Goal: Information Seeking & Learning: Learn about a topic

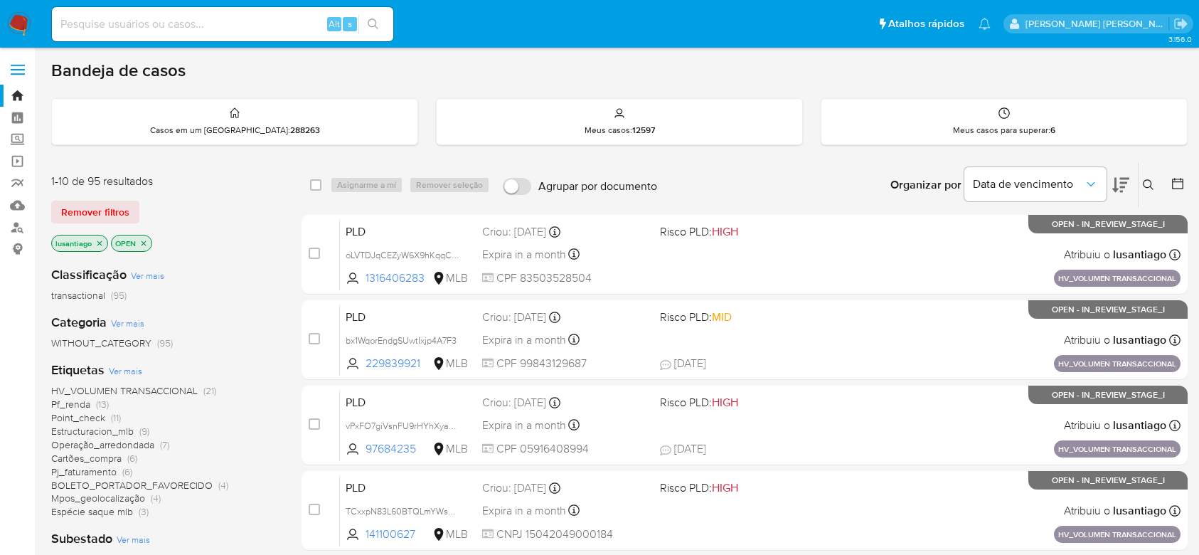
scroll to position [95, 0]
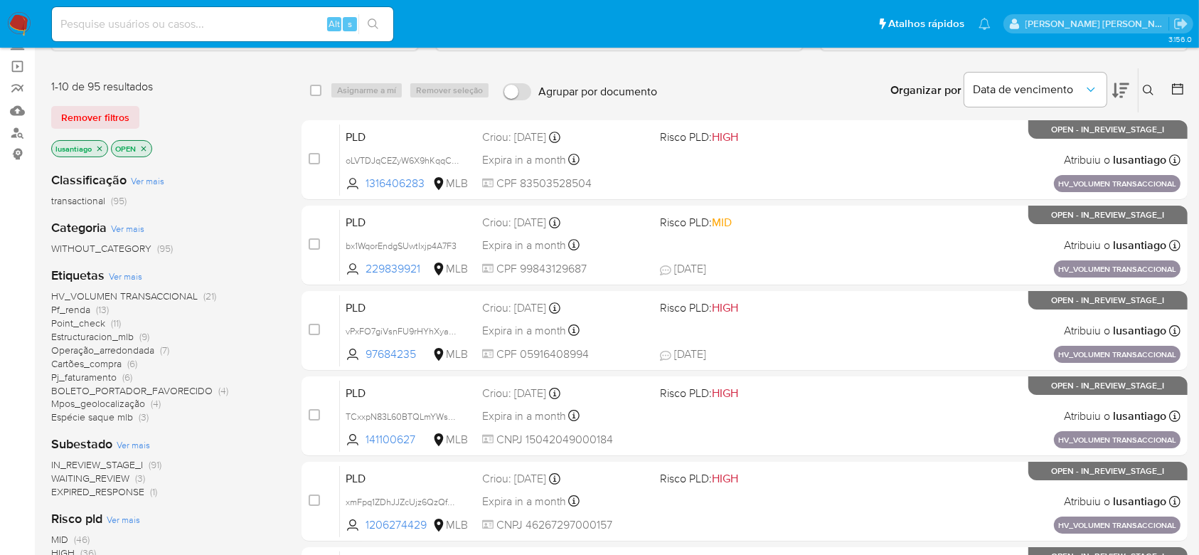
click at [189, 18] on input at bounding box center [222, 24] width 341 height 18
paste input "398850590"
type input "398850590"
click at [377, 17] on button "search-icon" at bounding box center [373, 24] width 29 height 20
click at [683, 21] on ul "Pausado Ver notificaciones 398850590 Alt s Atalhos rápidos Presiona las siguien…" at bounding box center [521, 24] width 953 height 36
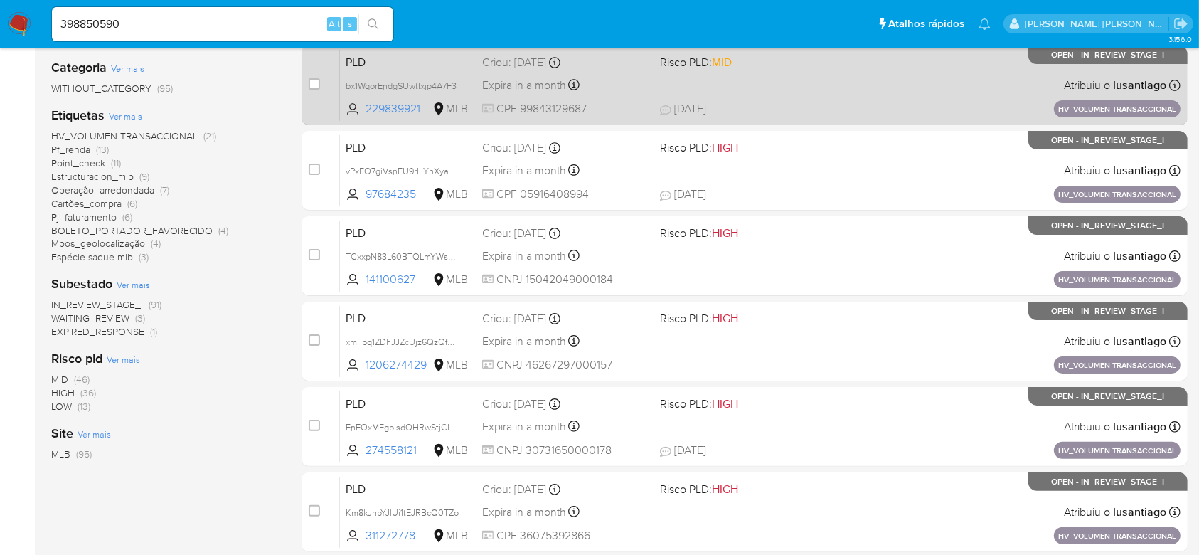
scroll to position [0, 0]
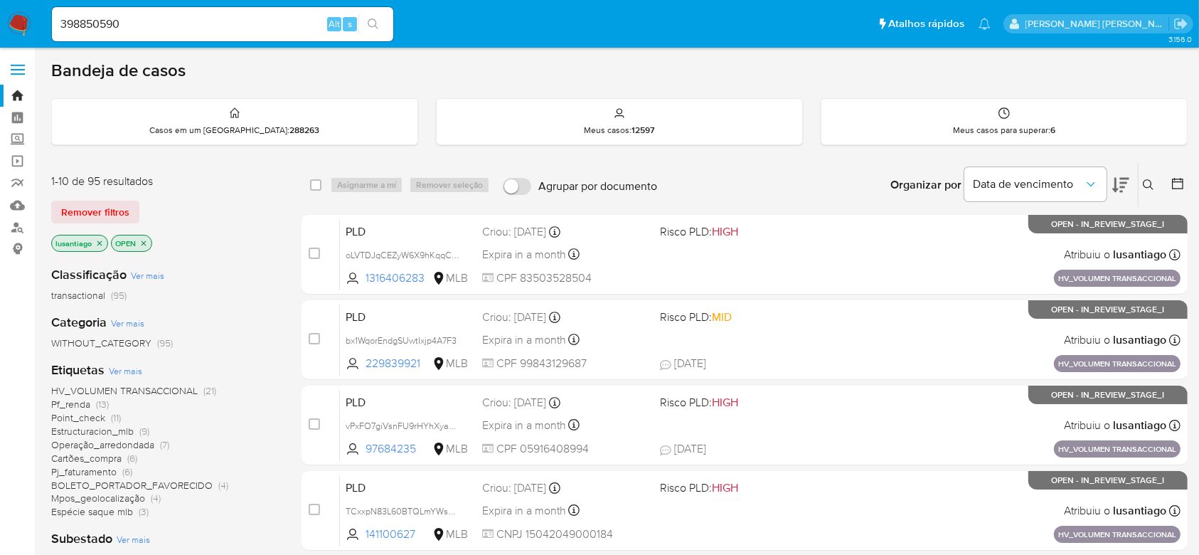
click at [381, 21] on button "search-icon" at bounding box center [373, 24] width 29 height 20
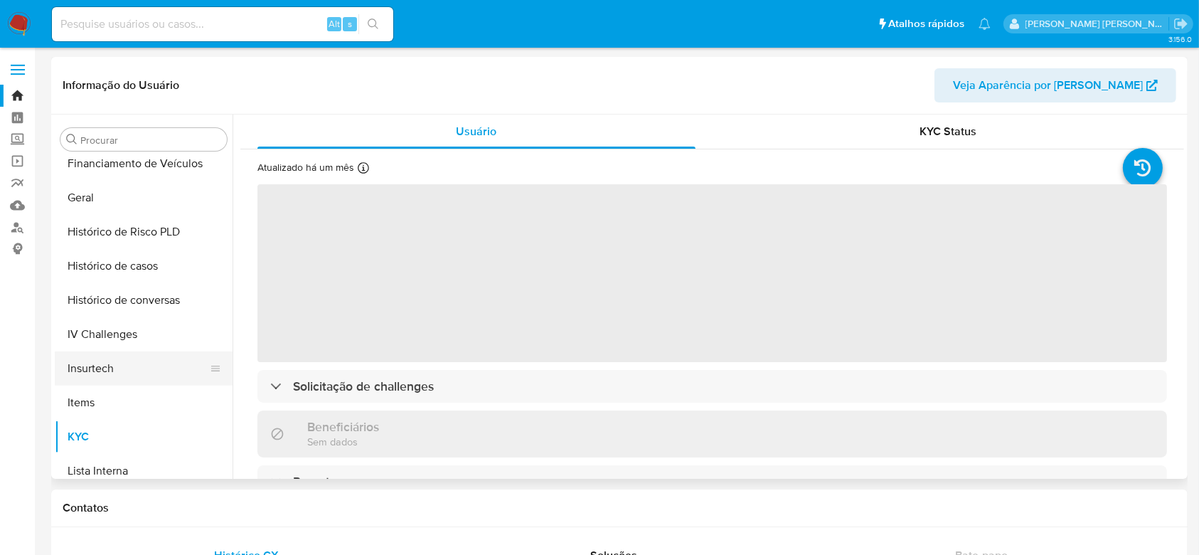
scroll to position [445, 0]
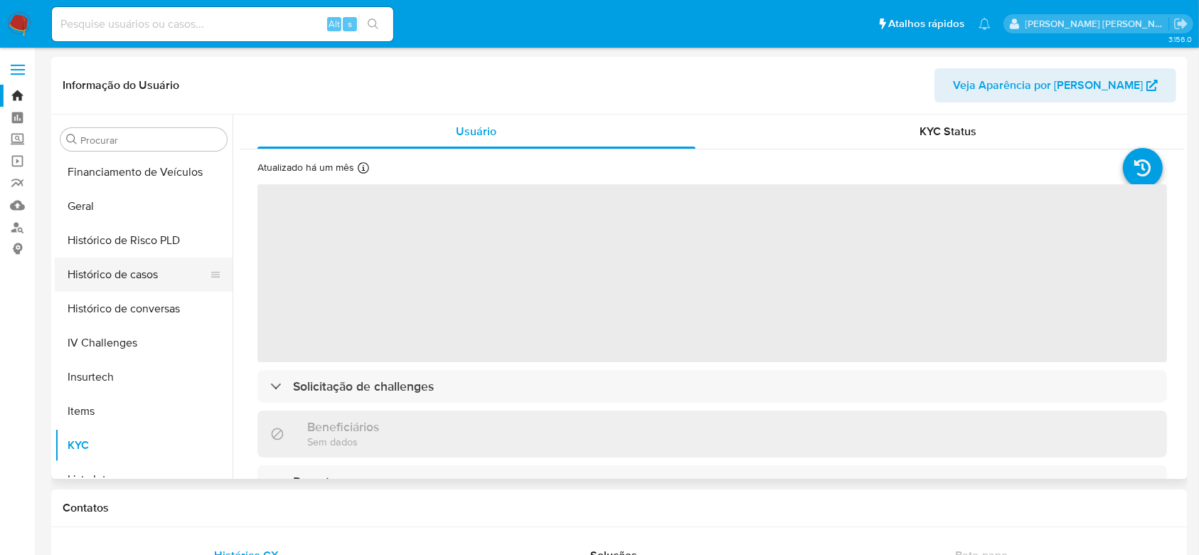
click at [147, 277] on button "Histórico de casos" at bounding box center [138, 275] width 166 height 34
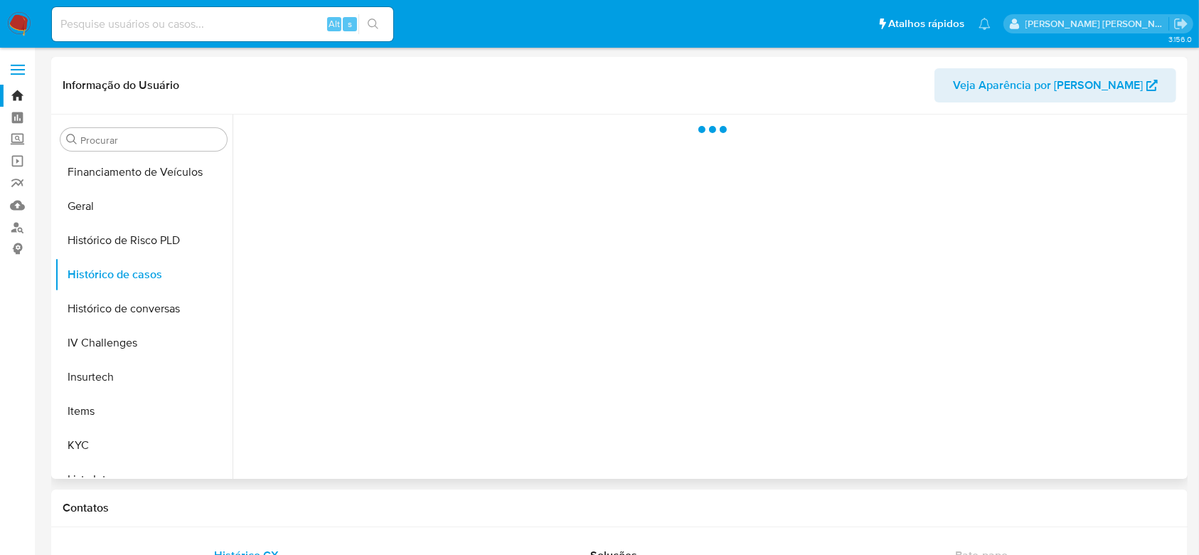
select select "10"
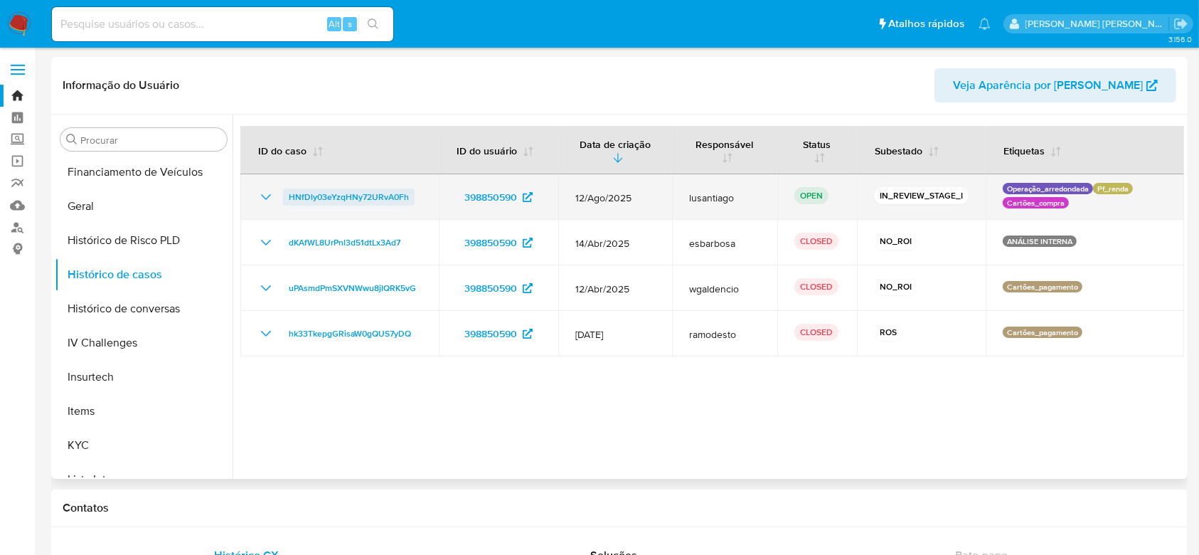
click at [316, 198] on span "HNfDly03eYzqHNy72URvA0Fh" at bounding box center [349, 197] width 120 height 17
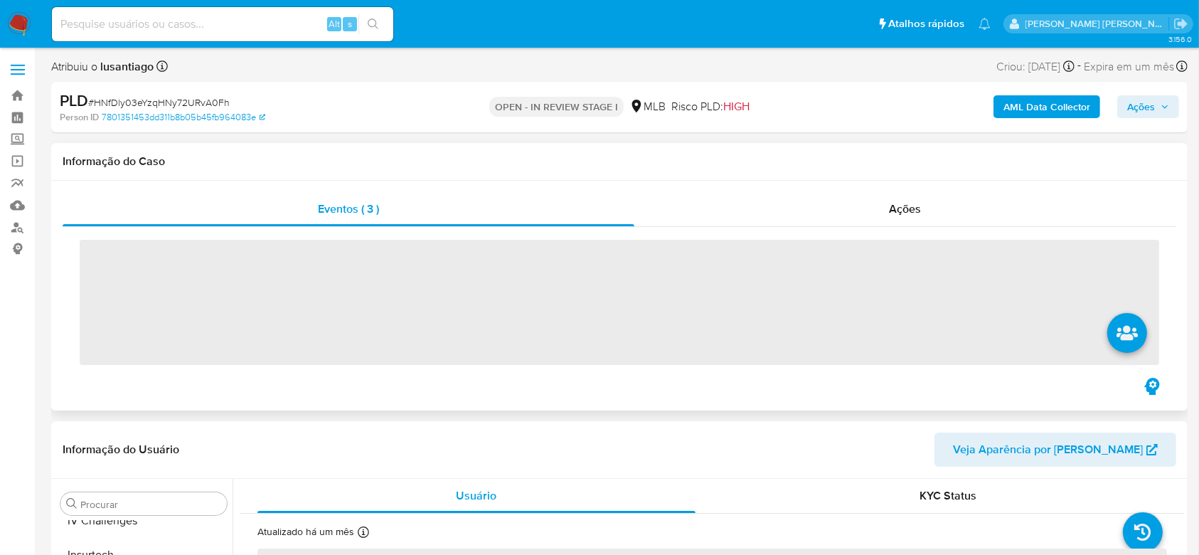
scroll to position [635, 0]
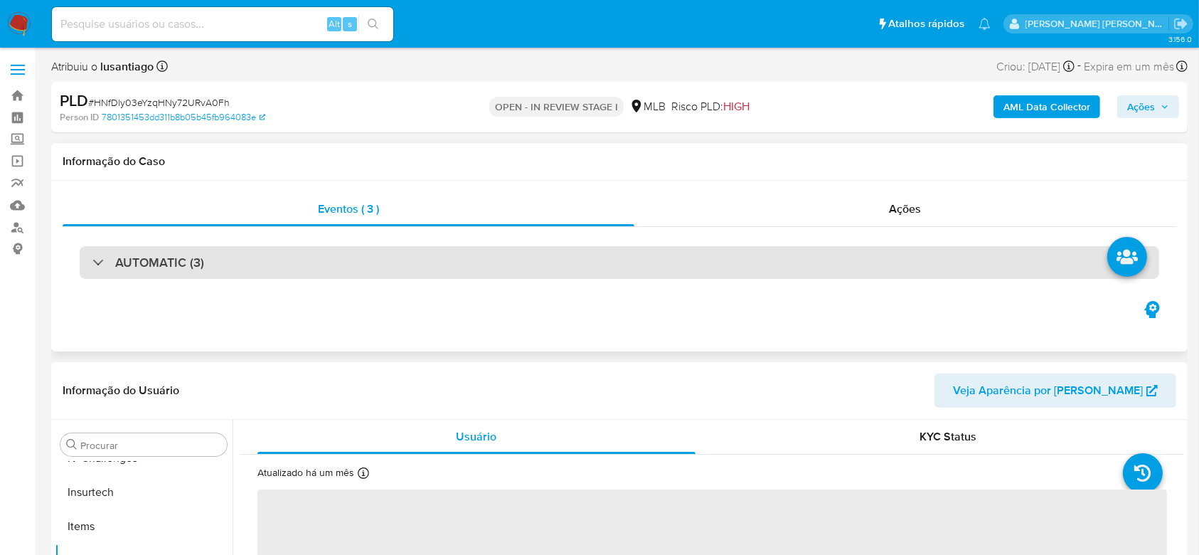
click at [258, 260] on div "AUTOMATIC (3)" at bounding box center [620, 262] width 1080 height 33
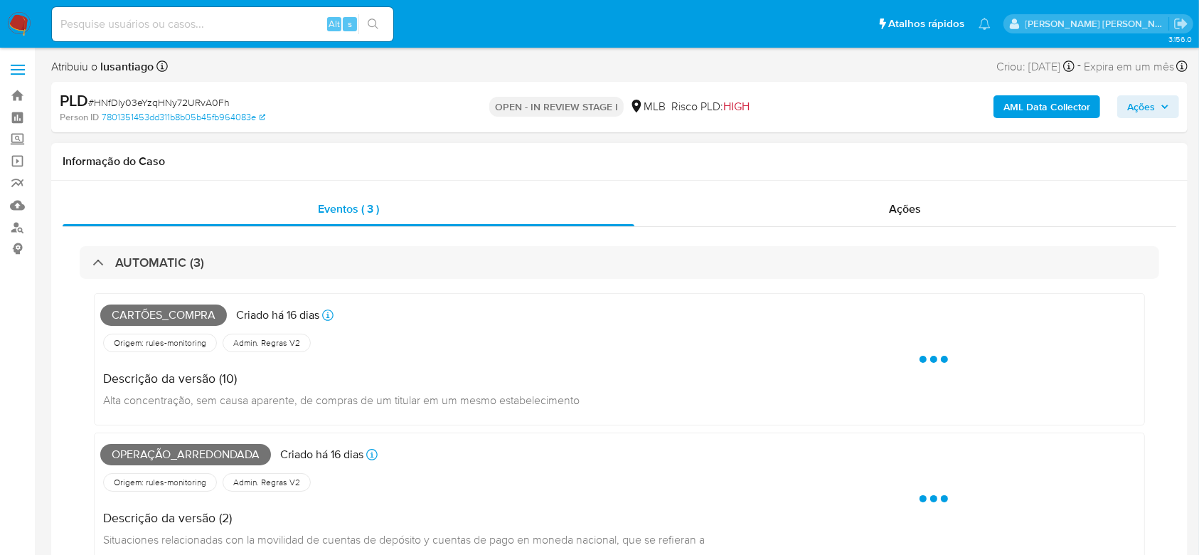
select select "10"
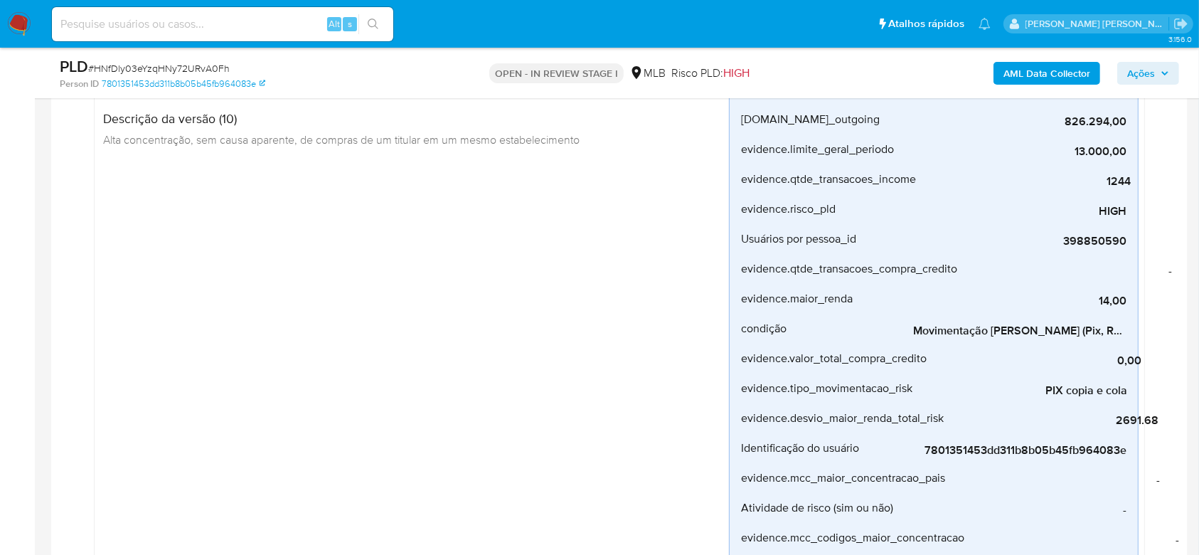
scroll to position [0, 0]
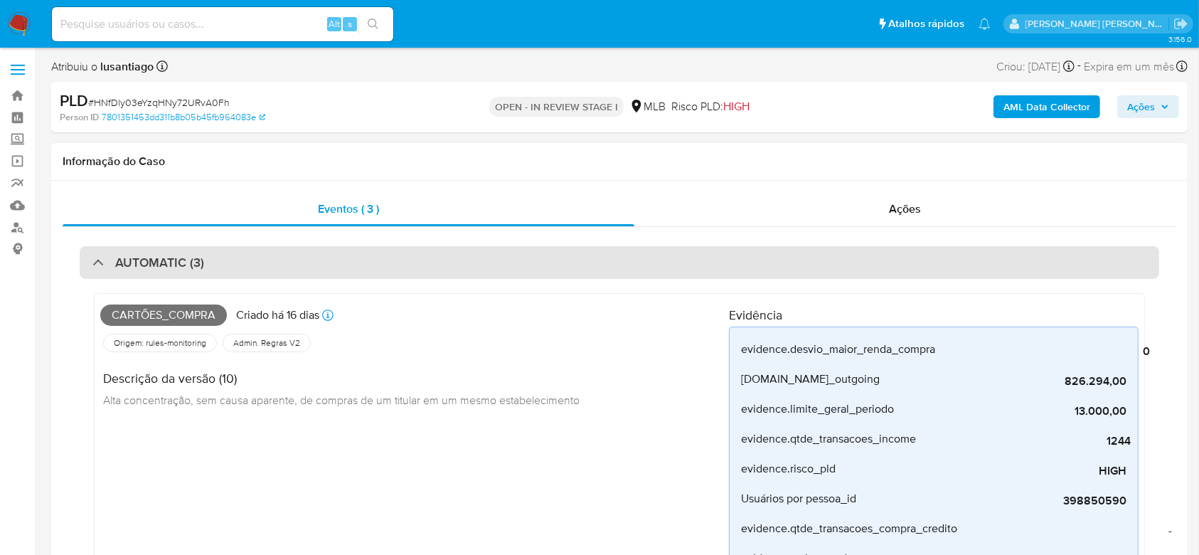
click at [477, 259] on div "AUTOMATIC (3)" at bounding box center [620, 262] width 1080 height 33
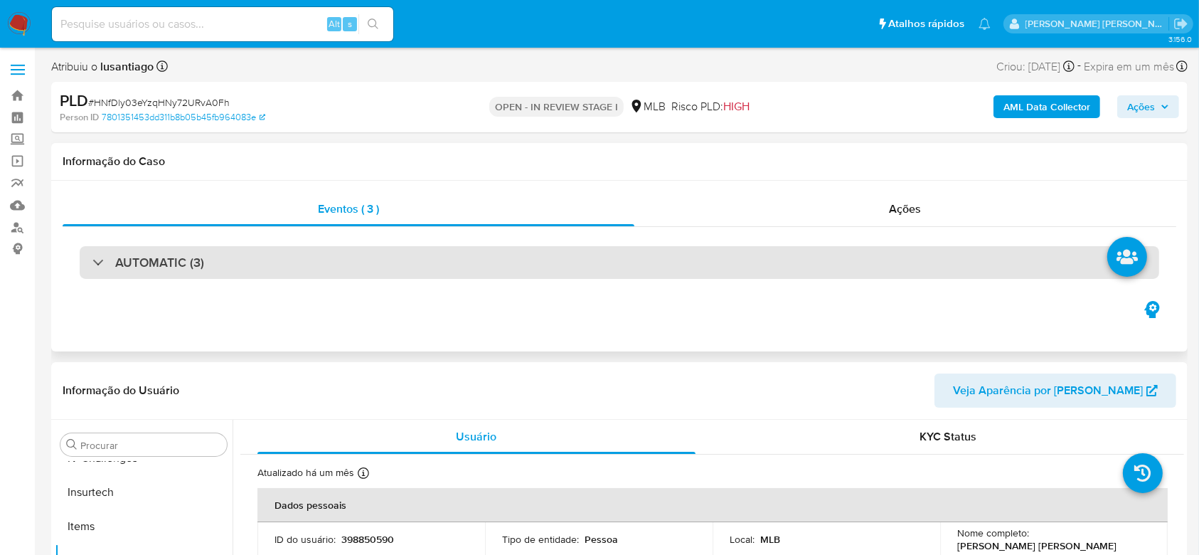
click at [260, 258] on div "AUTOMATIC (3)" at bounding box center [620, 262] width 1080 height 33
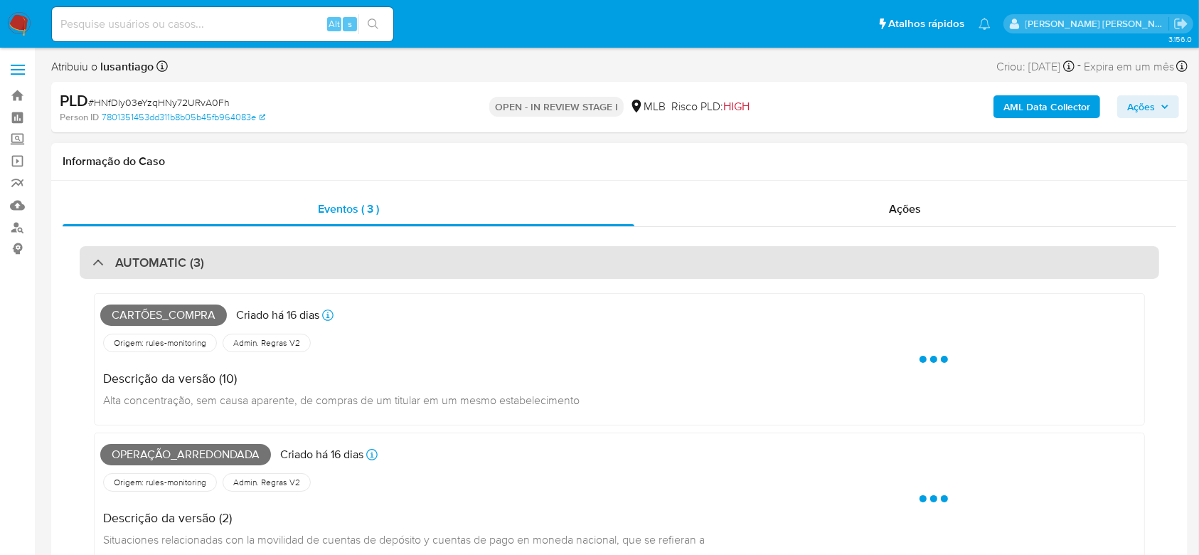
click at [260, 258] on div "AUTOMATIC (3)" at bounding box center [620, 262] width 1080 height 33
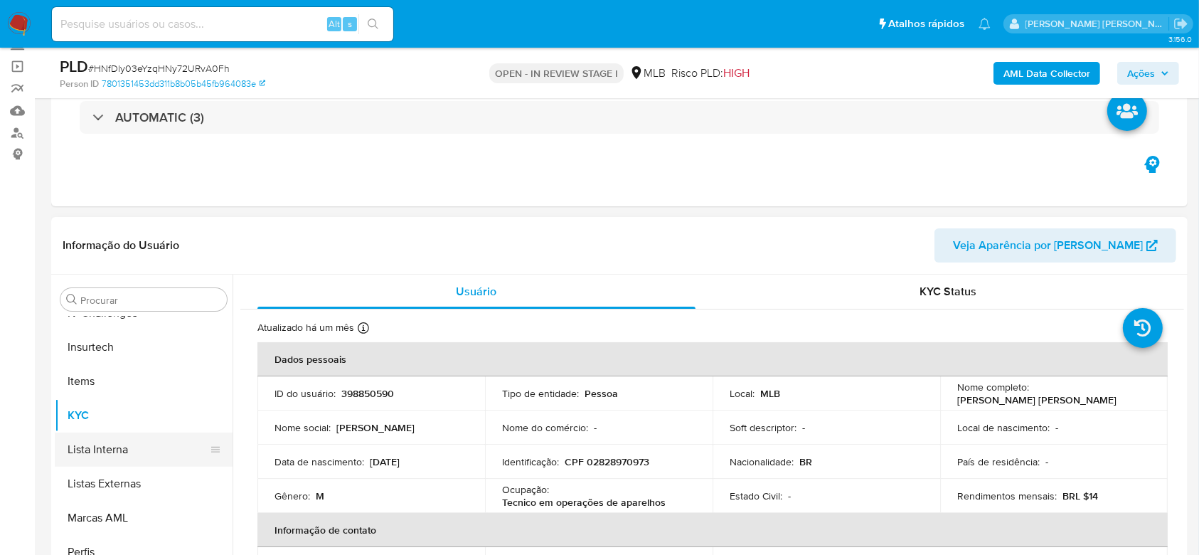
scroll to position [445, 0]
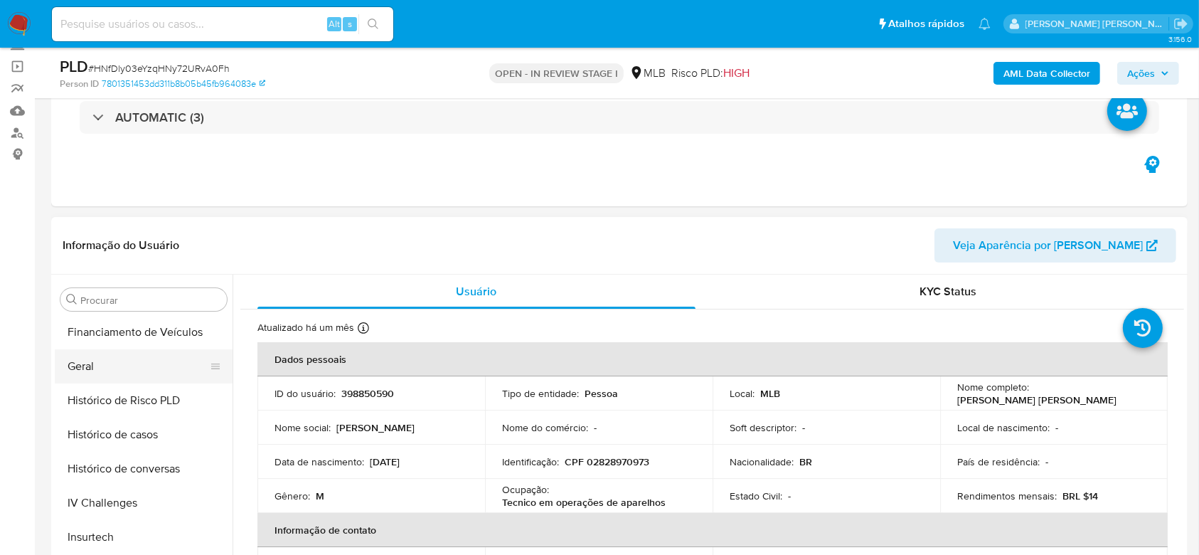
click at [110, 363] on button "Geral" at bounding box center [138, 366] width 166 height 34
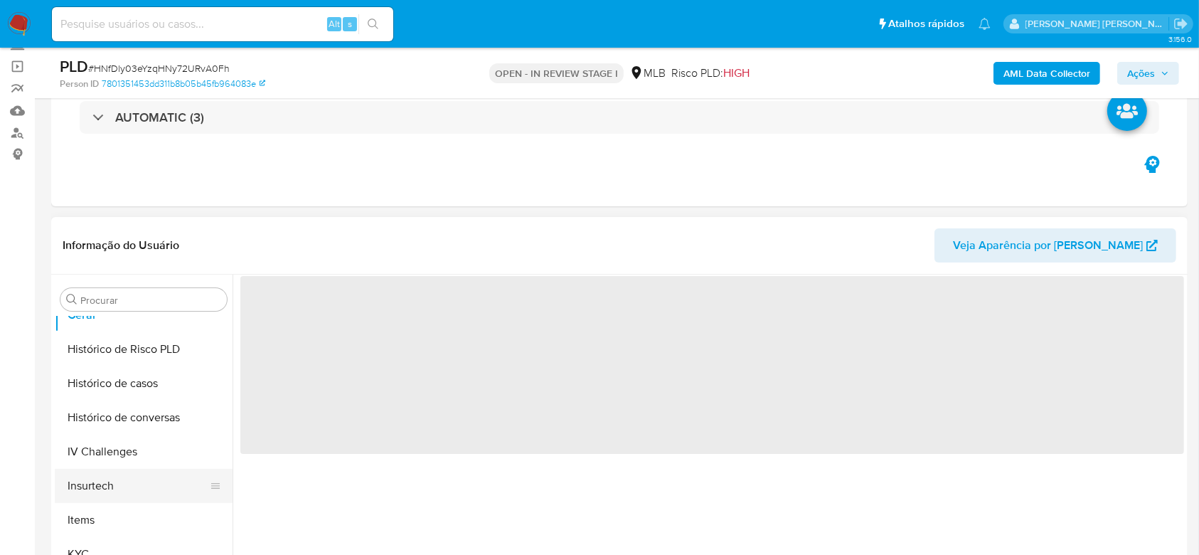
scroll to position [541, 0]
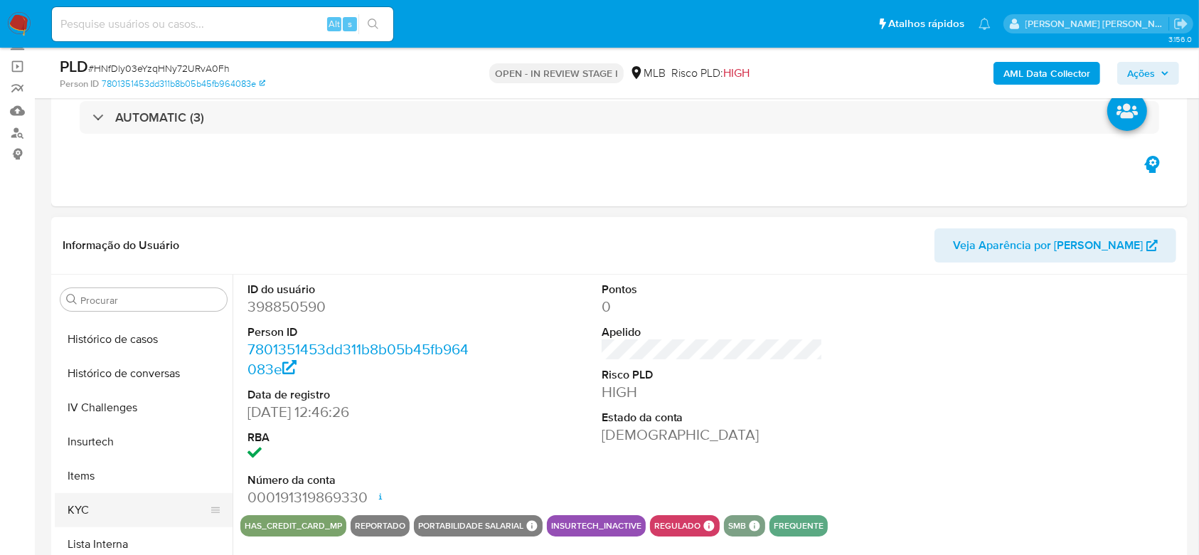
click at [100, 510] on button "KYC" at bounding box center [138, 510] width 166 height 34
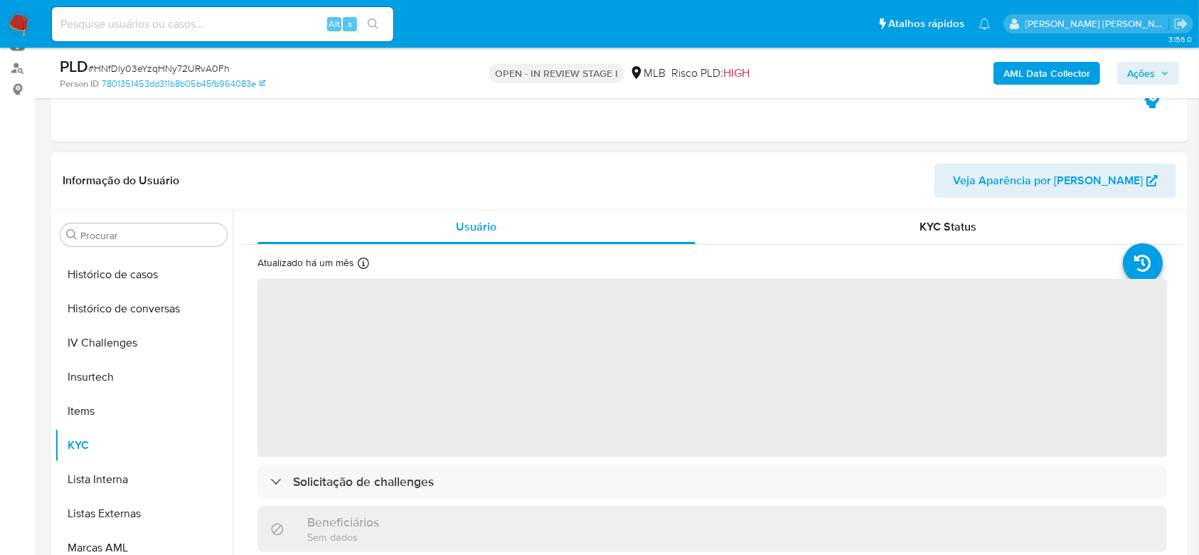
scroll to position [189, 0]
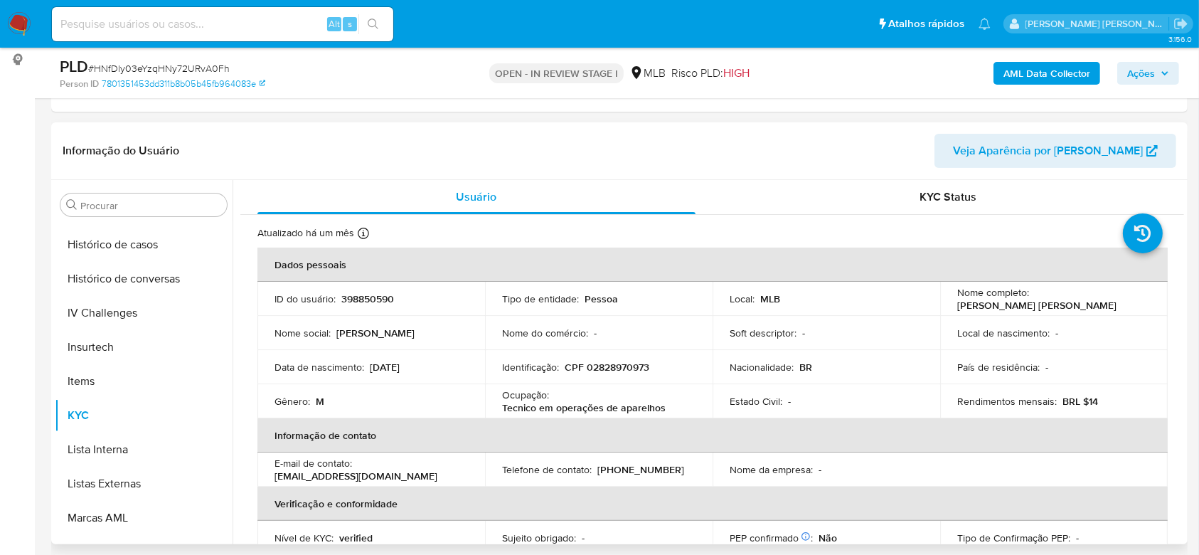
click at [607, 368] on p "CPF 02828970973" at bounding box center [607, 367] width 85 height 13
copy p "02828970973"
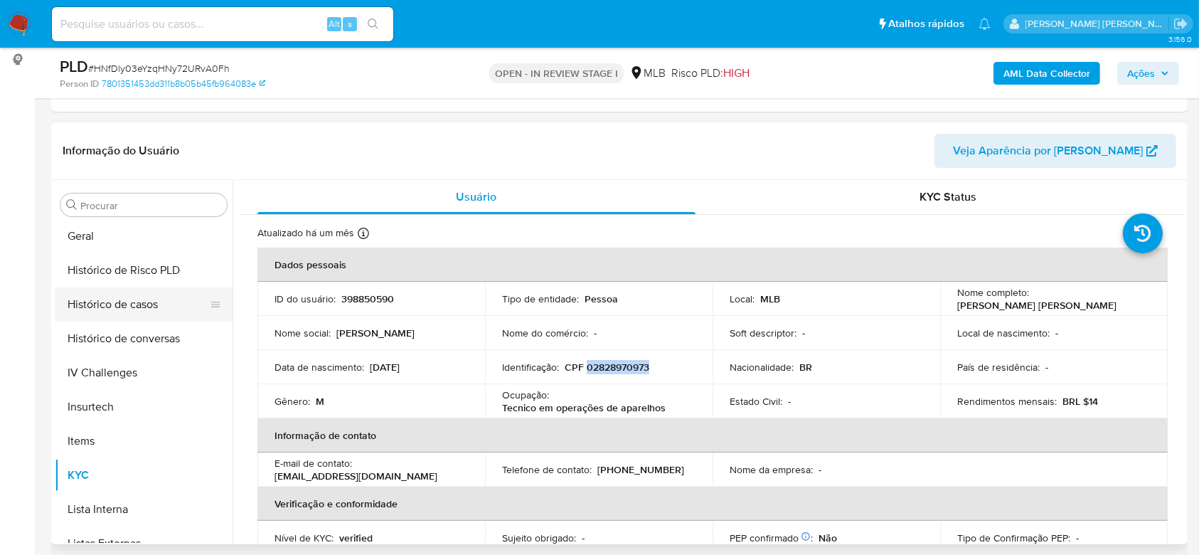
scroll to position [351, 0]
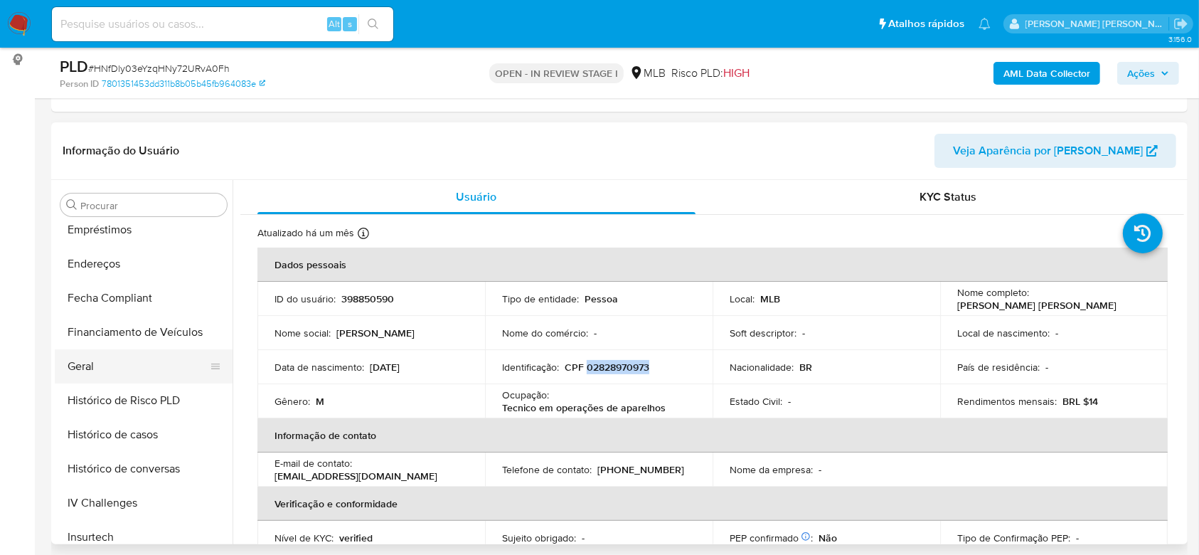
click at [101, 361] on button "Geral" at bounding box center [138, 366] width 166 height 34
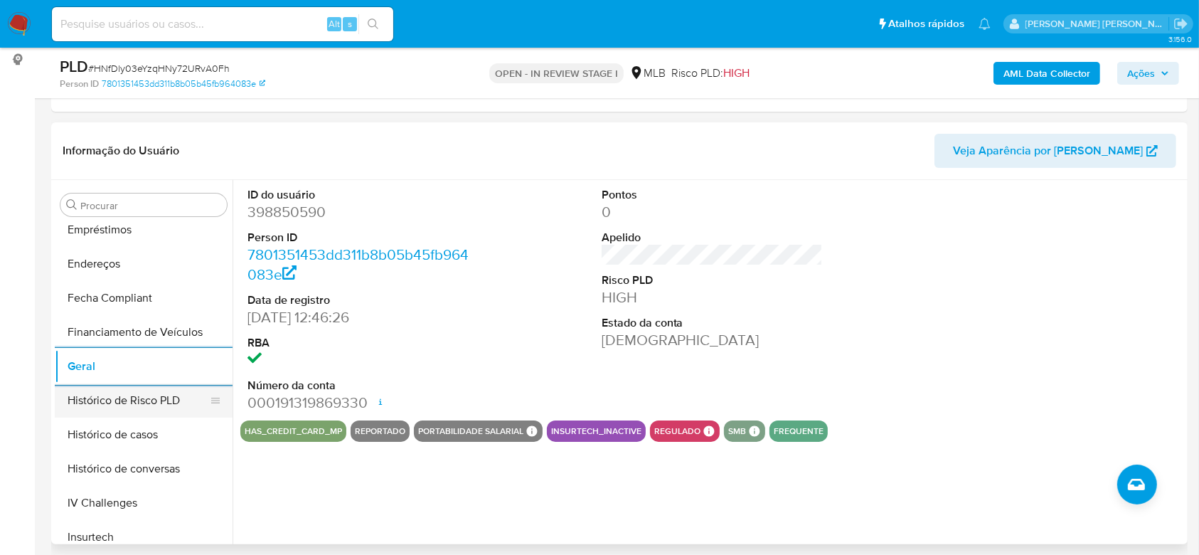
scroll to position [541, 0]
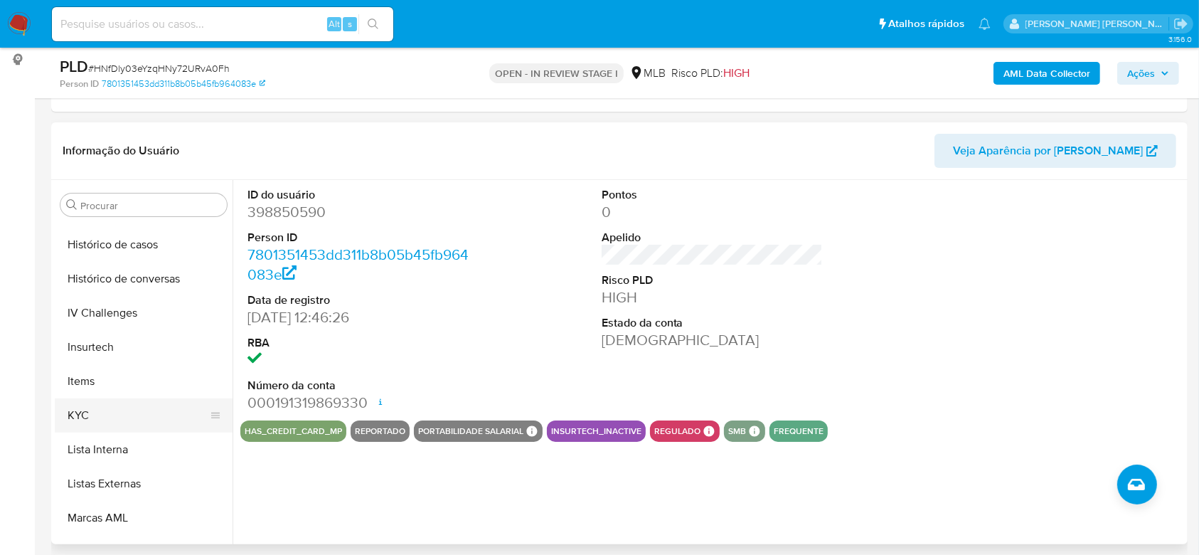
click at [111, 413] on button "KYC" at bounding box center [138, 415] width 166 height 34
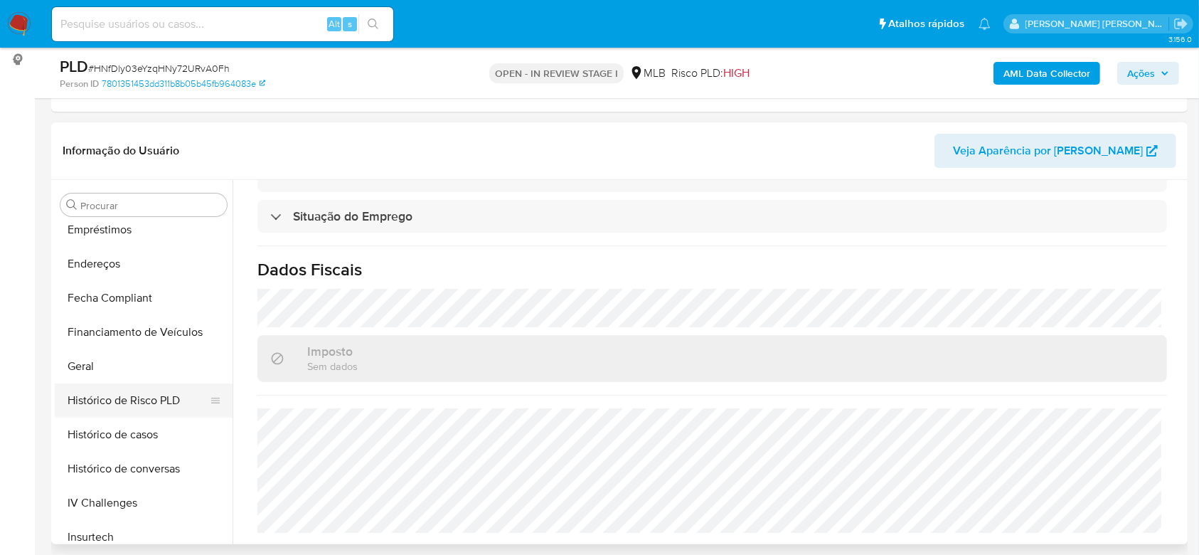
scroll to position [161, 0]
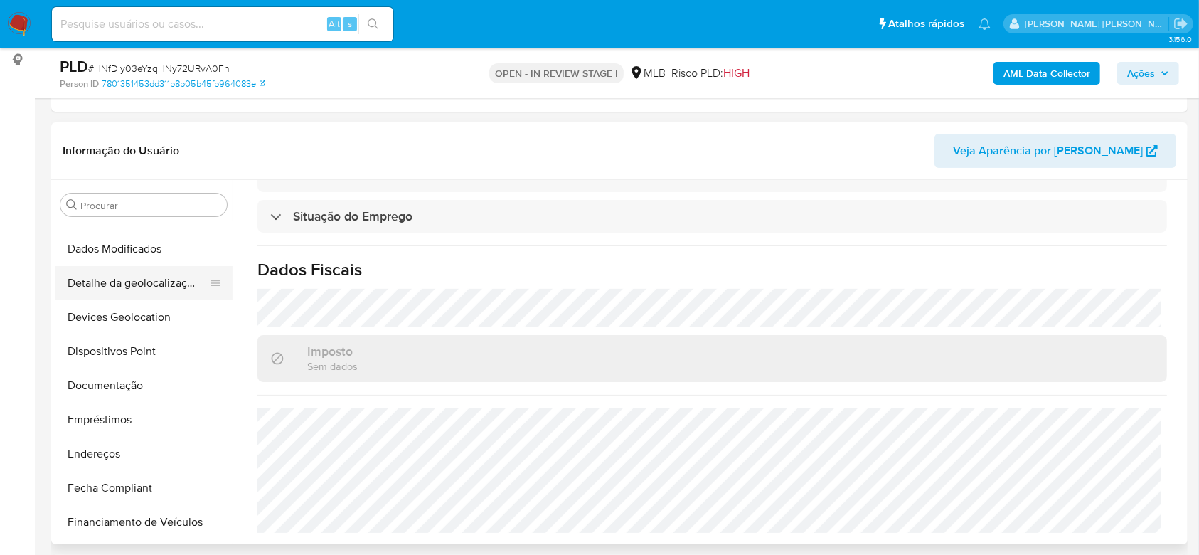
drag, startPoint x: 132, startPoint y: 270, endPoint x: 158, endPoint y: 275, distance: 26.1
click at [134, 270] on button "Detalhe da geolocalização" at bounding box center [138, 283] width 166 height 34
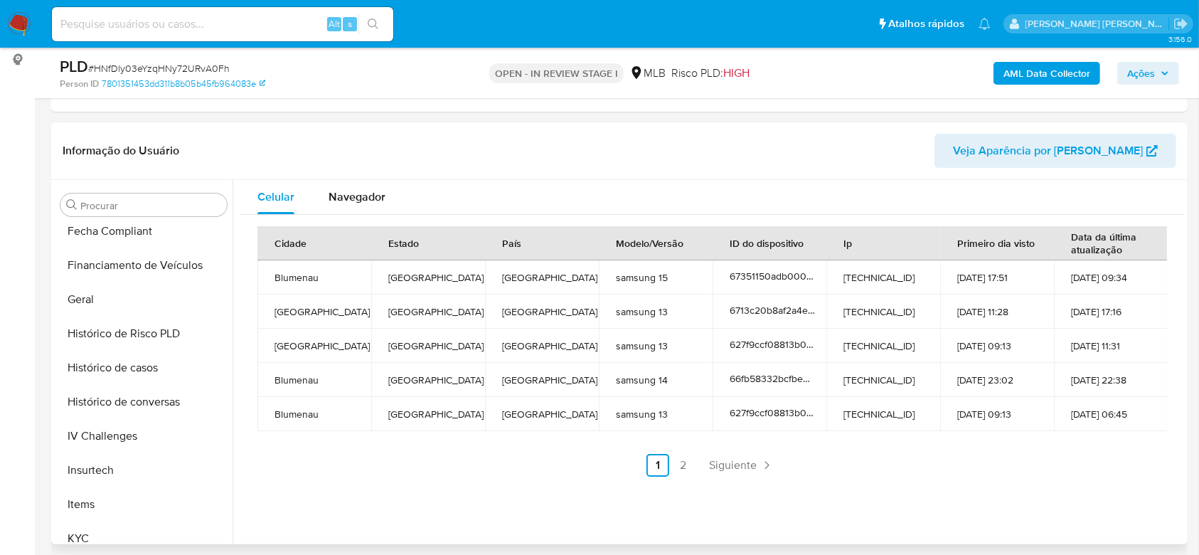
scroll to position [635, 0]
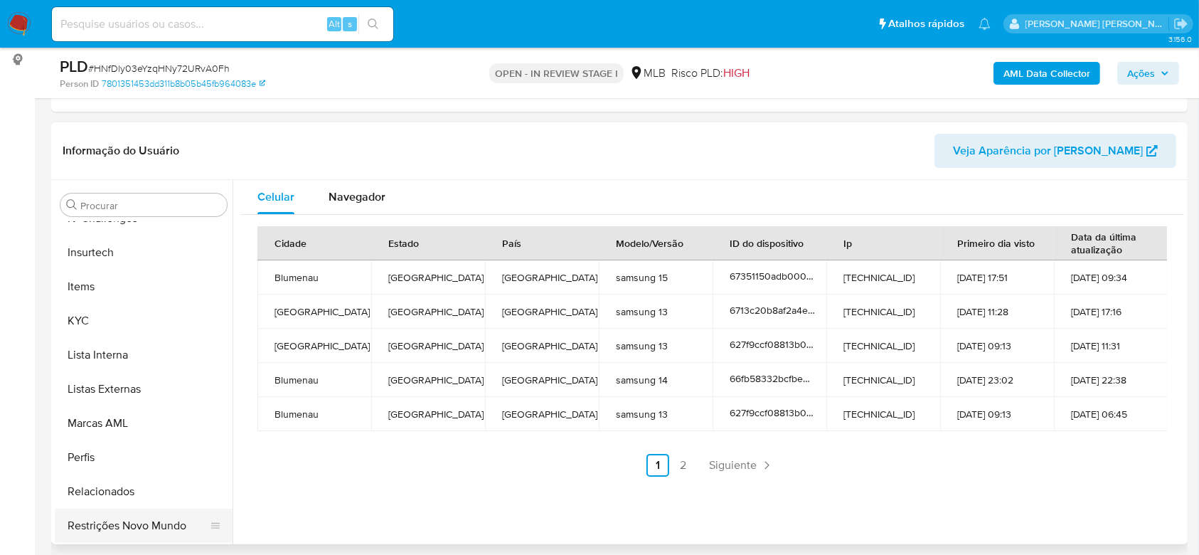
click at [126, 525] on button "Restrições Novo Mundo" at bounding box center [138, 526] width 166 height 34
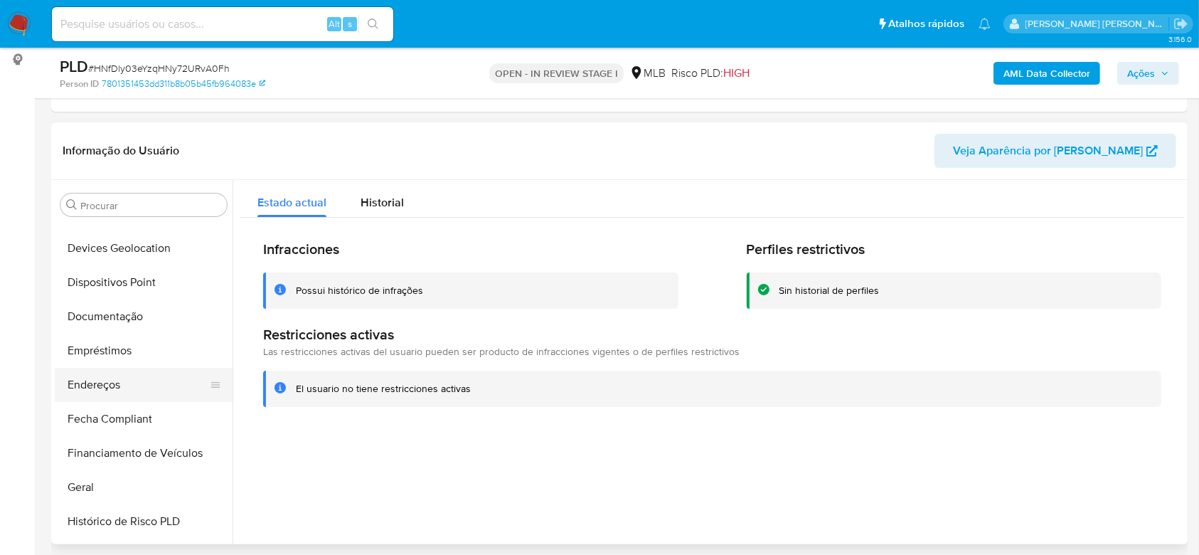
scroll to position [161, 0]
click at [139, 349] on button "Dispositivos Point" at bounding box center [138, 351] width 166 height 34
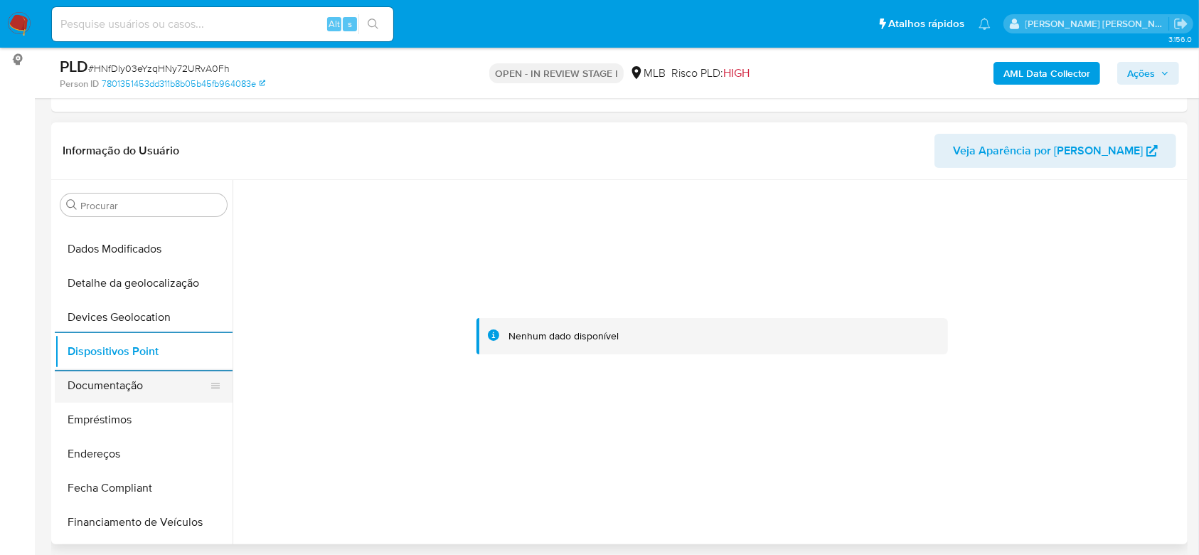
scroll to position [541, 0]
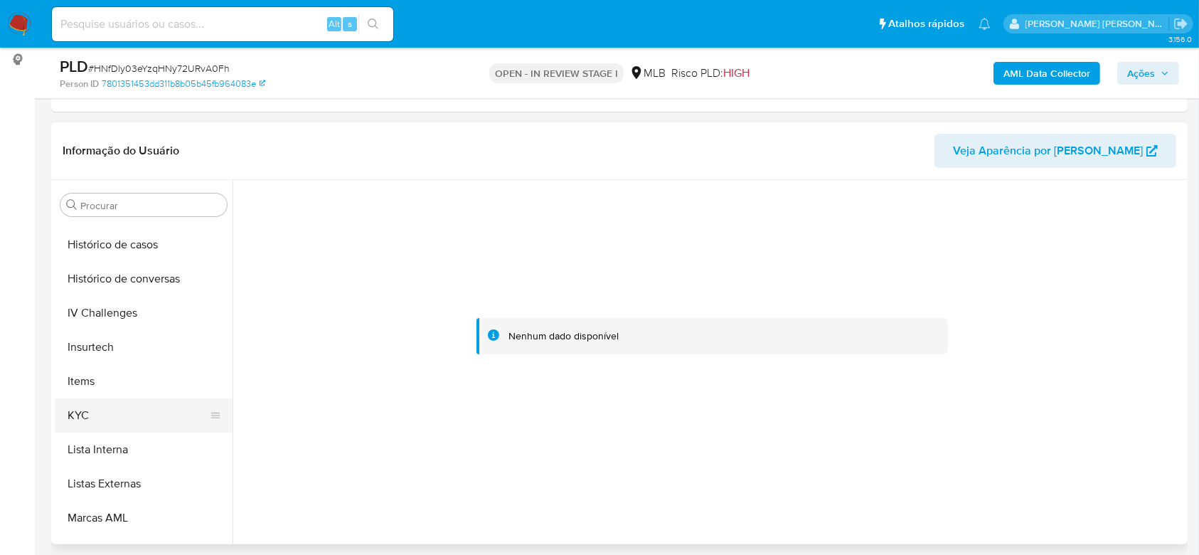
click at [122, 413] on button "KYC" at bounding box center [138, 415] width 166 height 34
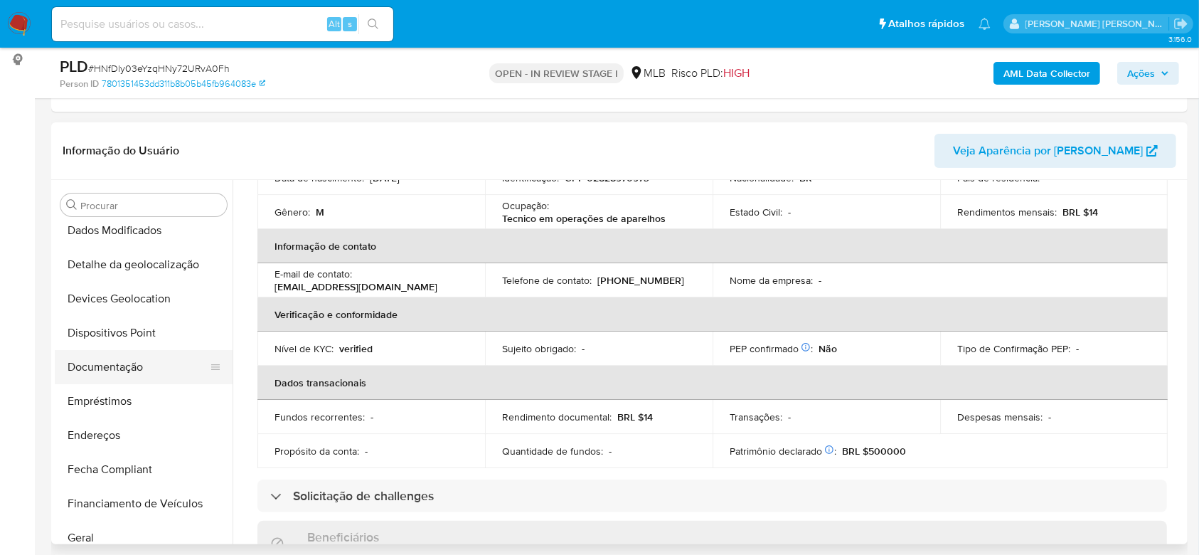
scroll to position [161, 0]
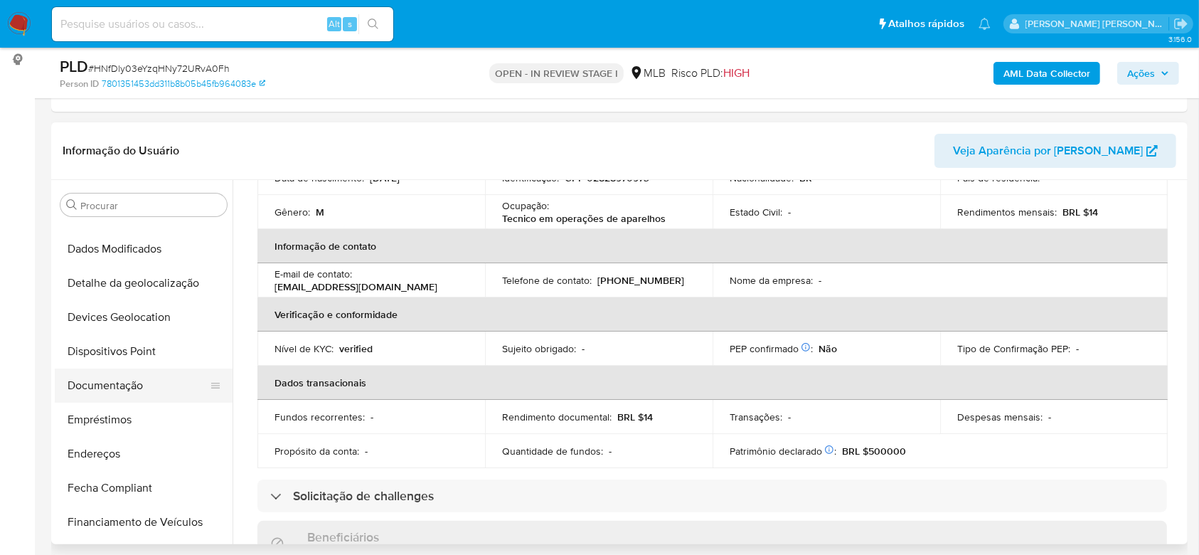
click at [146, 390] on button "Documentação" at bounding box center [138, 385] width 166 height 34
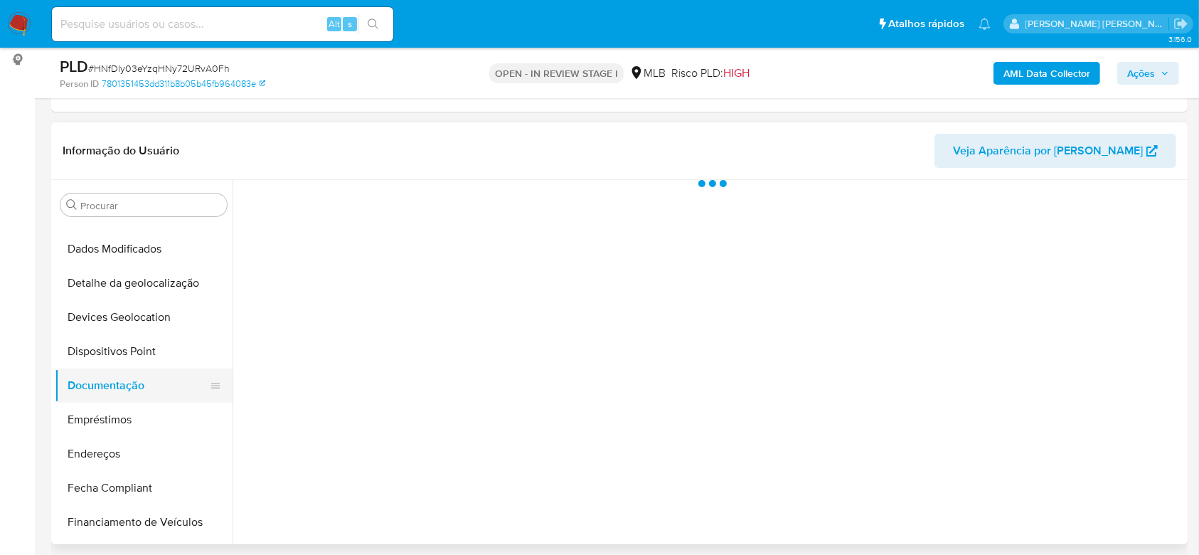
scroll to position [0, 0]
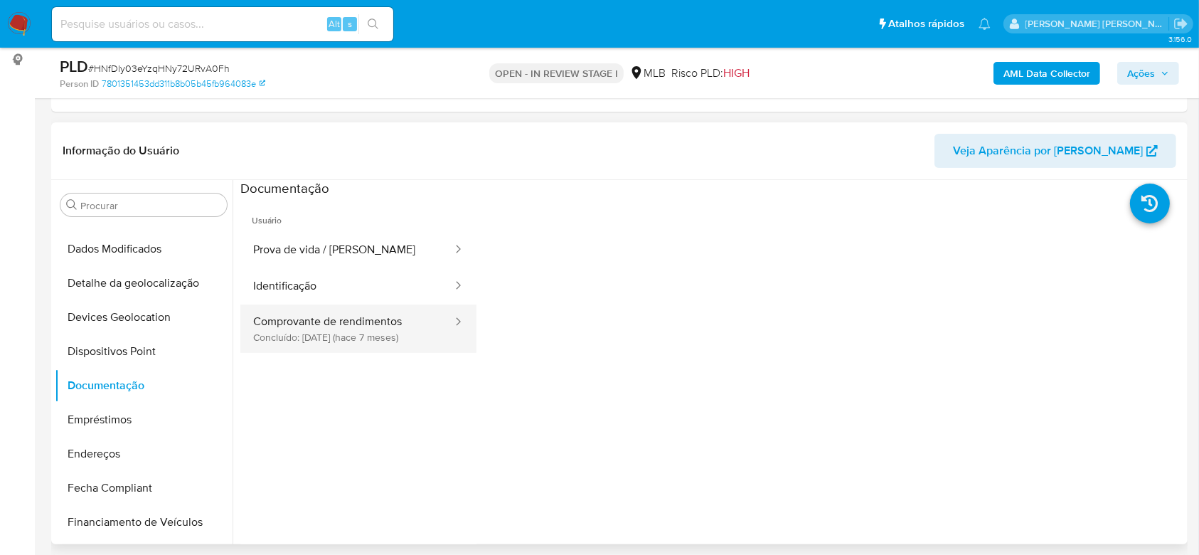
click at [353, 321] on button "Comprovante de rendimentos Concluído: 20/01/2025 (hace 7 meses)" at bounding box center [346, 328] width 213 height 48
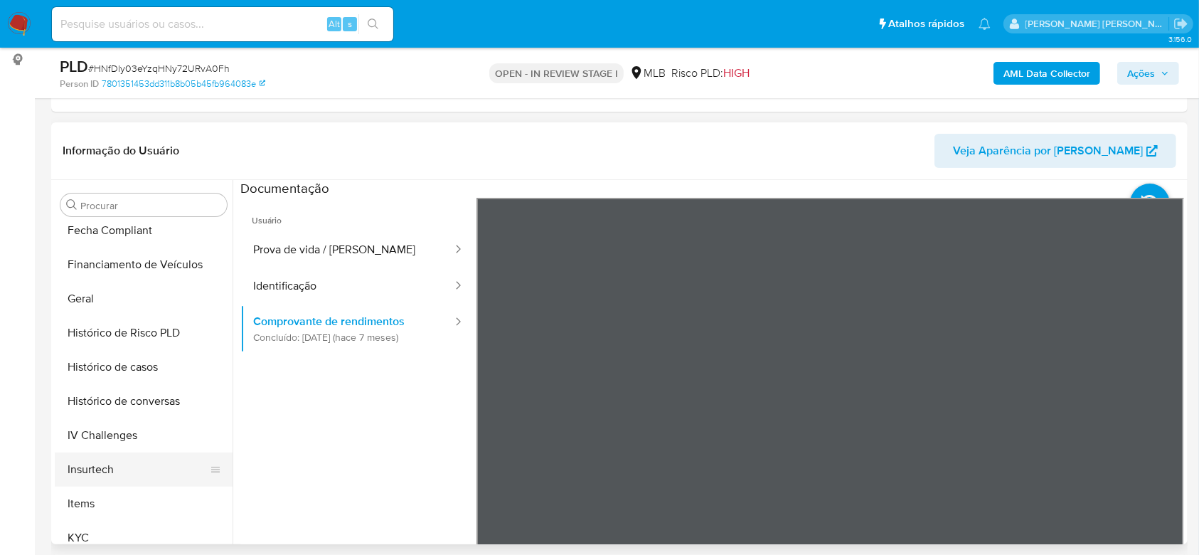
scroll to position [541, 0]
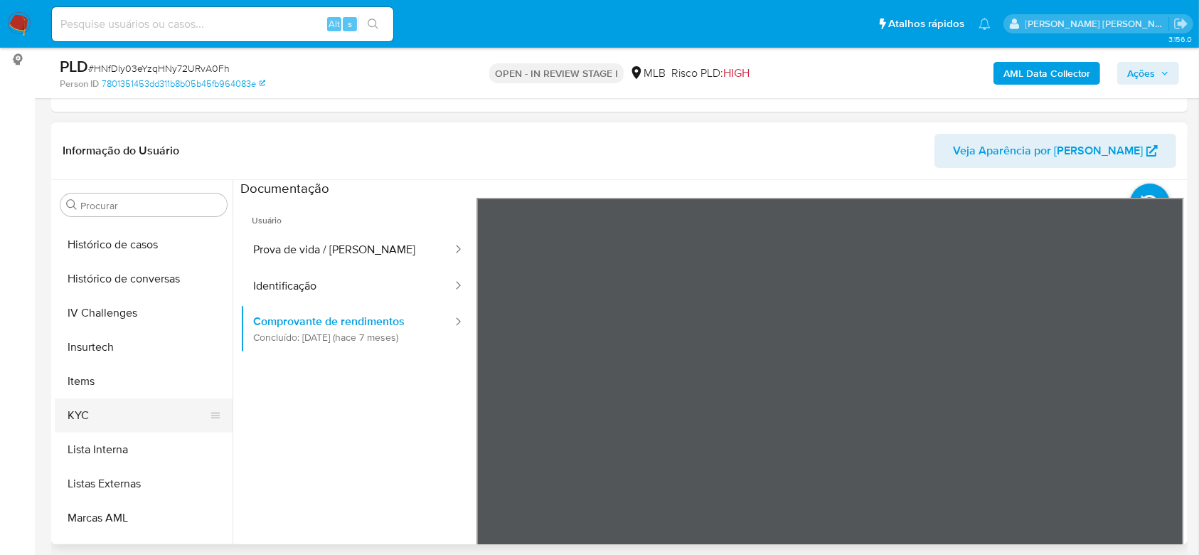
click at [124, 429] on button "KYC" at bounding box center [138, 415] width 166 height 34
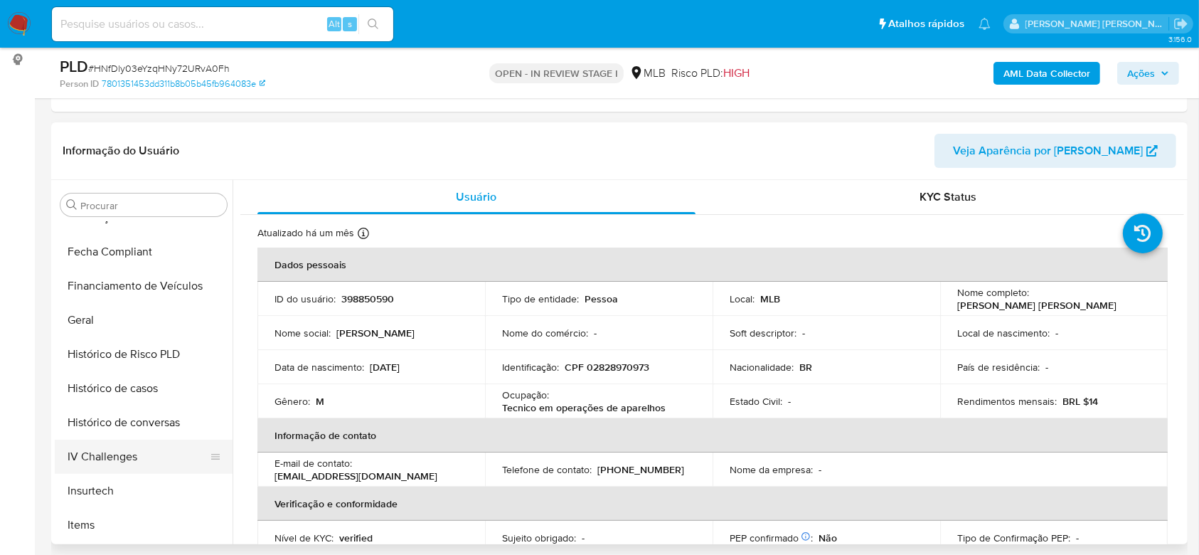
scroll to position [351, 0]
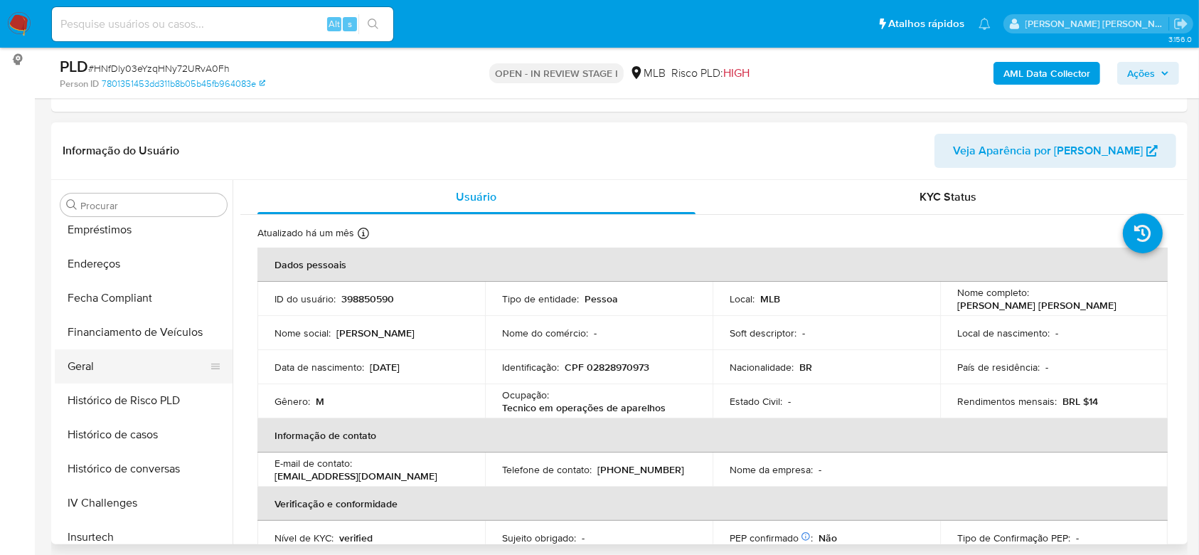
click at [115, 368] on button "Geral" at bounding box center [138, 366] width 166 height 34
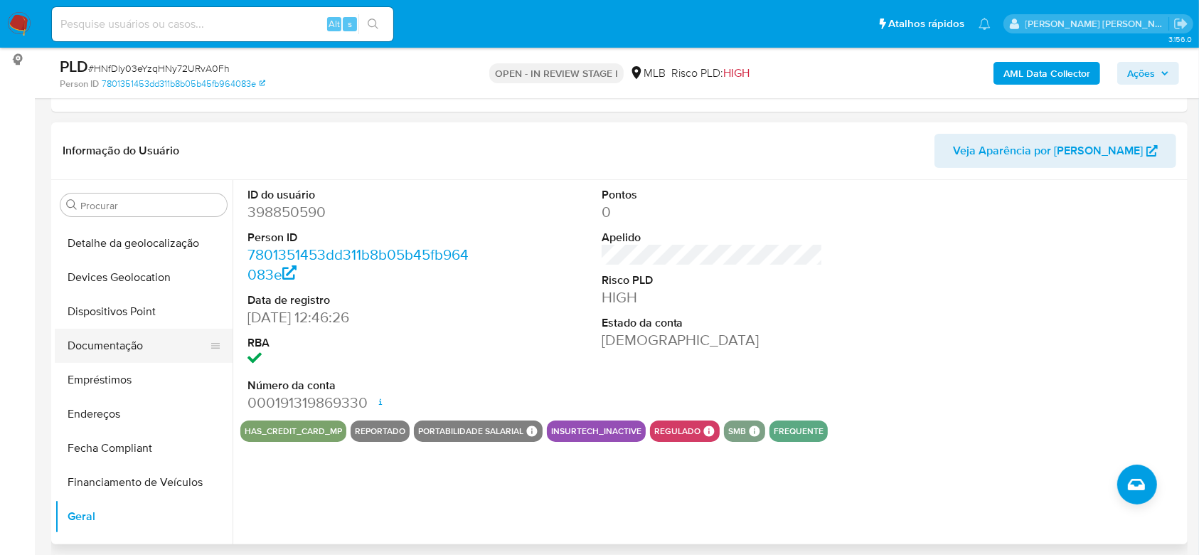
scroll to position [161, 0]
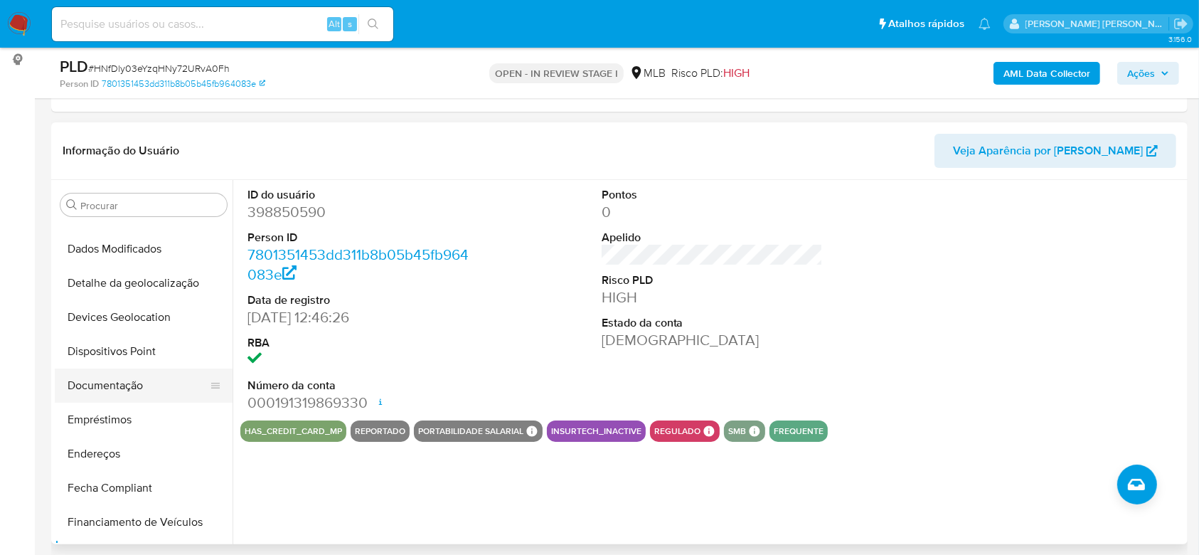
click at [125, 396] on button "Documentação" at bounding box center [138, 385] width 166 height 34
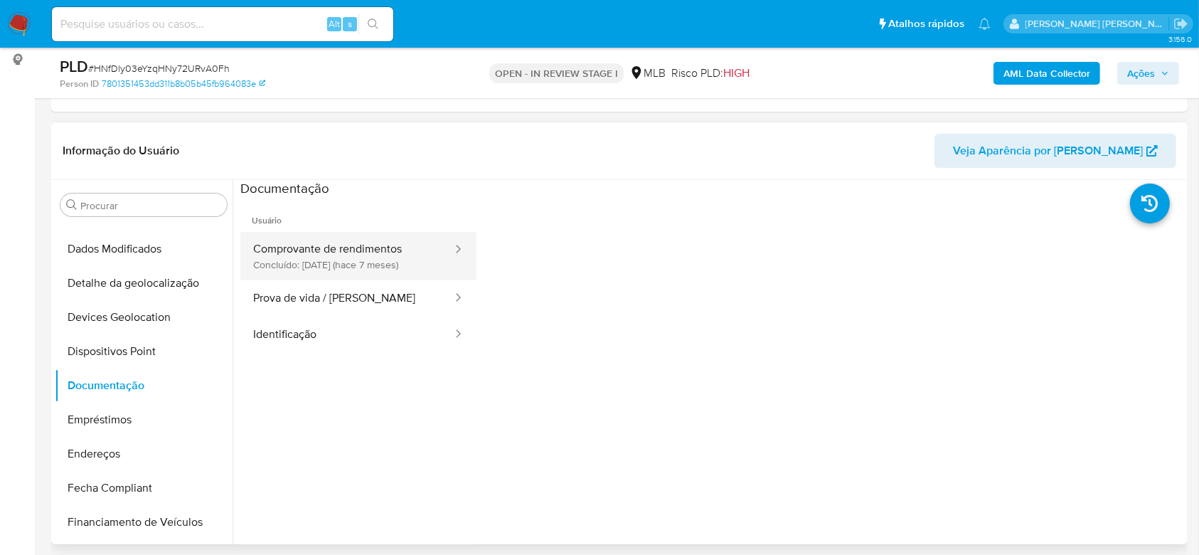
click at [324, 258] on button "Comprovante de rendimentos Concluído: 20/01/2025 (hace 7 meses)" at bounding box center [346, 256] width 213 height 48
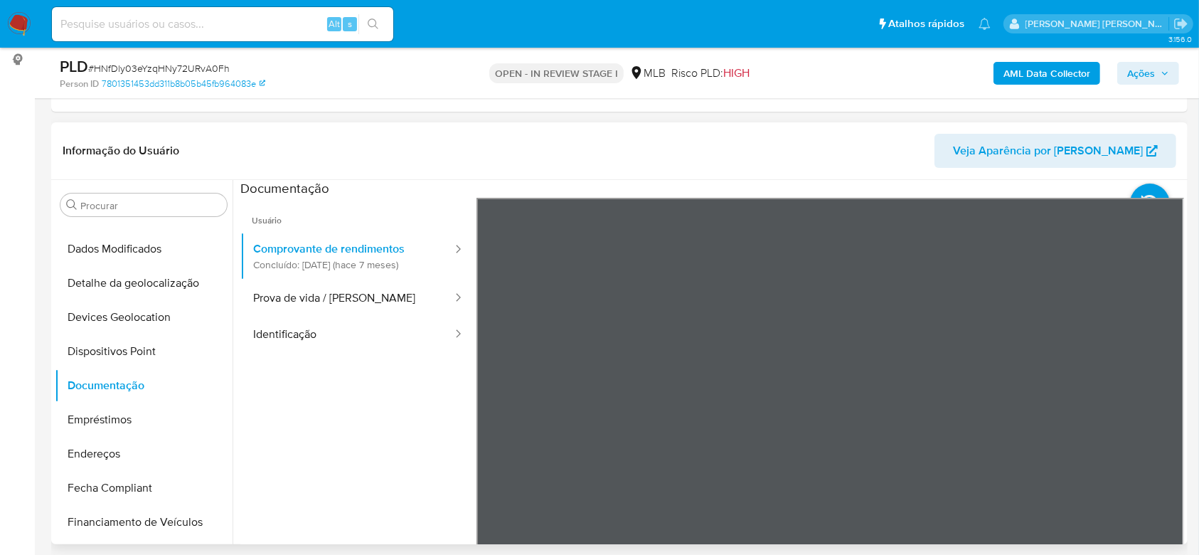
click at [767, 176] on div "Informação do Usuário Veja Aparência por Pessoa Procurar Adiantamentos de Dinhe…" at bounding box center [619, 333] width 1137 height 422
click at [797, 181] on section at bounding box center [712, 416] width 944 height 473
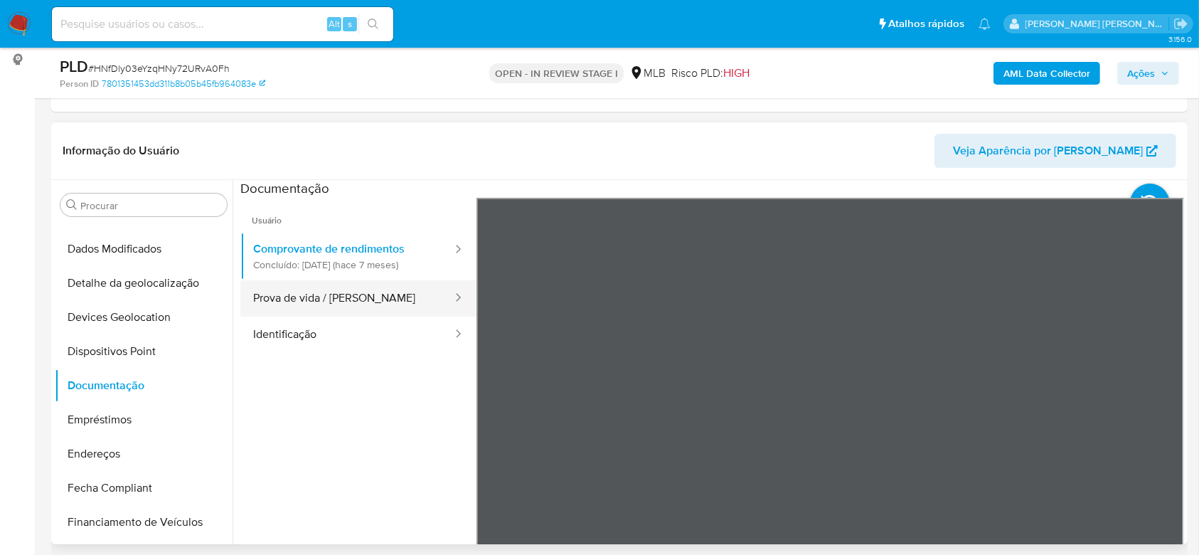
click at [321, 288] on button "Prova de vida / Selfie" at bounding box center [346, 298] width 213 height 36
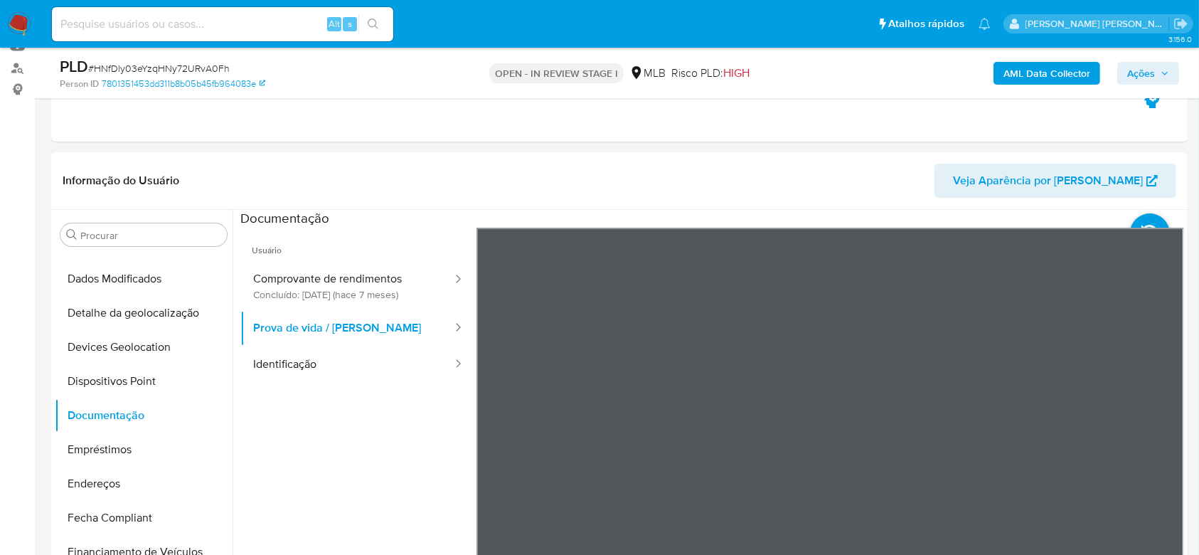
scroll to position [189, 0]
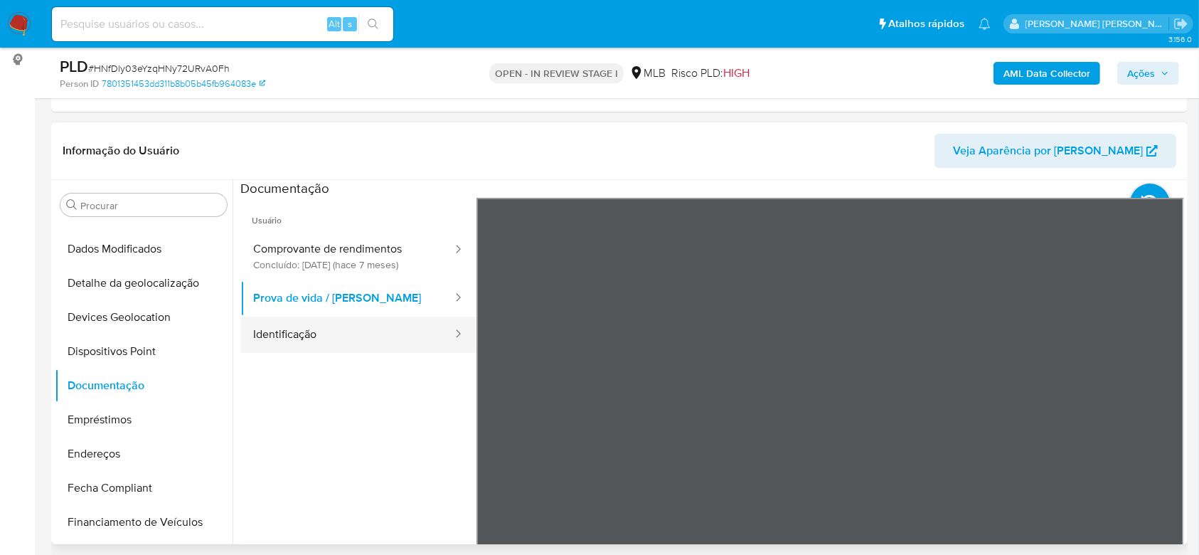
click at [361, 334] on button "Identificação" at bounding box center [346, 335] width 213 height 36
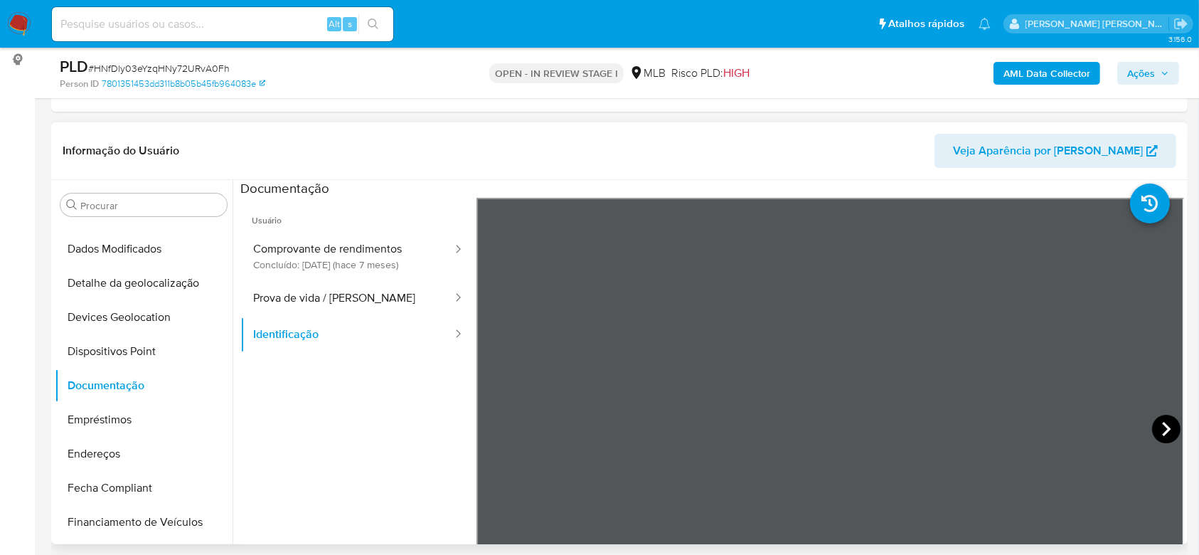
click at [1161, 428] on icon at bounding box center [1166, 429] width 28 height 28
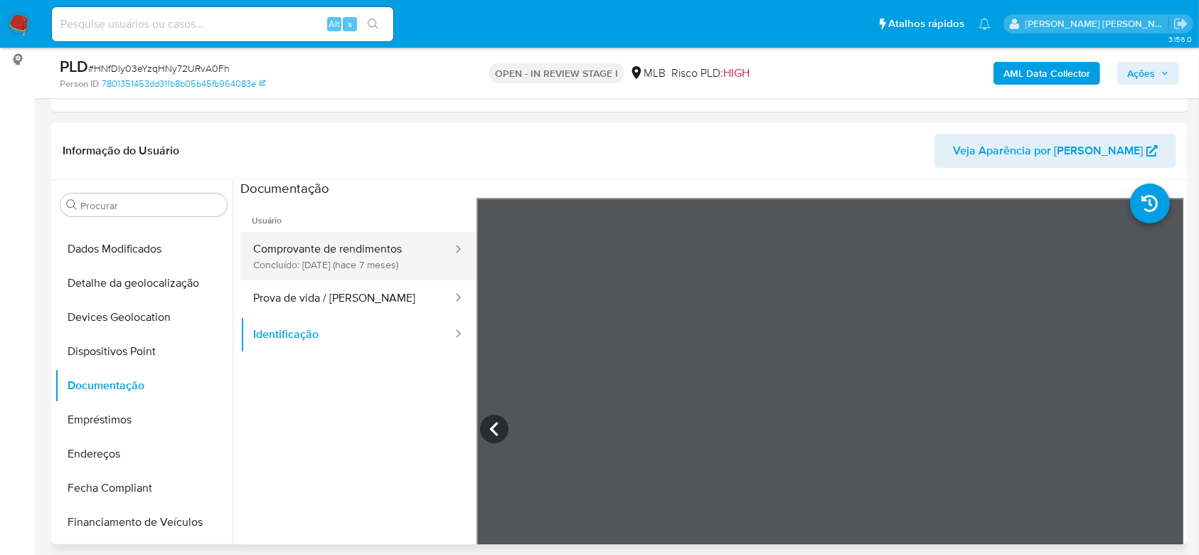
click at [358, 263] on button "Comprovante de rendimentos Concluído: 20/01/2025 (hace 7 meses)" at bounding box center [346, 256] width 213 height 48
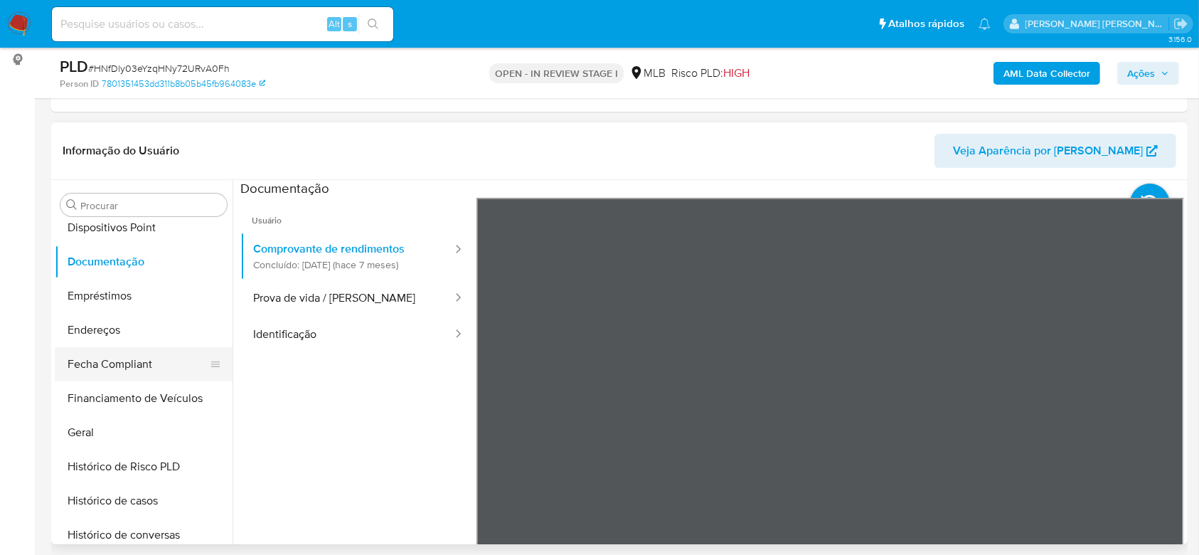
scroll to position [379, 0]
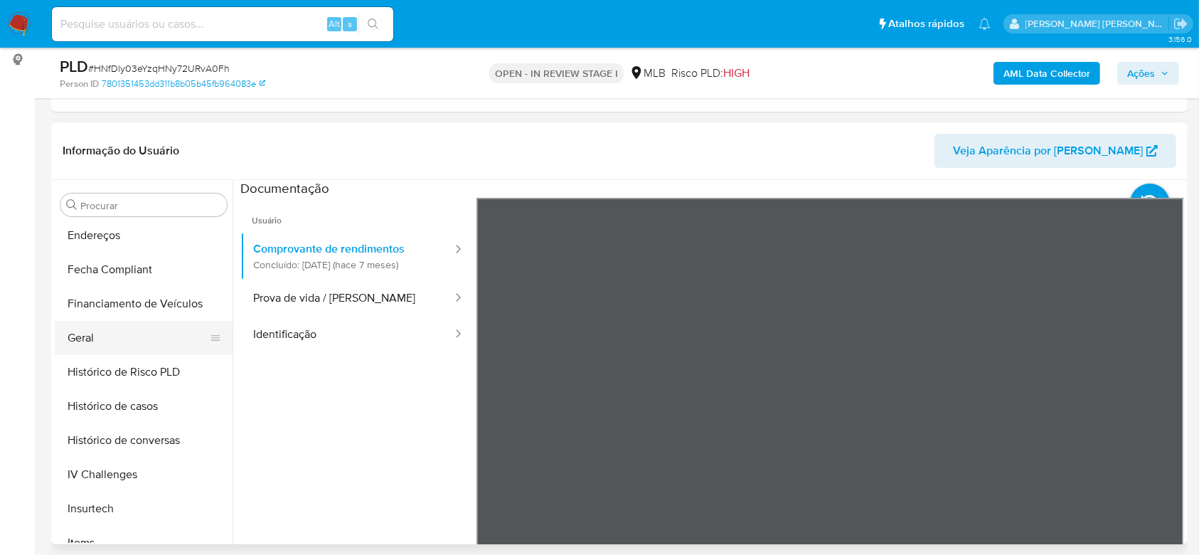
click at [130, 343] on button "Geral" at bounding box center [138, 338] width 166 height 34
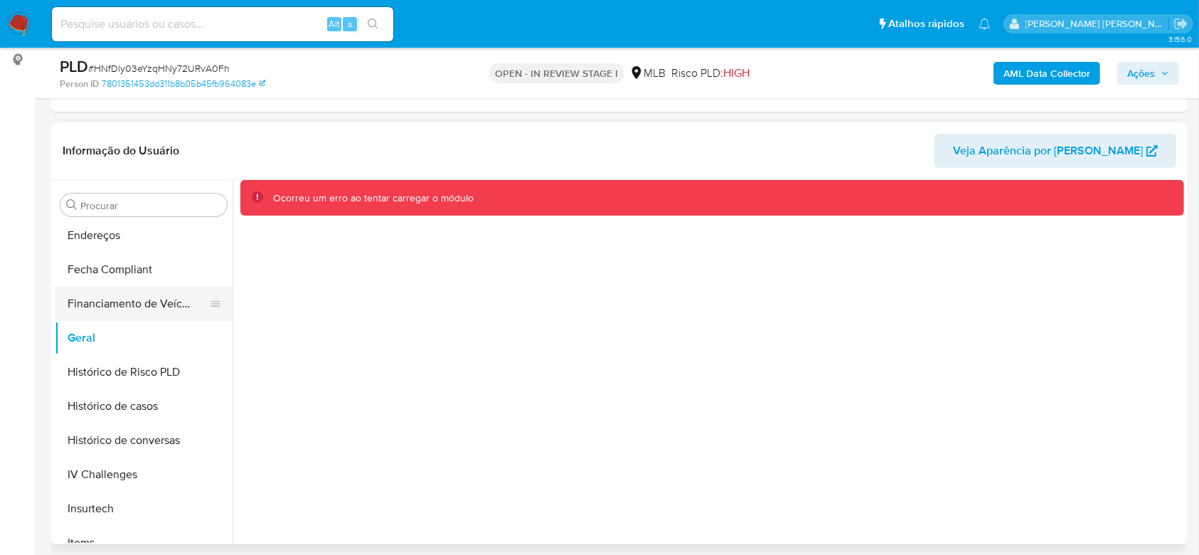
click at [115, 304] on button "Financiamento de Veículos" at bounding box center [138, 304] width 166 height 34
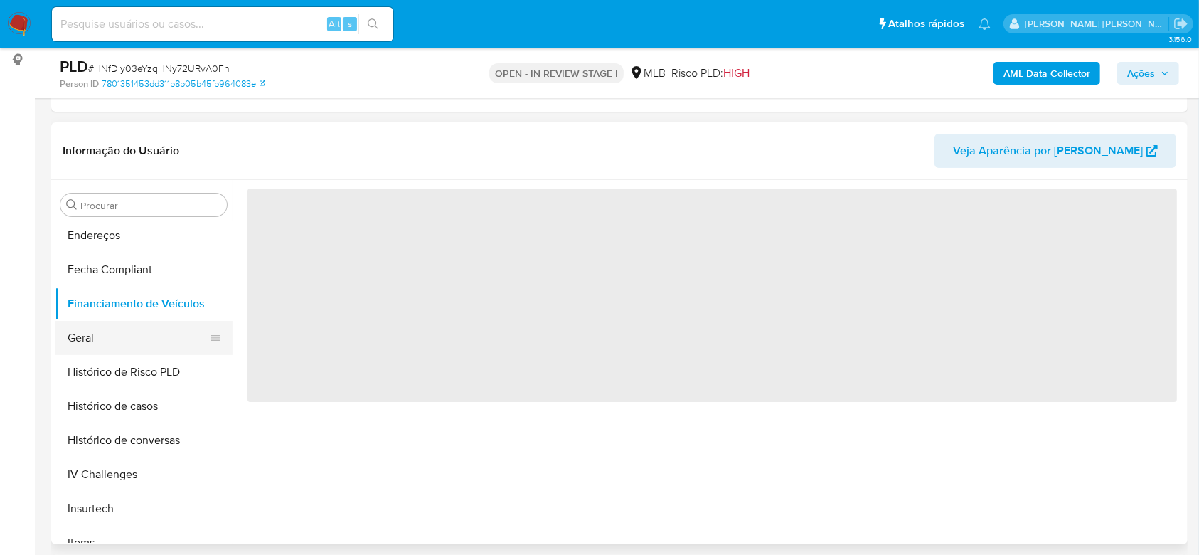
click at [111, 343] on button "Geral" at bounding box center [138, 338] width 166 height 34
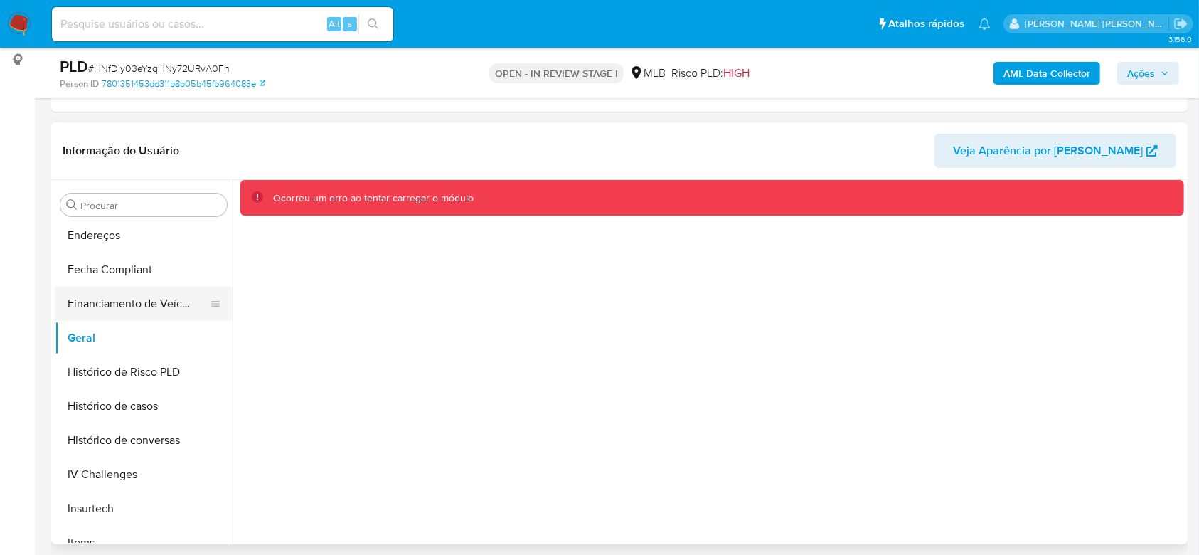
click at [126, 299] on button "Financiamento de Veículos" at bounding box center [138, 304] width 166 height 34
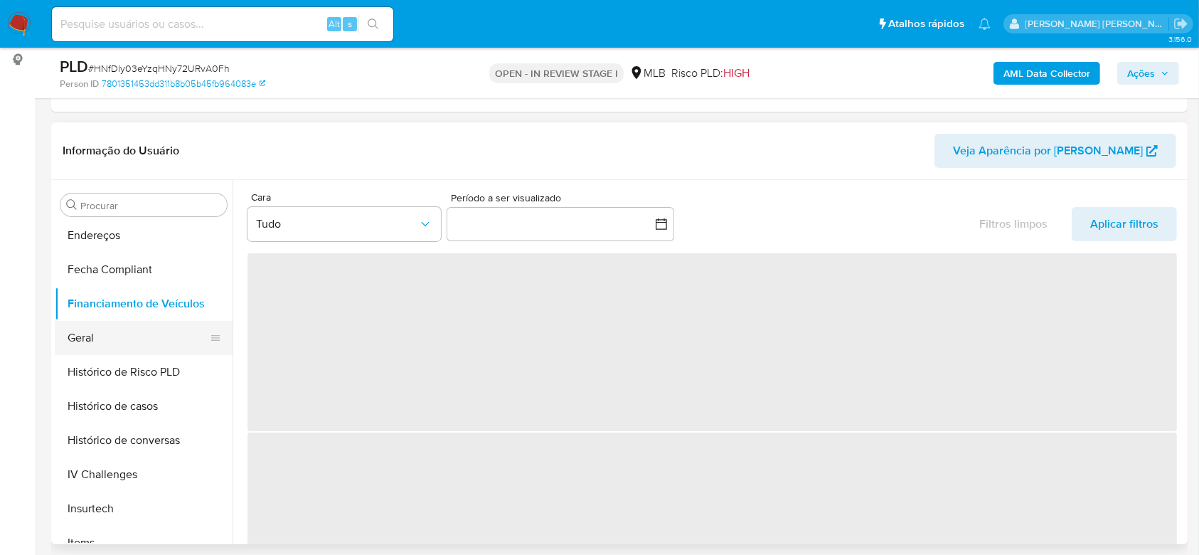
click at [114, 339] on button "Geral" at bounding box center [138, 338] width 166 height 34
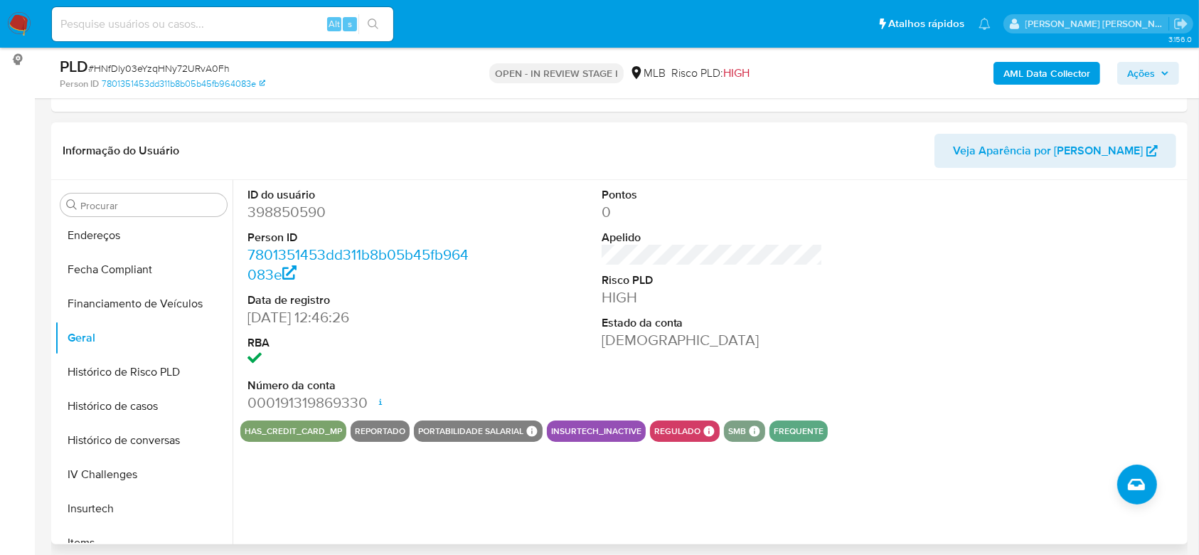
click at [290, 217] on dd "398850590" at bounding box center [359, 212] width 222 height 20
click at [290, 218] on dd "398850590" at bounding box center [359, 212] width 222 height 20
copy dd "398850590"
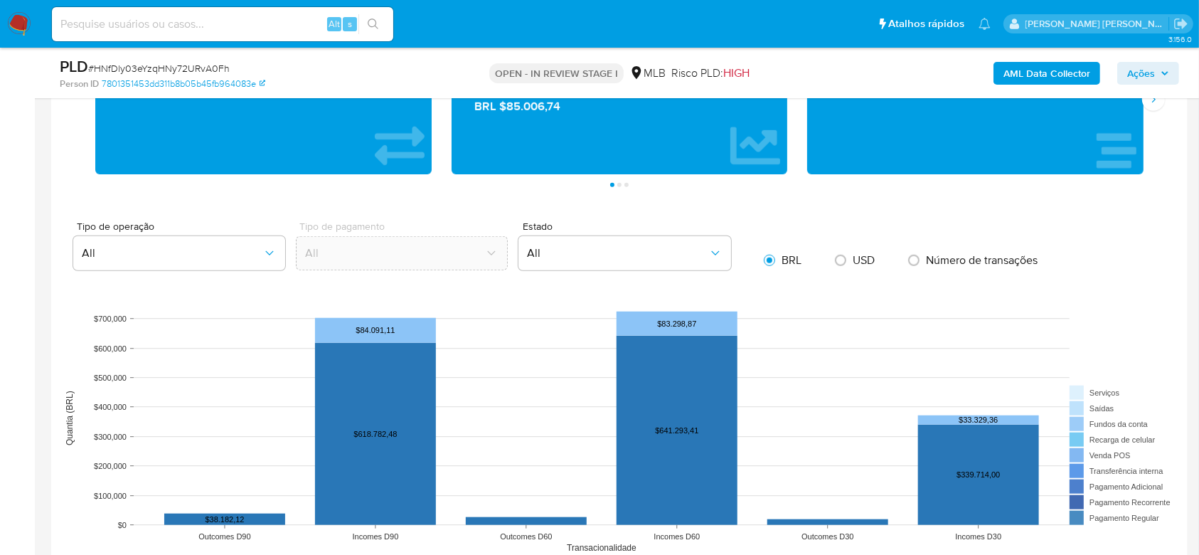
scroll to position [1423, 0]
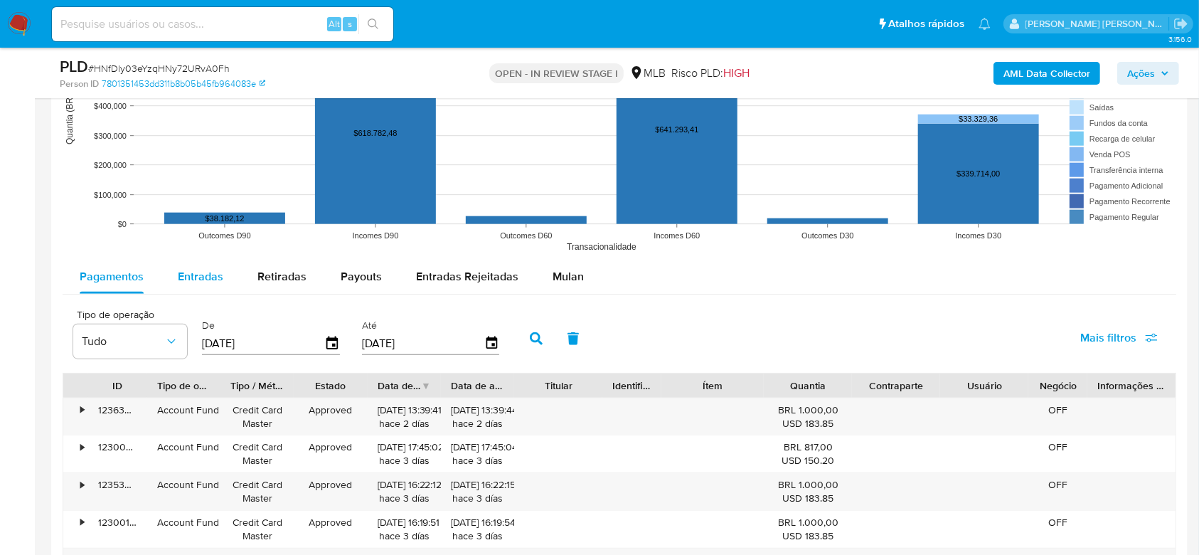
click at [210, 277] on span "Entradas" at bounding box center [201, 276] width 46 height 16
select select "10"
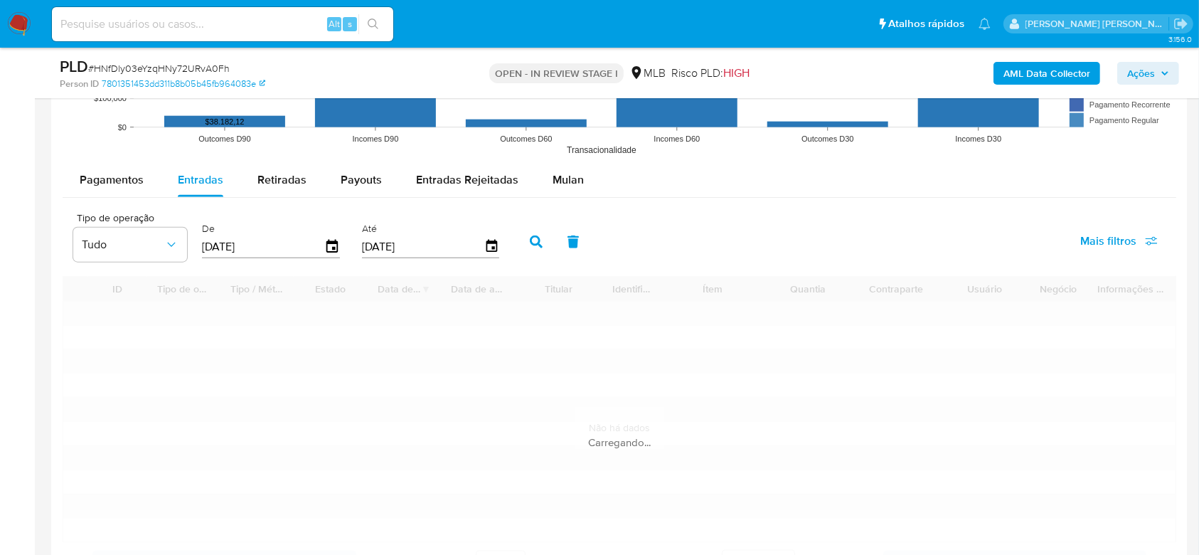
scroll to position [1707, 0]
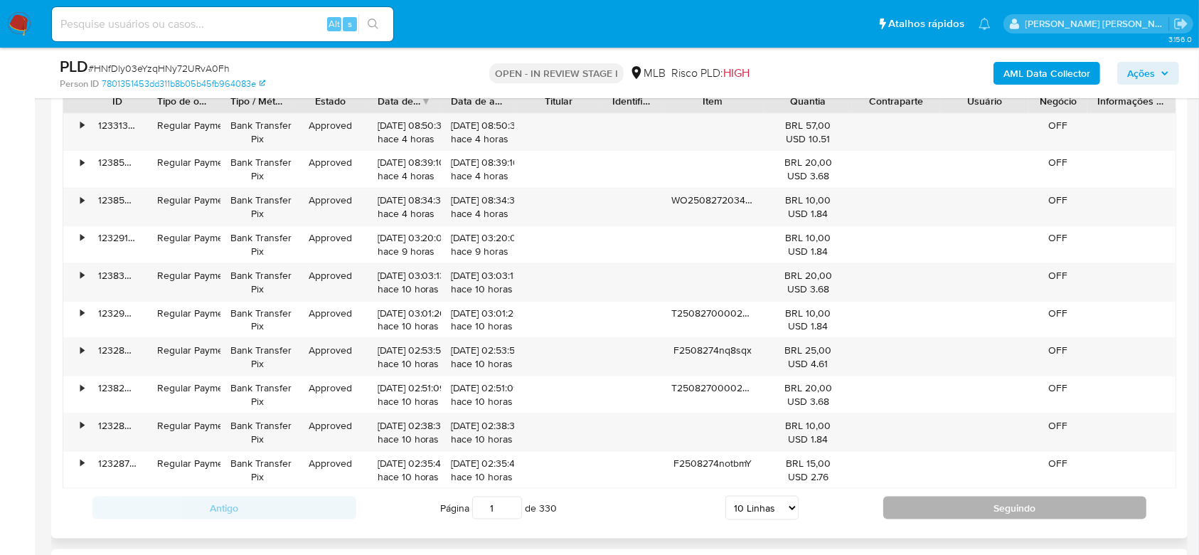
click at [923, 504] on button "Seguindo" at bounding box center [1015, 508] width 264 height 23
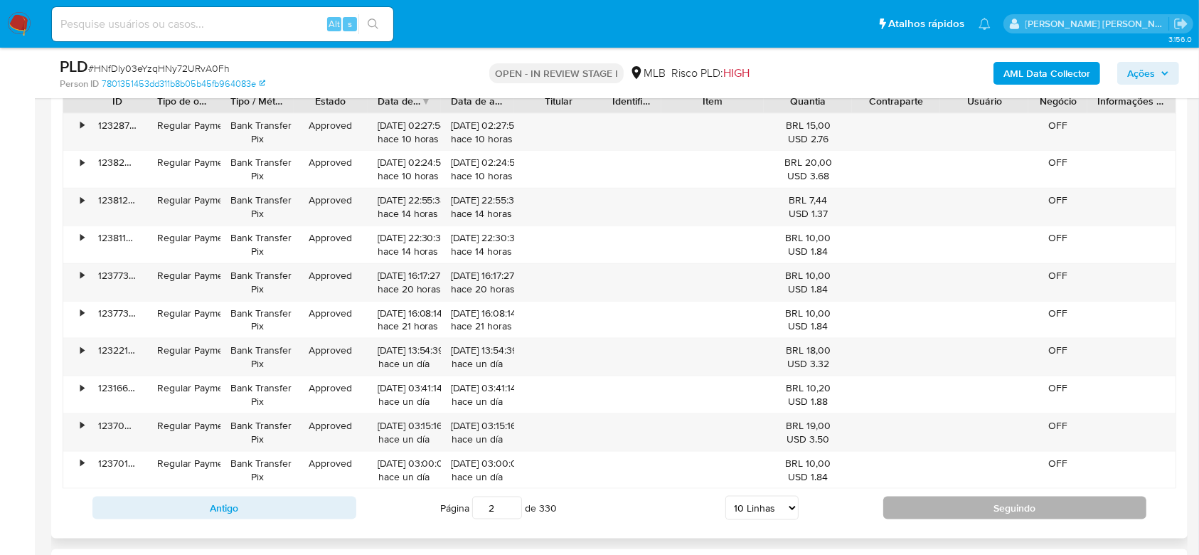
click at [998, 514] on button "Seguindo" at bounding box center [1015, 508] width 264 height 23
click at [916, 509] on button "Seguindo" at bounding box center [1015, 508] width 264 height 23
click at [916, 508] on button "Seguindo" at bounding box center [1015, 508] width 264 height 23
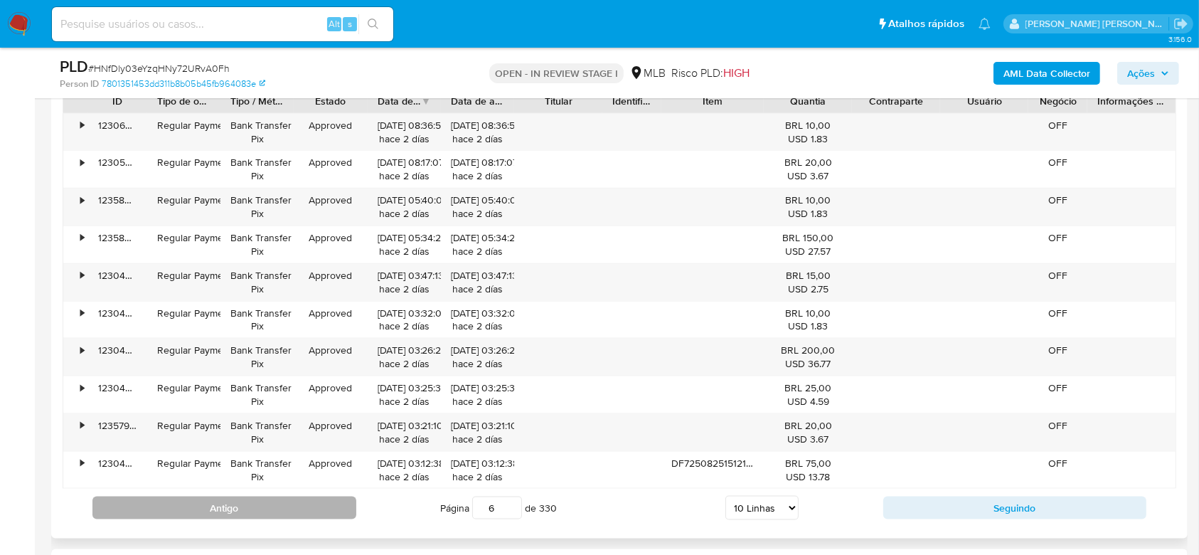
click at [216, 505] on button "Antigo" at bounding box center [224, 508] width 264 height 23
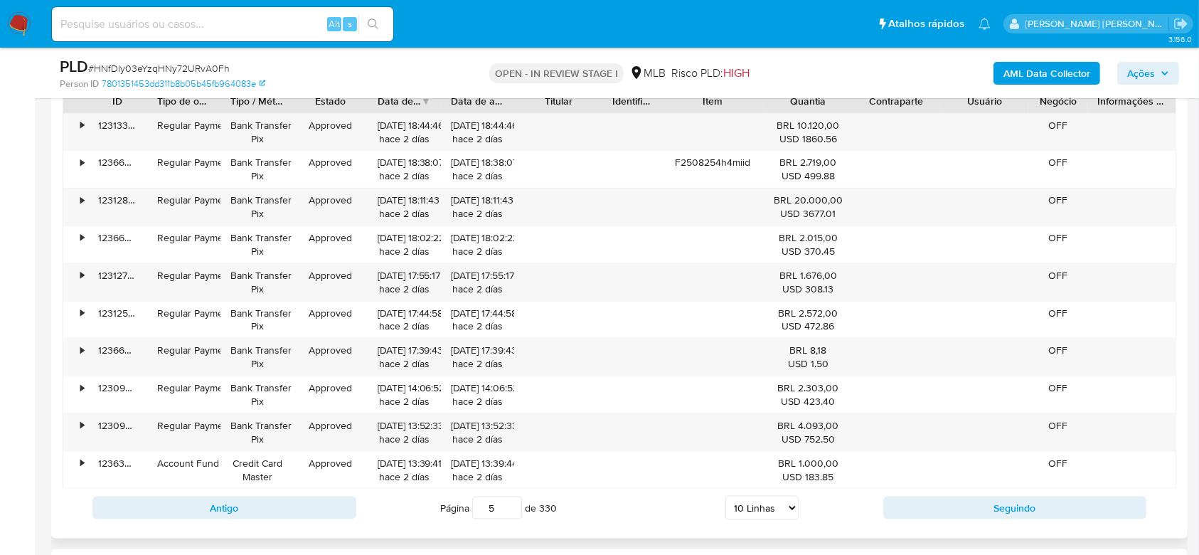
click at [905, 492] on div "Antigo Página 5 de 330 5 Linhas 10 Linhas 20 Linhas 25 Linhas 50 Linhas 100 Lin…" at bounding box center [620, 508] width 1114 height 38
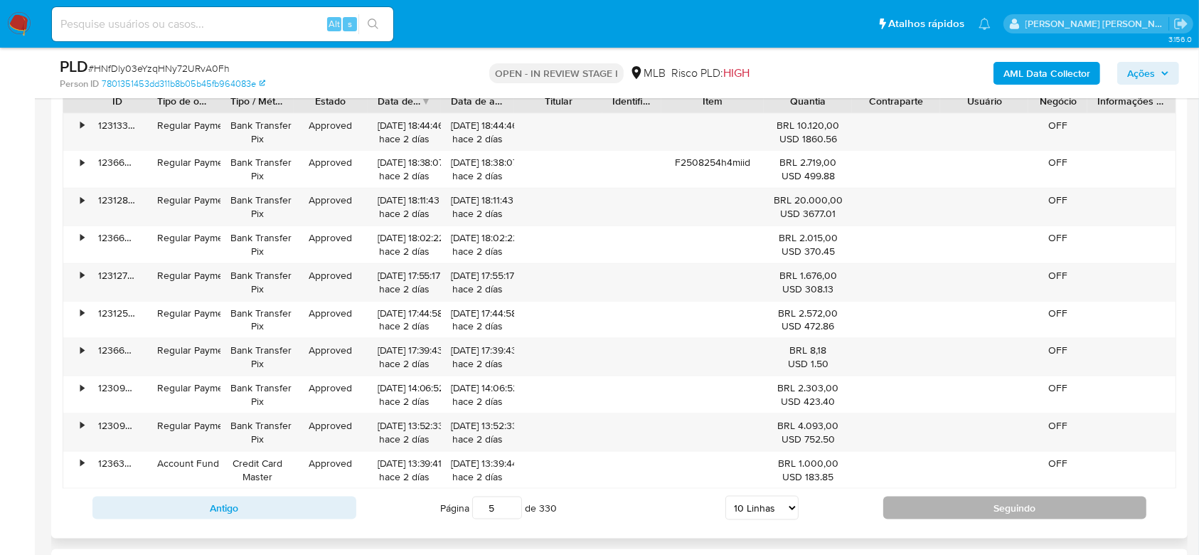
click at [907, 499] on button "Seguindo" at bounding box center [1015, 508] width 264 height 23
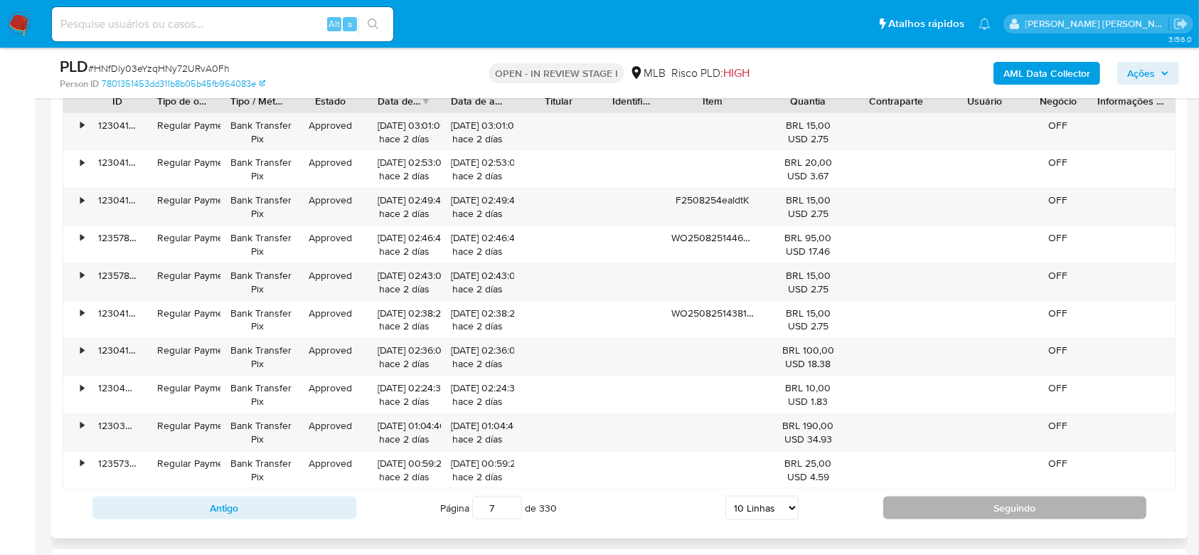
click at [907, 501] on button "Seguindo" at bounding box center [1015, 508] width 264 height 23
click at [911, 506] on button "Seguindo" at bounding box center [1015, 508] width 264 height 23
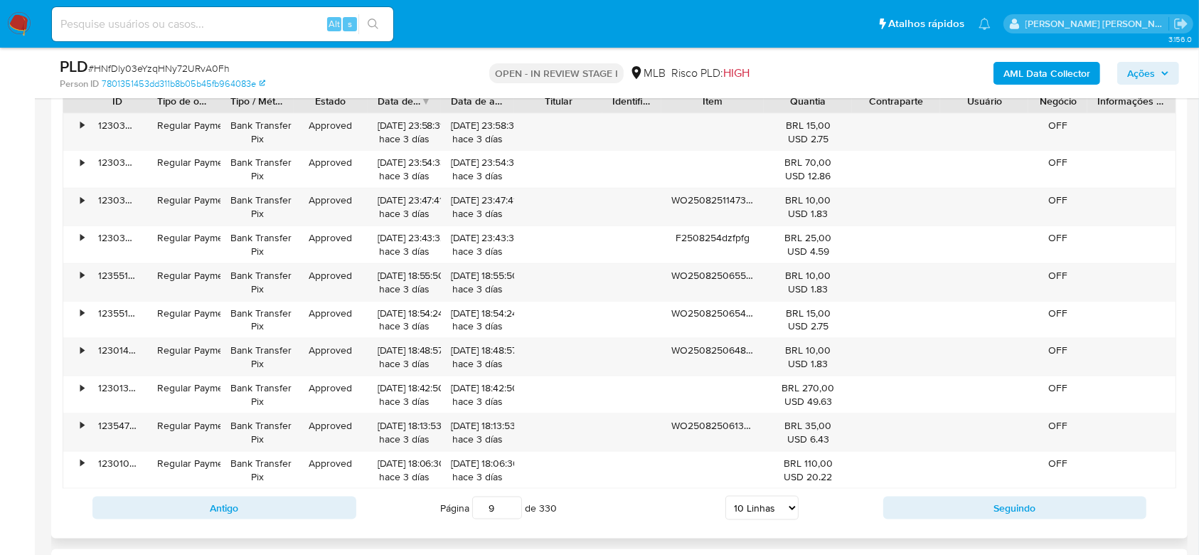
click at [908, 519] on div "Antigo Página 9 de 330 5 Linhas 10 Linhas 20 Linhas 25 Linhas 50 Linhas 100 Lin…" at bounding box center [620, 508] width 1114 height 38
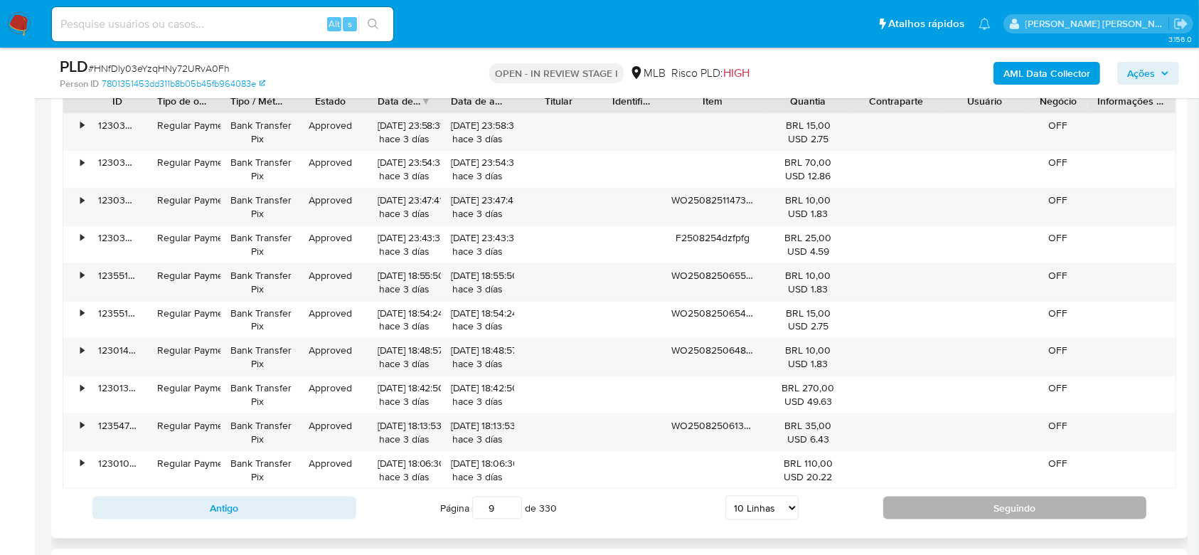
click at [915, 513] on button "Seguindo" at bounding box center [1015, 508] width 264 height 23
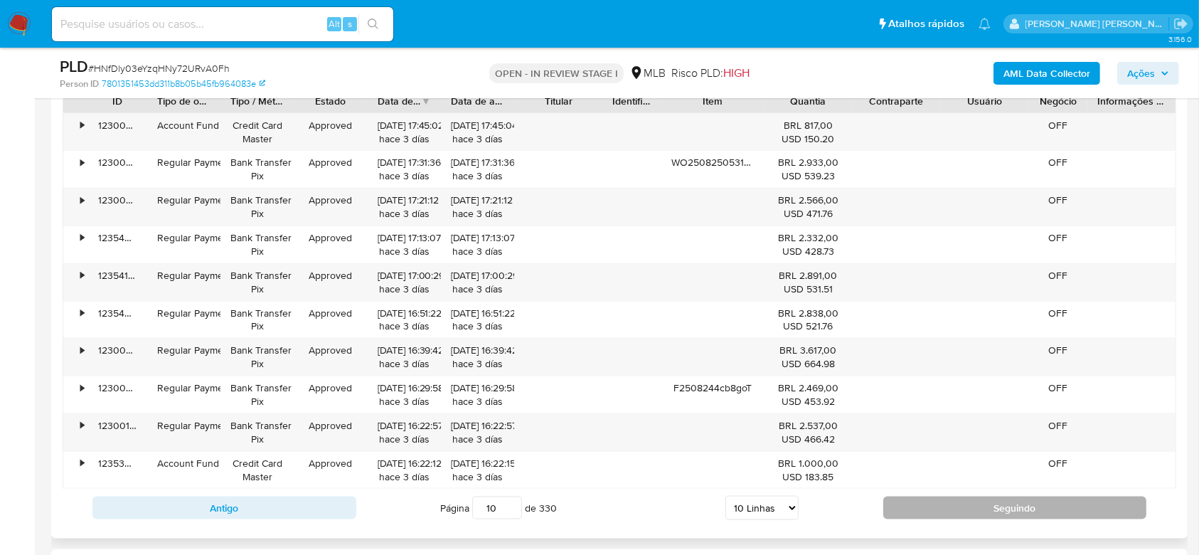
click at [921, 510] on button "Seguindo" at bounding box center [1015, 508] width 264 height 23
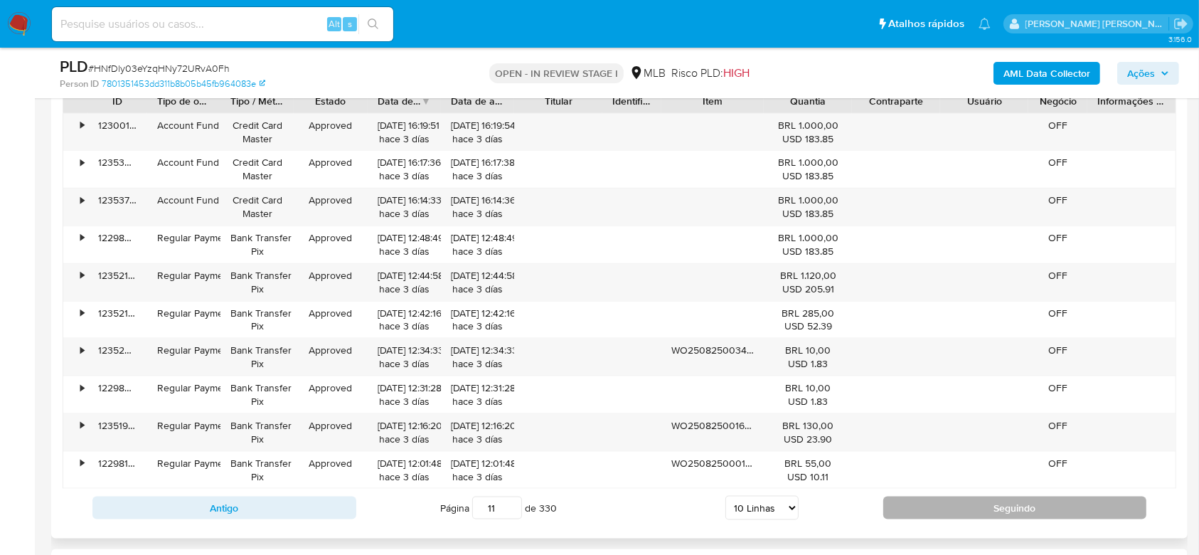
click at [921, 510] on button "Seguindo" at bounding box center [1015, 508] width 264 height 23
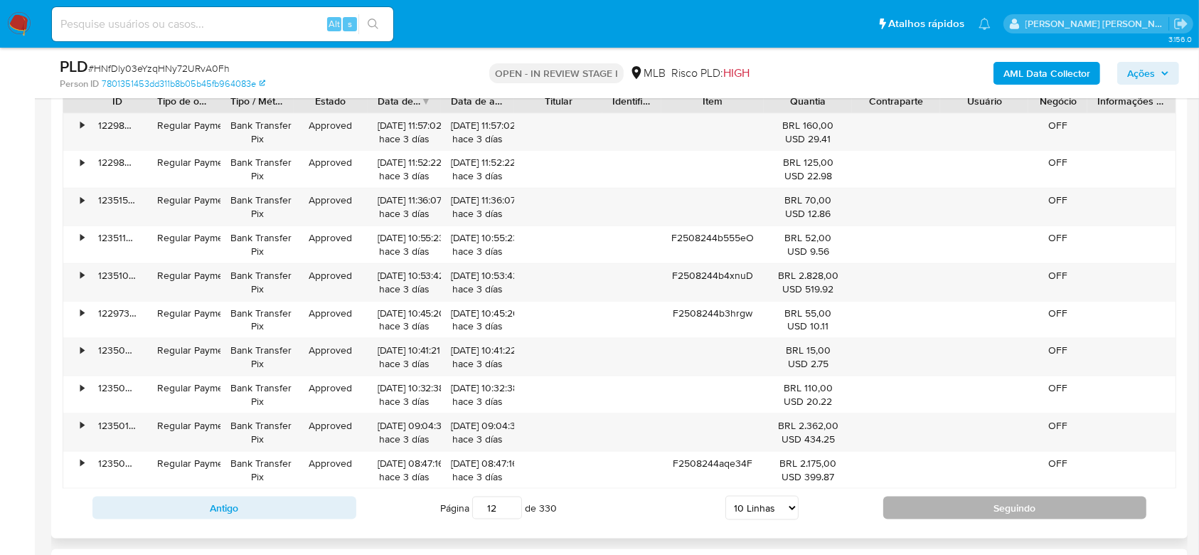
click at [921, 510] on button "Seguindo" at bounding box center [1015, 508] width 264 height 23
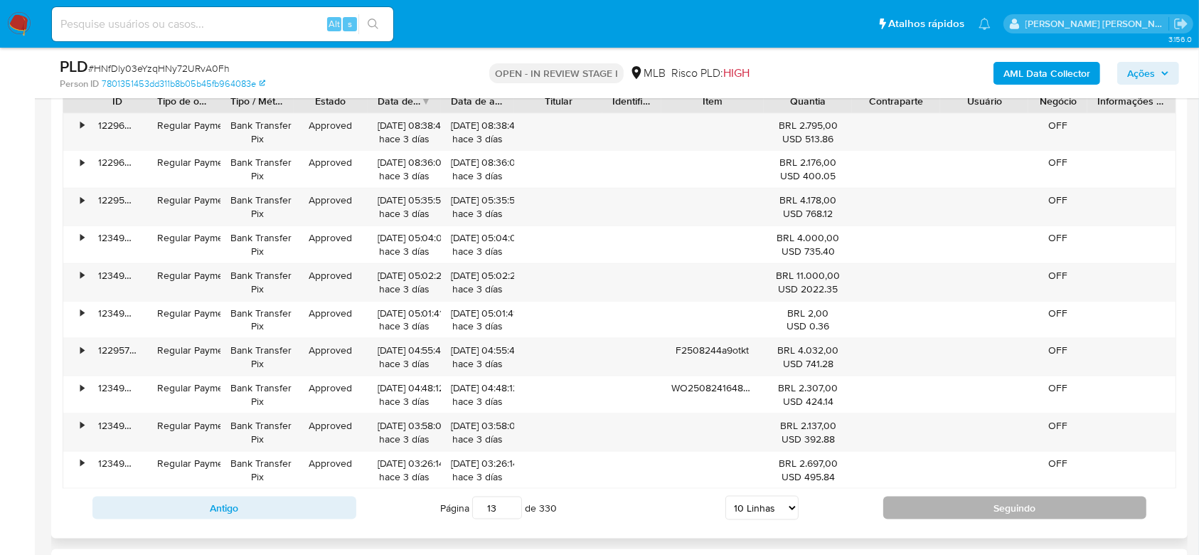
click at [921, 510] on button "Seguindo" at bounding box center [1015, 508] width 264 height 23
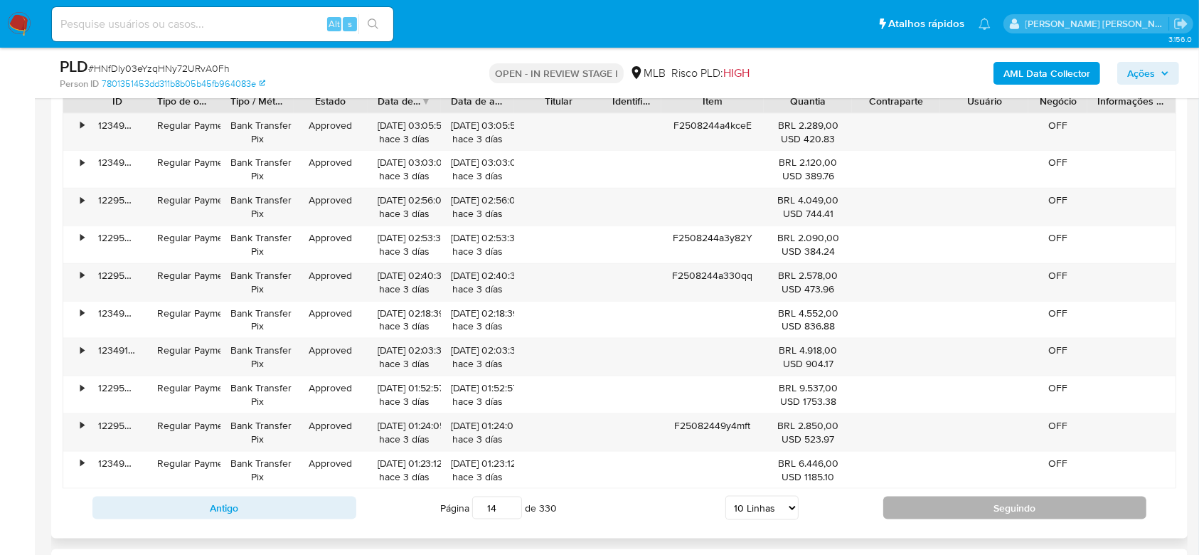
click at [921, 510] on button "Seguindo" at bounding box center [1015, 508] width 264 height 23
type input "15"
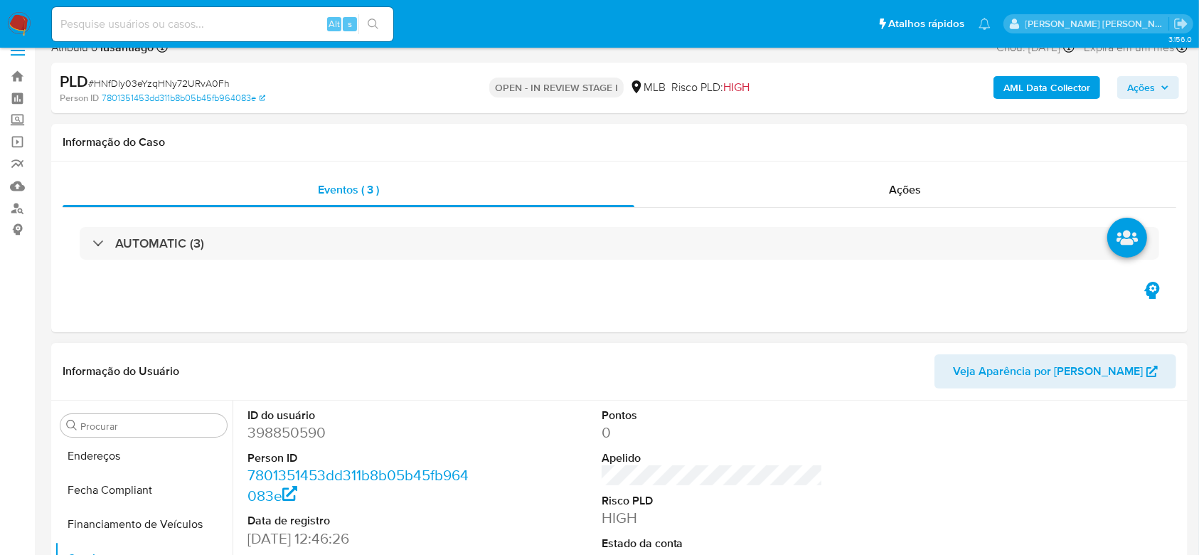
scroll to position [285, 0]
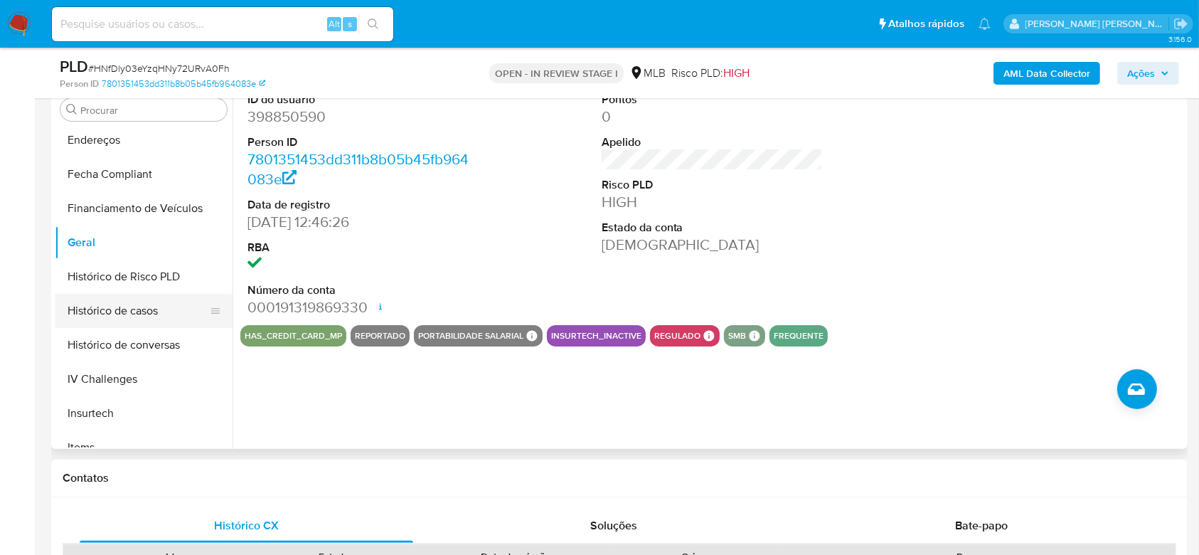
click at [156, 310] on button "Histórico de casos" at bounding box center [138, 311] width 166 height 34
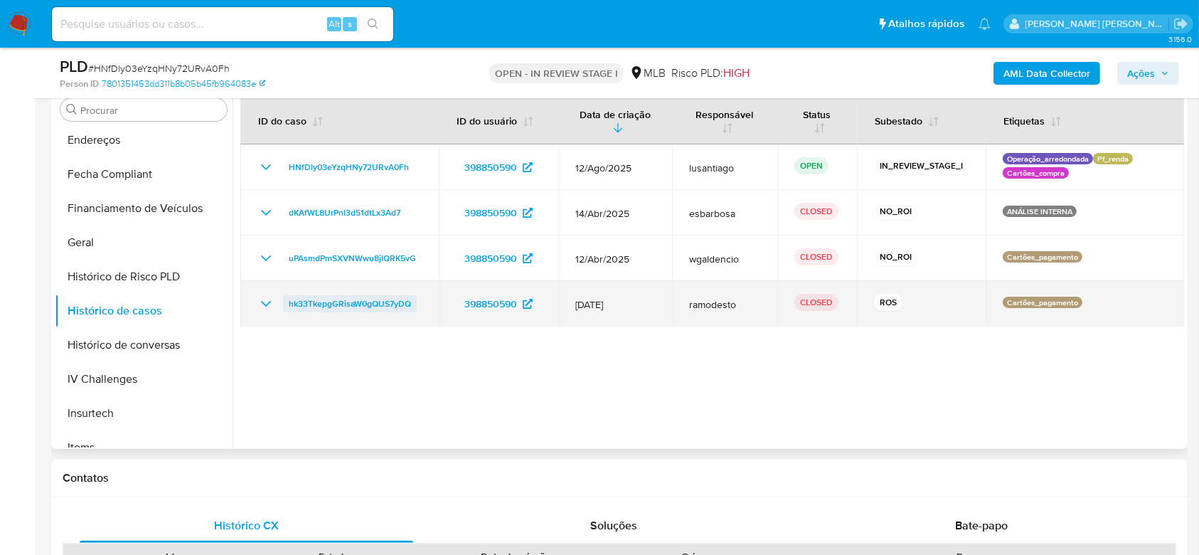
click at [375, 302] on span "hk33TkepgGRisaW0gQUS7yDQ" at bounding box center [350, 303] width 122 height 17
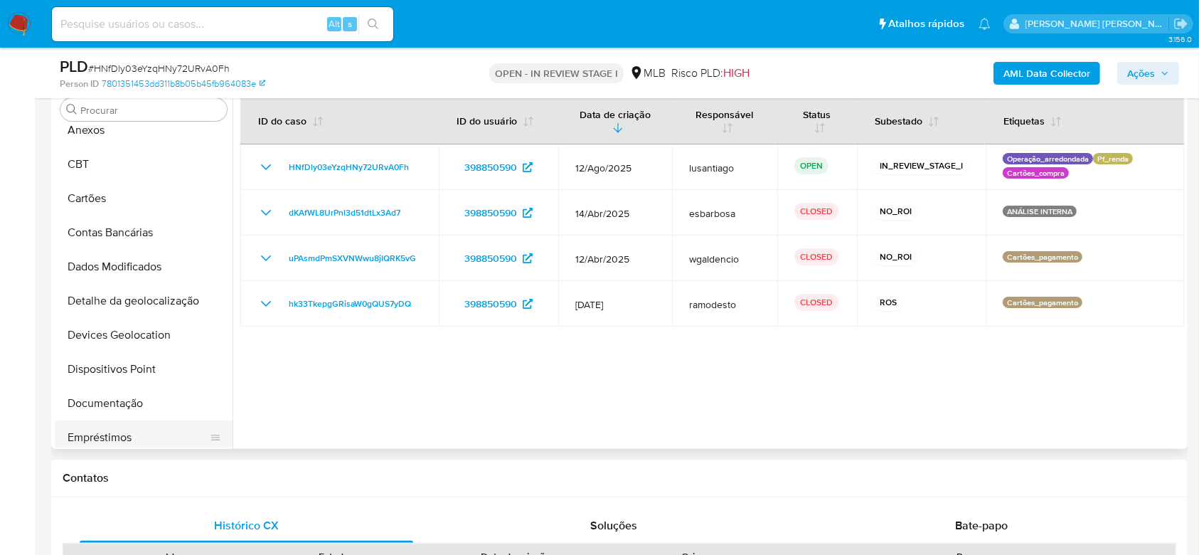
scroll to position [0, 0]
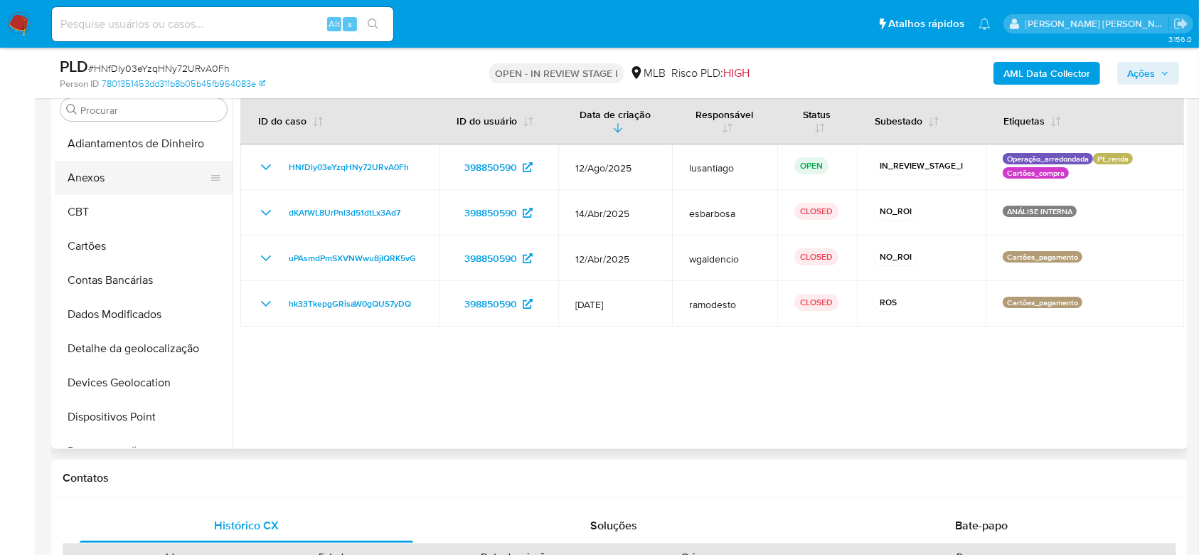
click at [133, 174] on button "Anexos" at bounding box center [138, 178] width 166 height 34
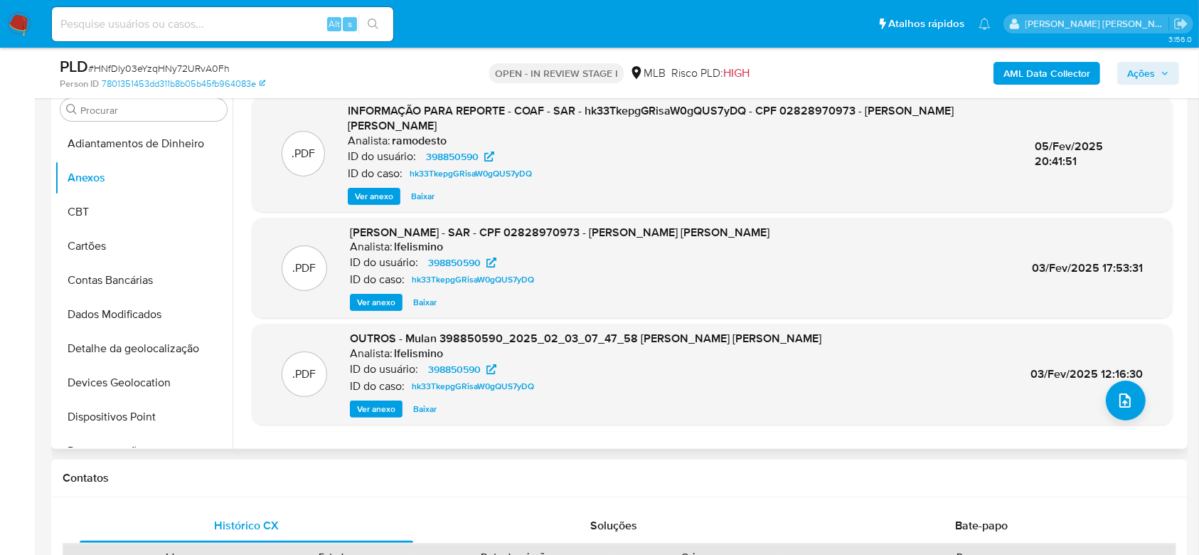
click at [374, 189] on span "Ver anexo" at bounding box center [374, 196] width 38 height 14
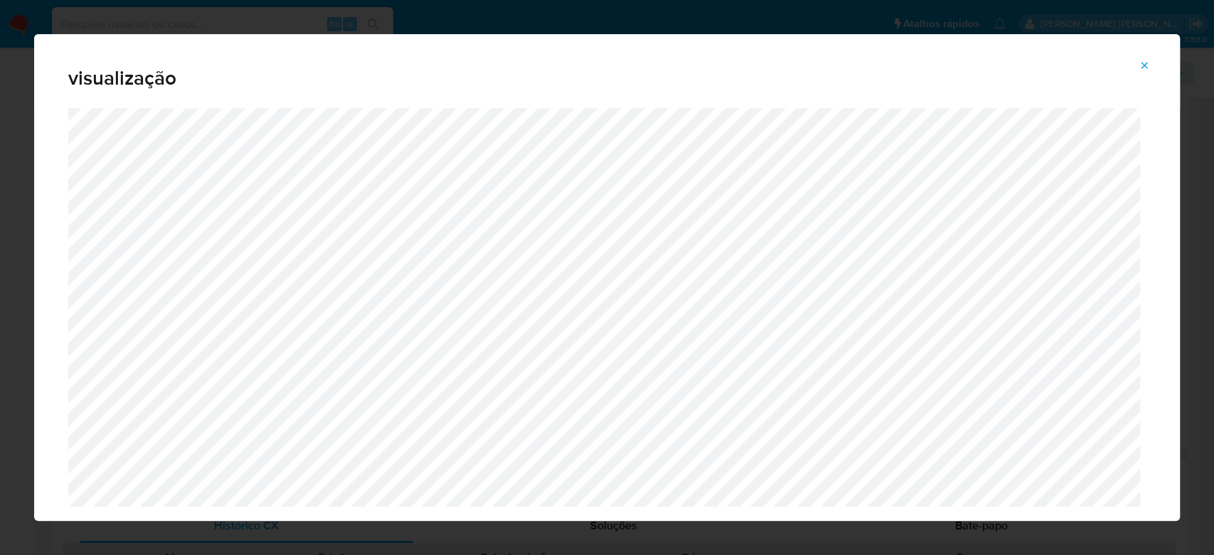
click at [1144, 68] on icon "Attachment preview" at bounding box center [1144, 65] width 11 height 11
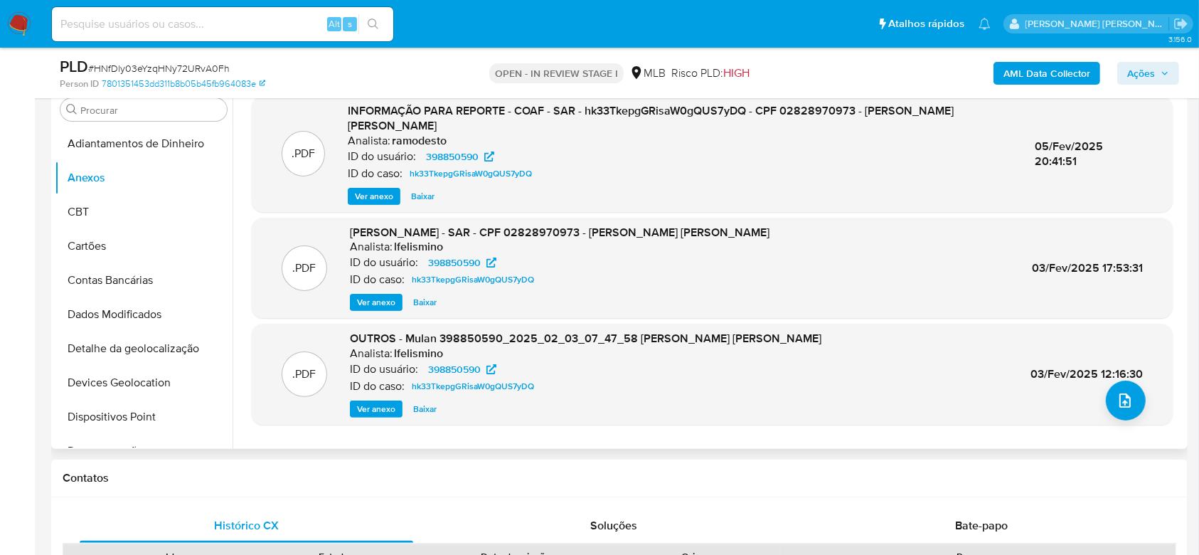
click at [1150, 67] on span "Ações" at bounding box center [1141, 73] width 28 height 23
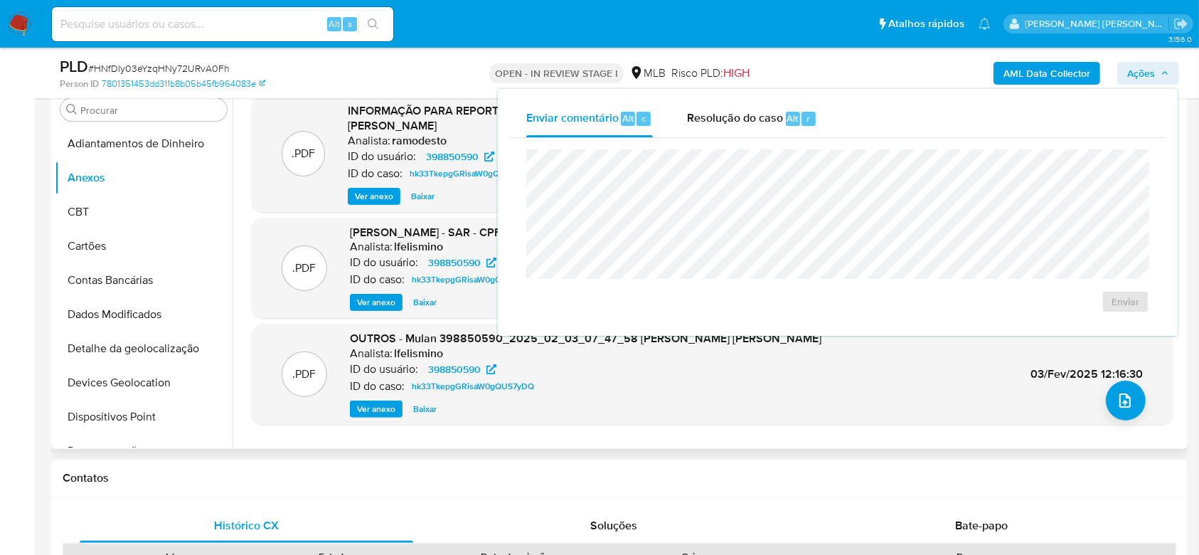
drag, startPoint x: 757, startPoint y: 110, endPoint x: 739, endPoint y: 142, distance: 36.0
click at [756, 111] on span "Resolução do caso" at bounding box center [735, 118] width 96 height 16
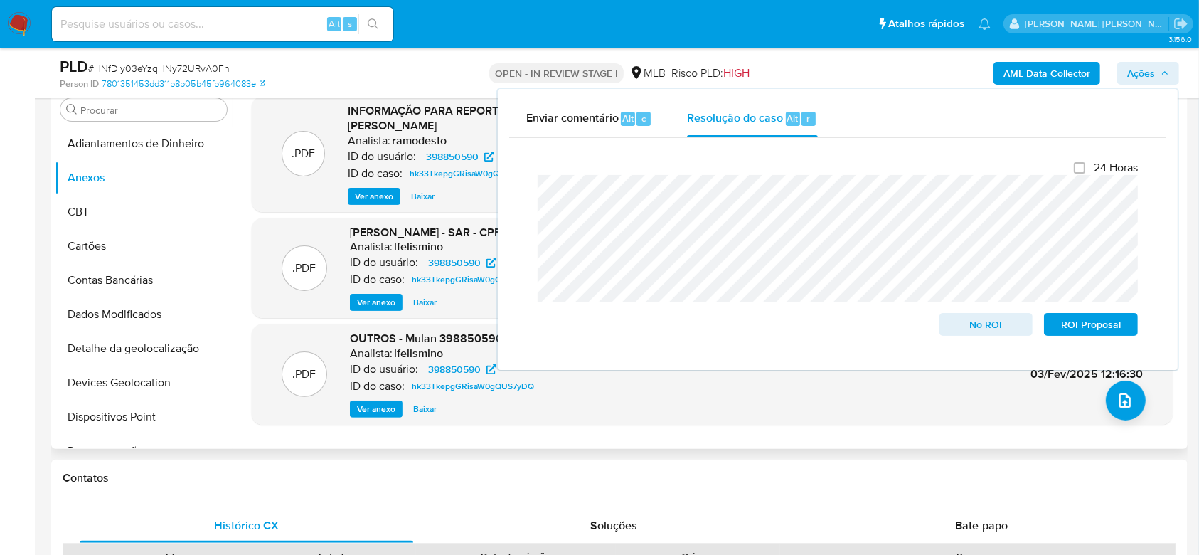
drag, startPoint x: 1164, startPoint y: 65, endPoint x: 1153, endPoint y: 70, distance: 12.4
click at [1163, 65] on span "Ações" at bounding box center [1148, 73] width 42 height 20
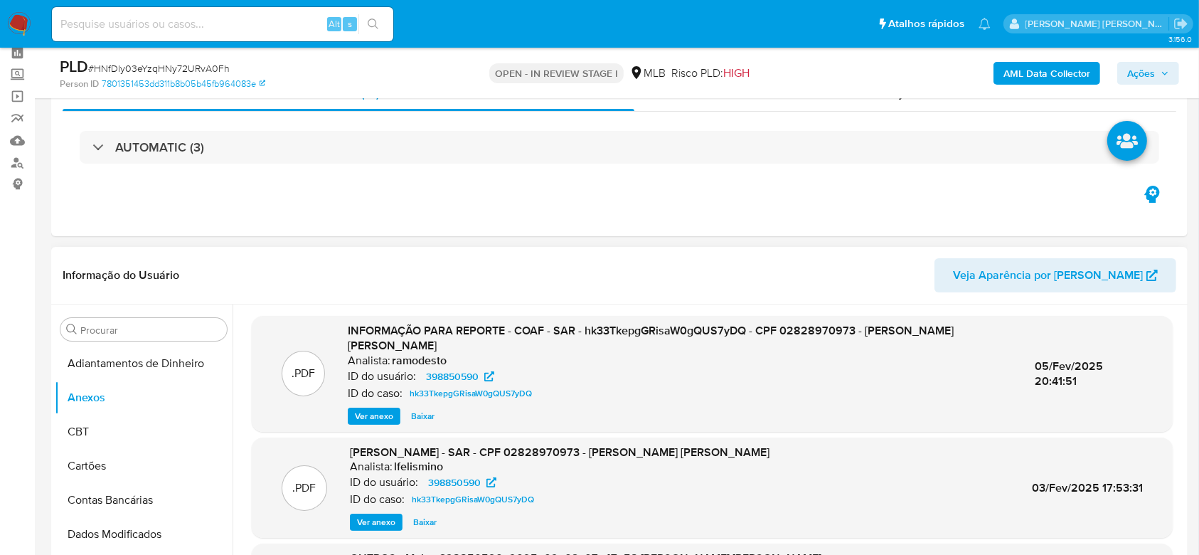
scroll to position [95, 0]
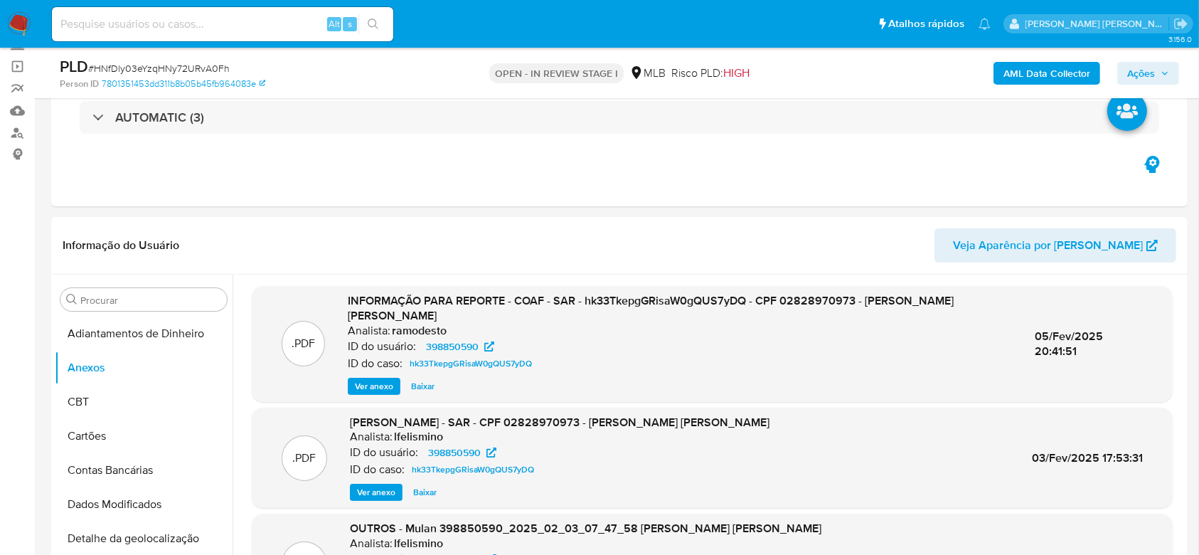
click at [1018, 74] on b "AML Data Collector" at bounding box center [1047, 73] width 87 height 23
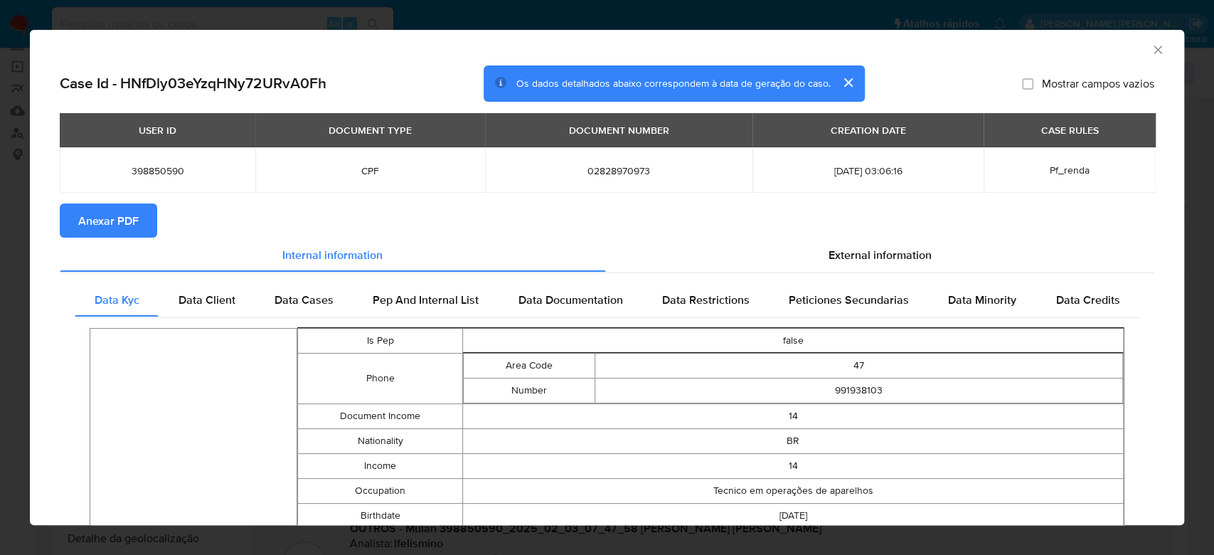
click at [120, 215] on span "Anexar PDF" at bounding box center [108, 220] width 60 height 31
click at [1151, 46] on icon "Fechar a janela" at bounding box center [1158, 50] width 14 height 14
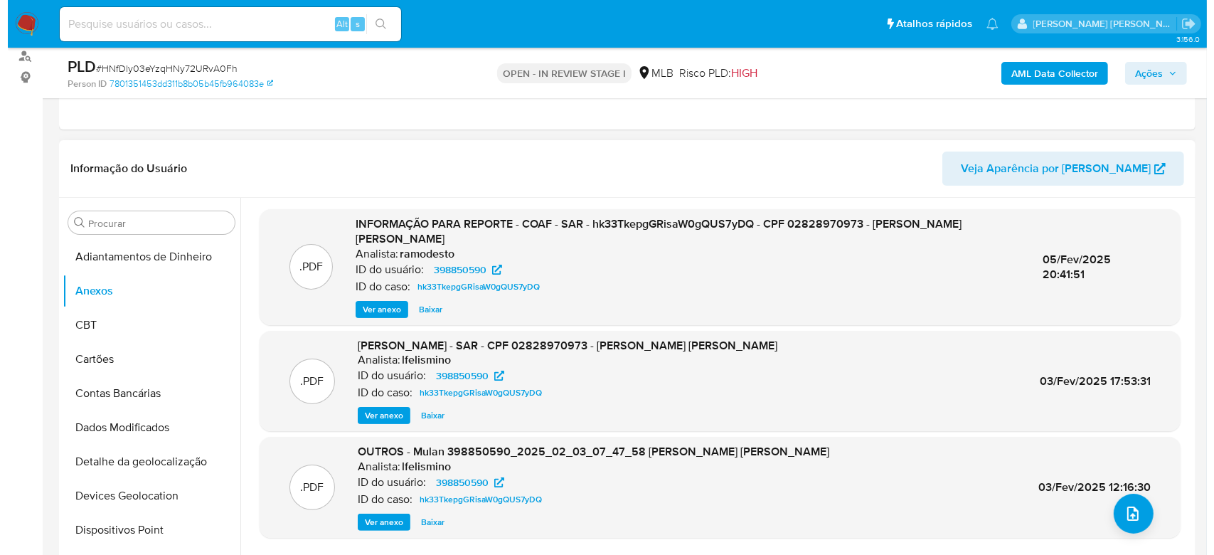
scroll to position [189, 0]
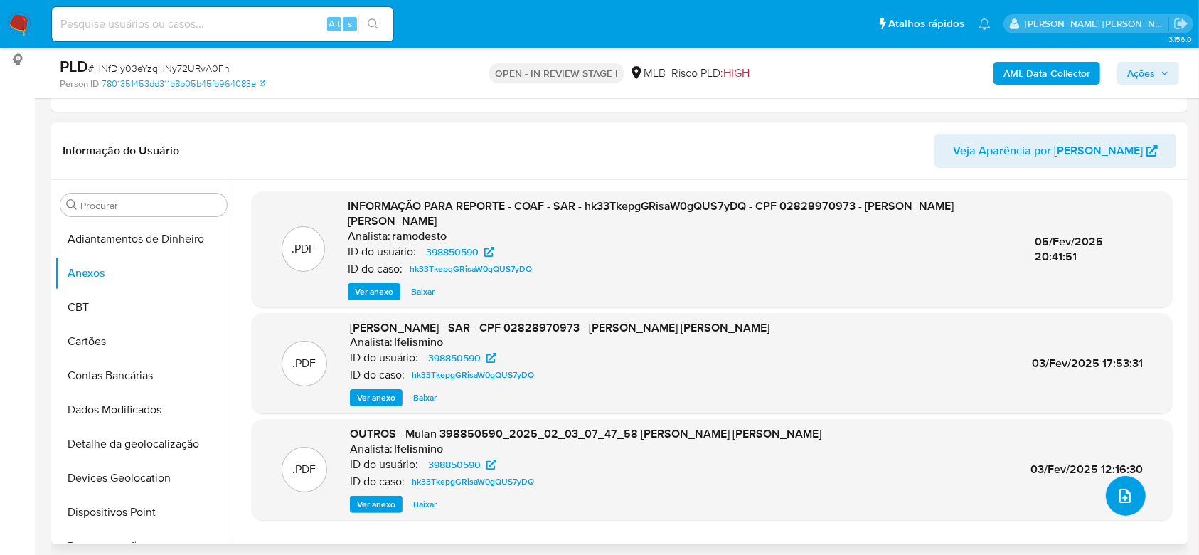
click at [1117, 488] on span "upload-file" at bounding box center [1125, 495] width 17 height 17
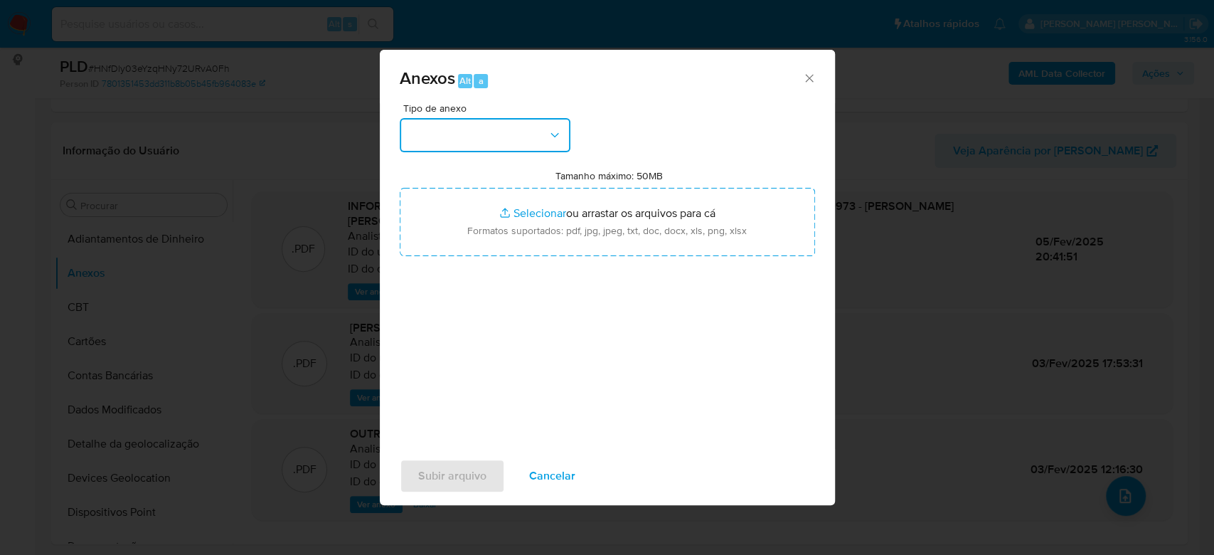
click at [514, 141] on button "button" at bounding box center [485, 135] width 171 height 34
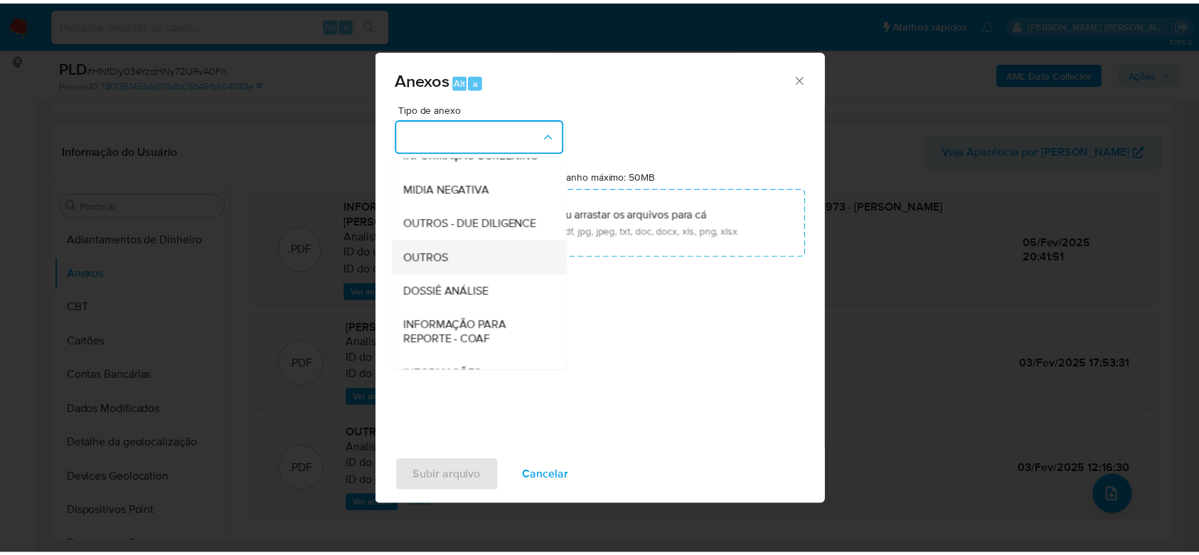
scroll to position [218, 0]
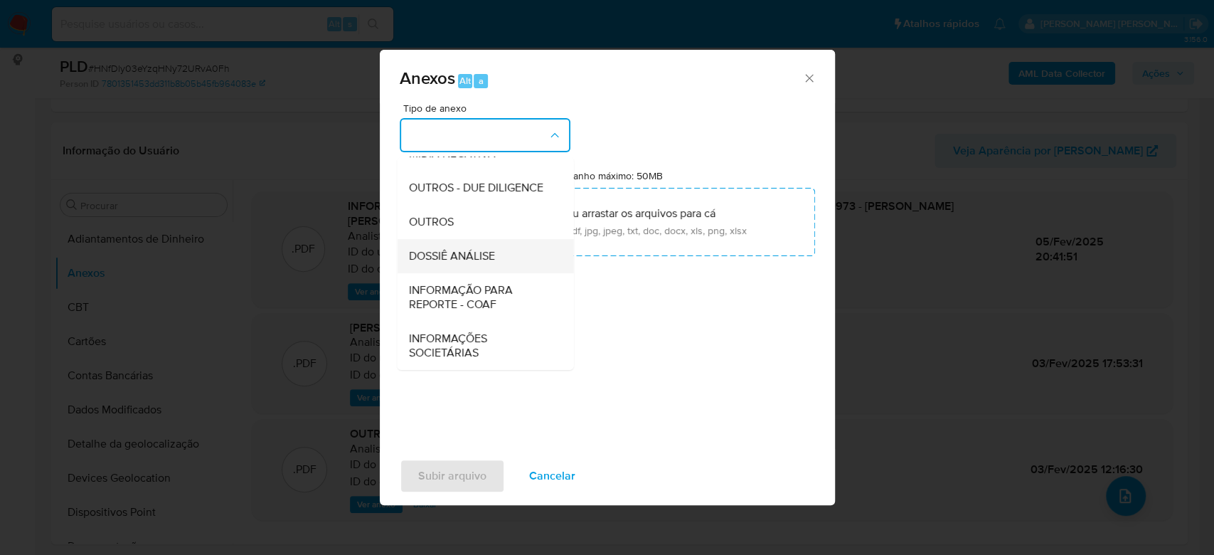
click at [469, 259] on span "DOSSIÊ ANÁLISE" at bounding box center [451, 256] width 86 height 14
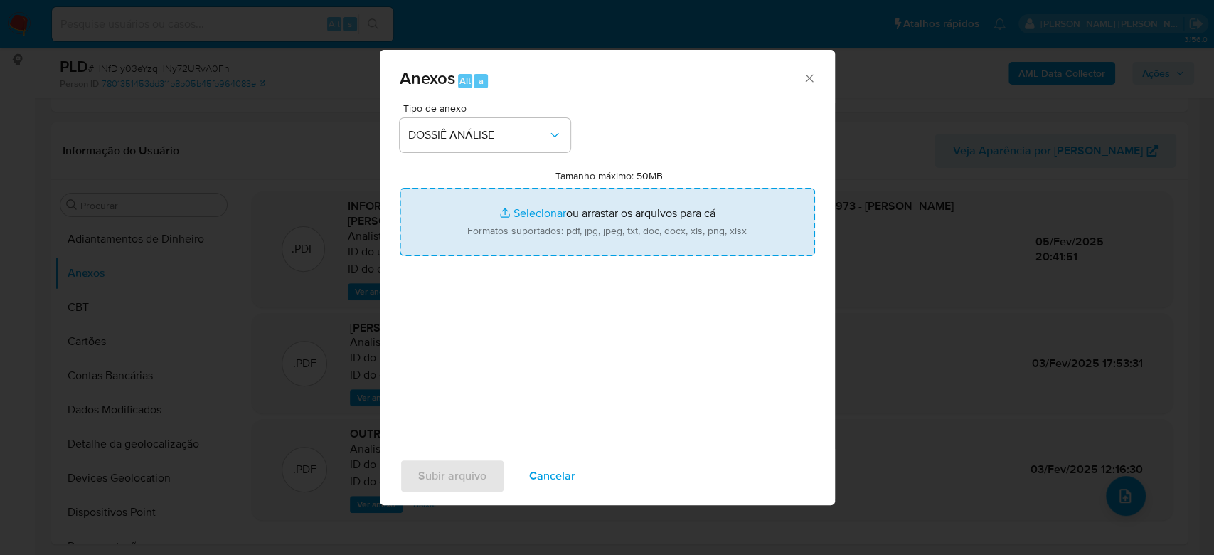
type input "C:\fakepath\Mulan 398850590_2025_08_26_16_51_31.xlsx"
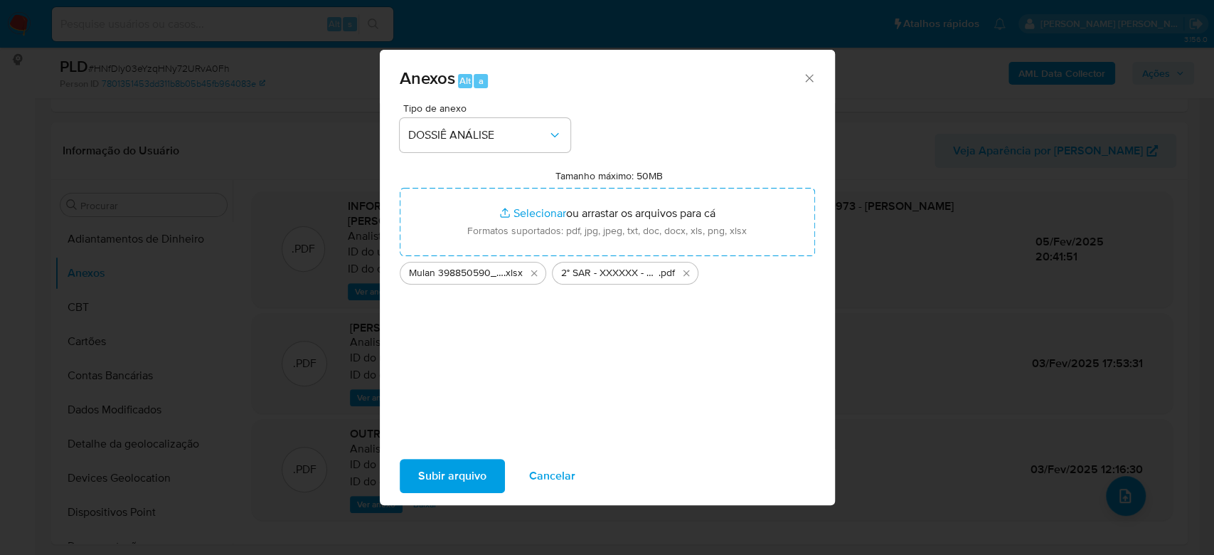
click at [456, 472] on span "Subir arquivo" at bounding box center [452, 475] width 68 height 31
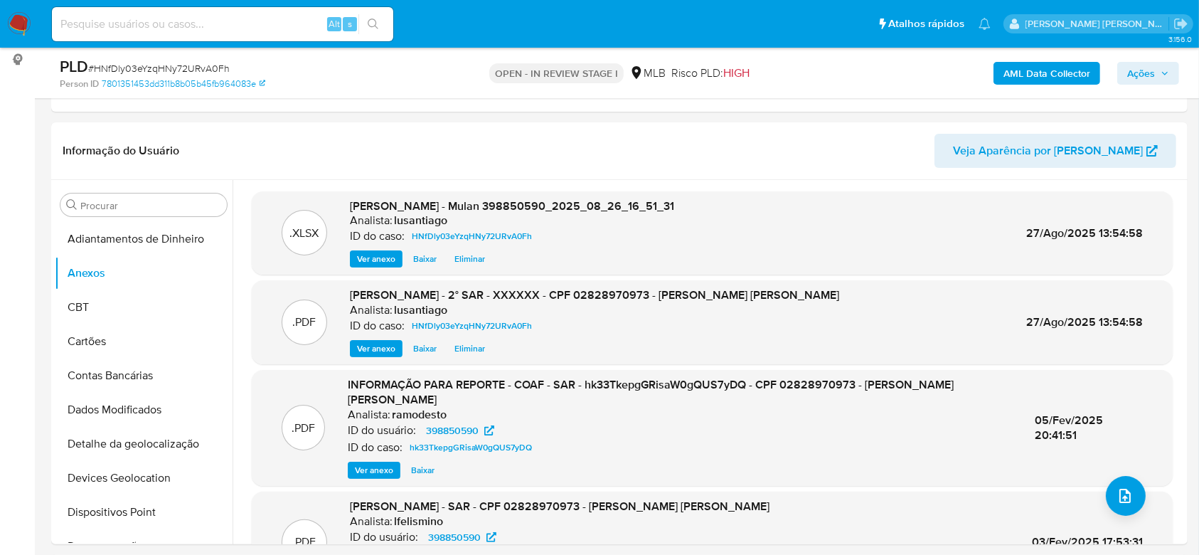
click at [1150, 63] on span "Ações" at bounding box center [1141, 73] width 28 height 23
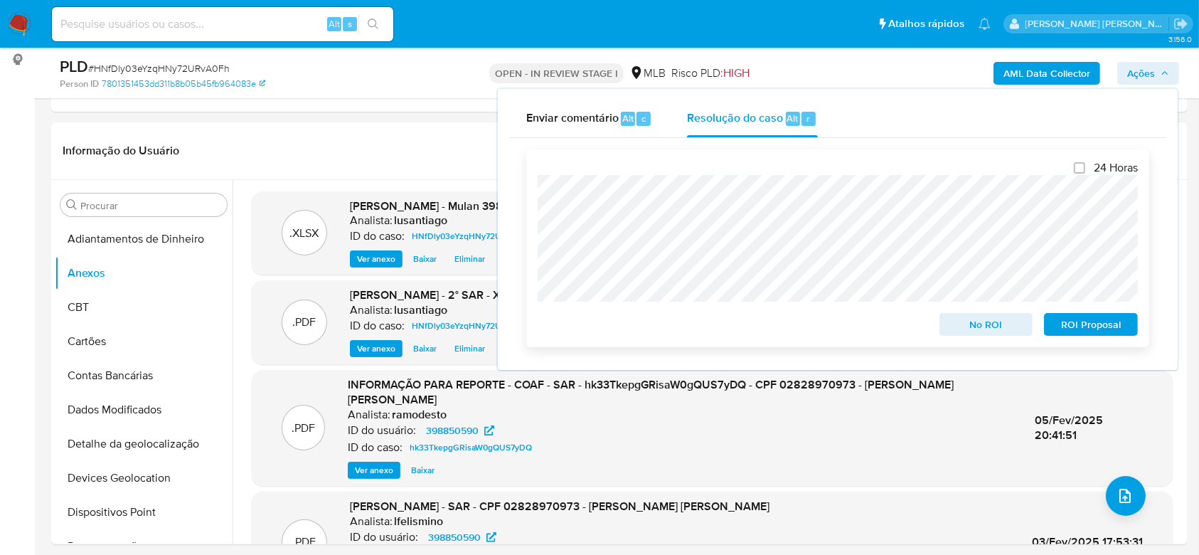
click at [1082, 327] on span "ROI Proposal" at bounding box center [1091, 324] width 74 height 20
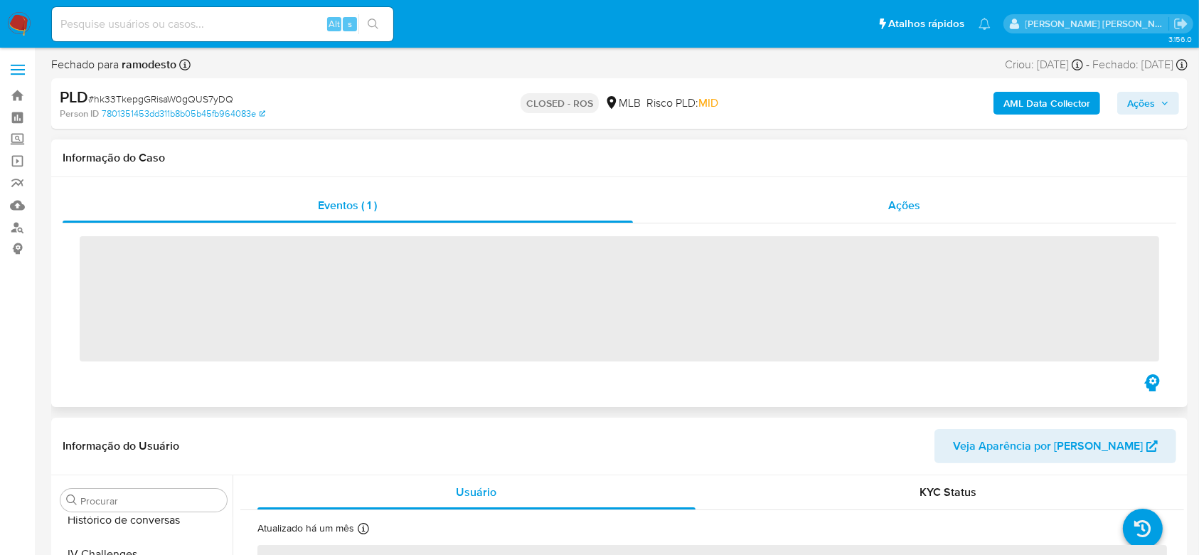
scroll to position [635, 0]
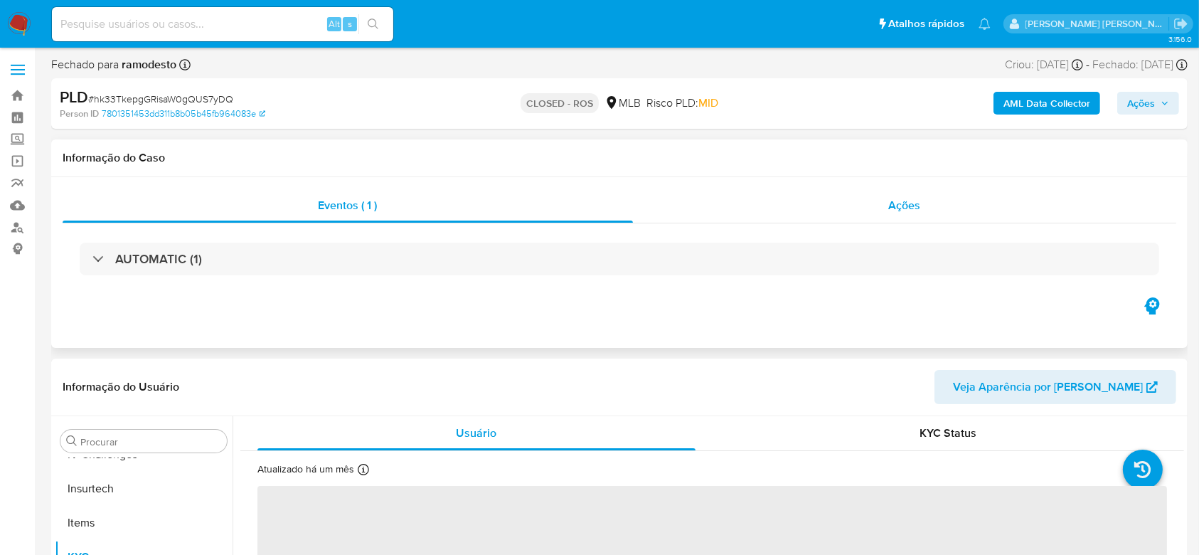
click at [783, 207] on div "Ações" at bounding box center [904, 206] width 543 height 34
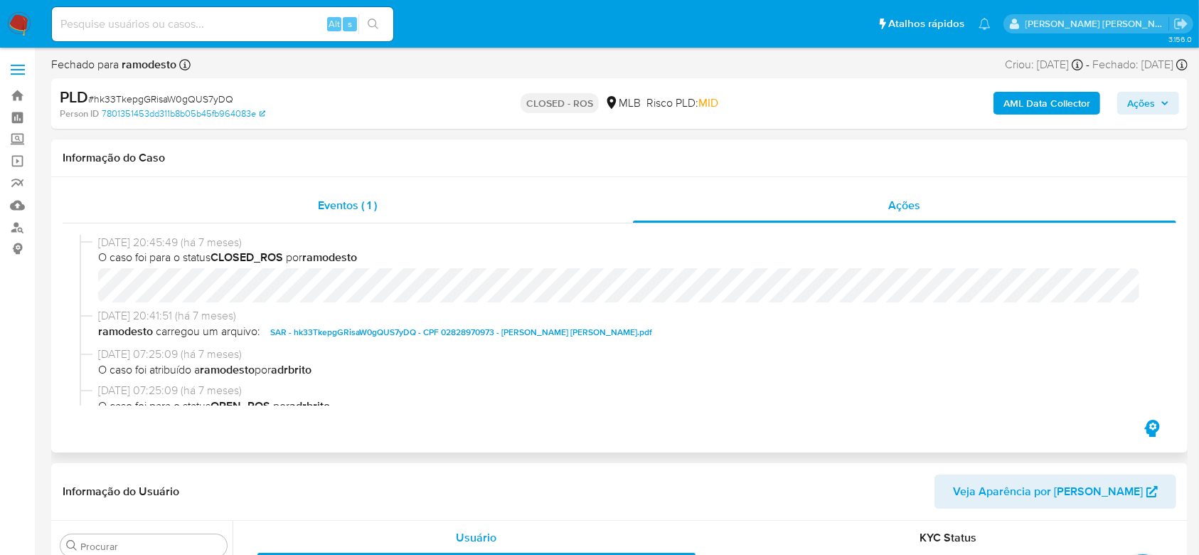
select select "10"
drag, startPoint x: 97, startPoint y: 238, endPoint x: 155, endPoint y: 241, distance: 57.7
click at [155, 241] on span "05/02/2025 20:45:49 (há 7 meses)" at bounding box center [626, 243] width 1056 height 16
copy span "05/02/2025"
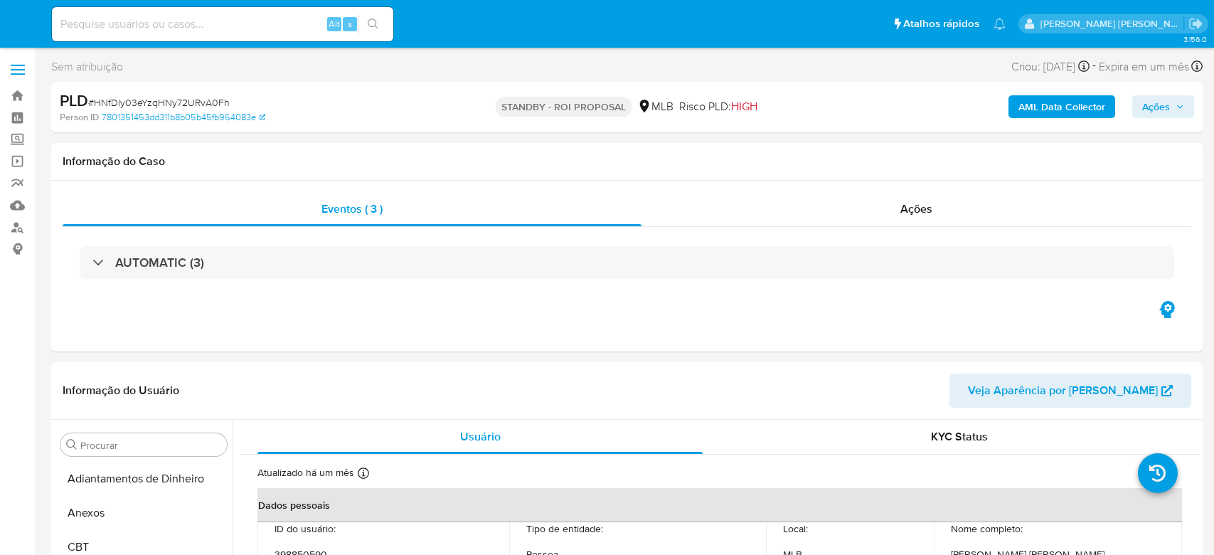
select select "10"
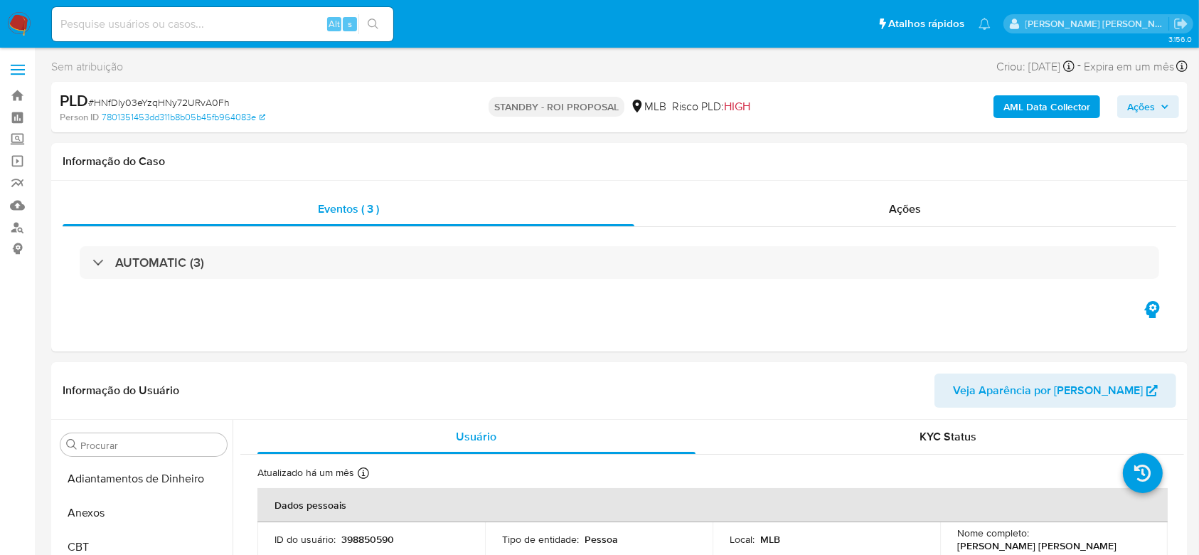
scroll to position [635, 0]
click at [17, 95] on link "Bandeja" at bounding box center [84, 96] width 169 height 22
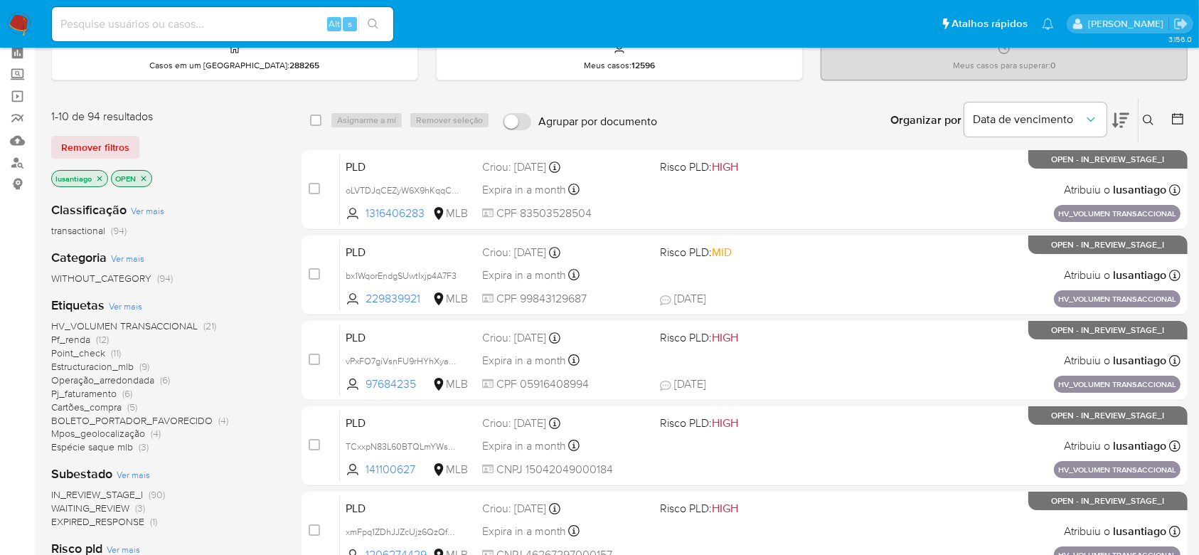
scroll to position [95, 0]
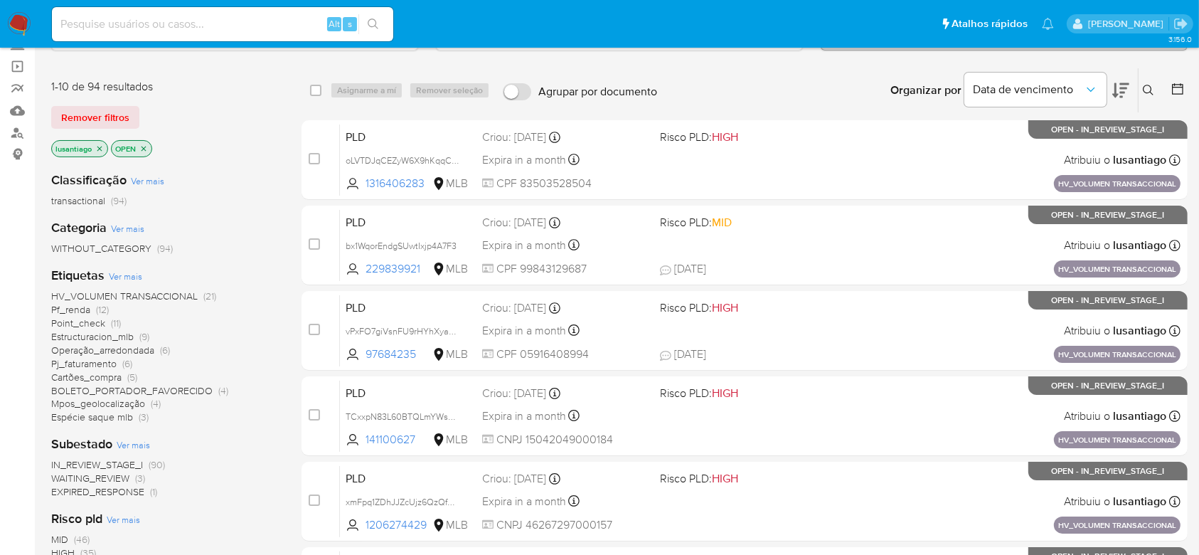
click at [125, 349] on span "Operação_arredondada" at bounding box center [102, 350] width 103 height 14
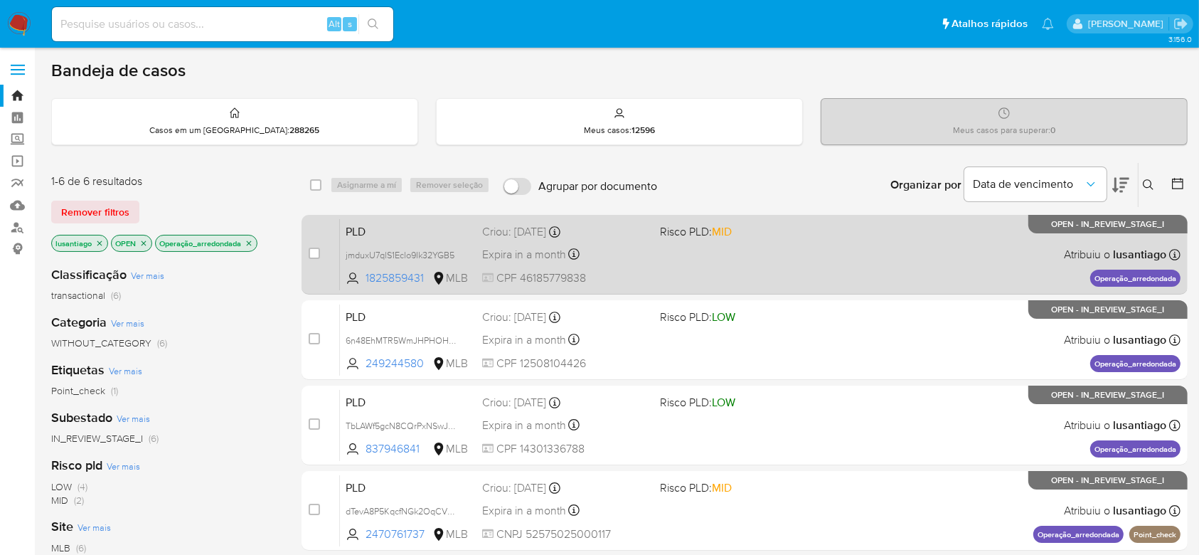
click at [635, 249] on div "Expira in a month Expira em 26/09/2025 00:24:26" at bounding box center [565, 254] width 166 height 19
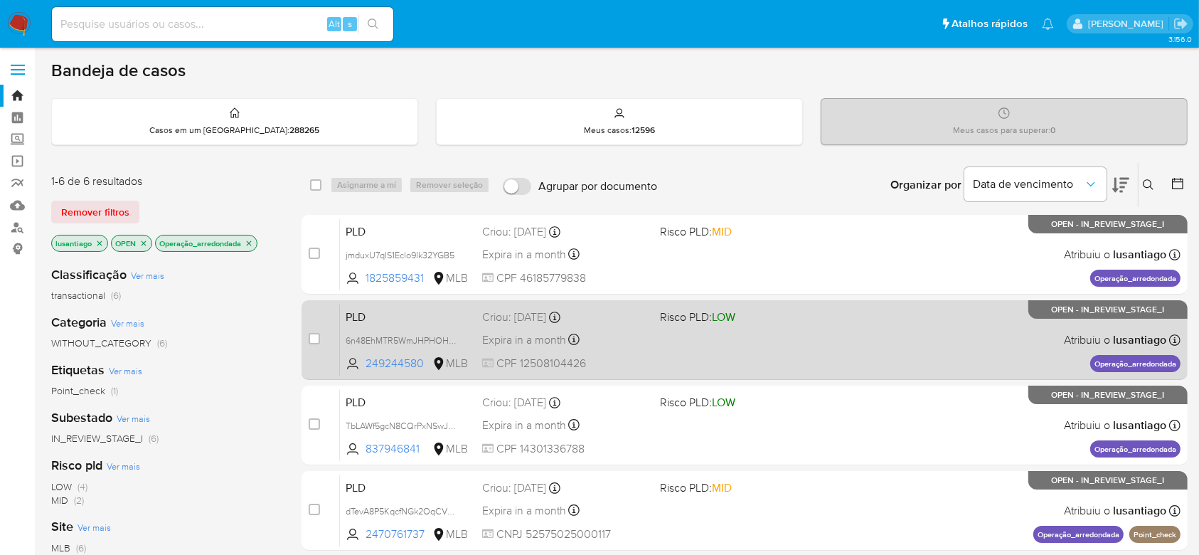
click at [642, 334] on div "Expira in a month Expira em 26/09/2025 00:22:41" at bounding box center [565, 339] width 166 height 19
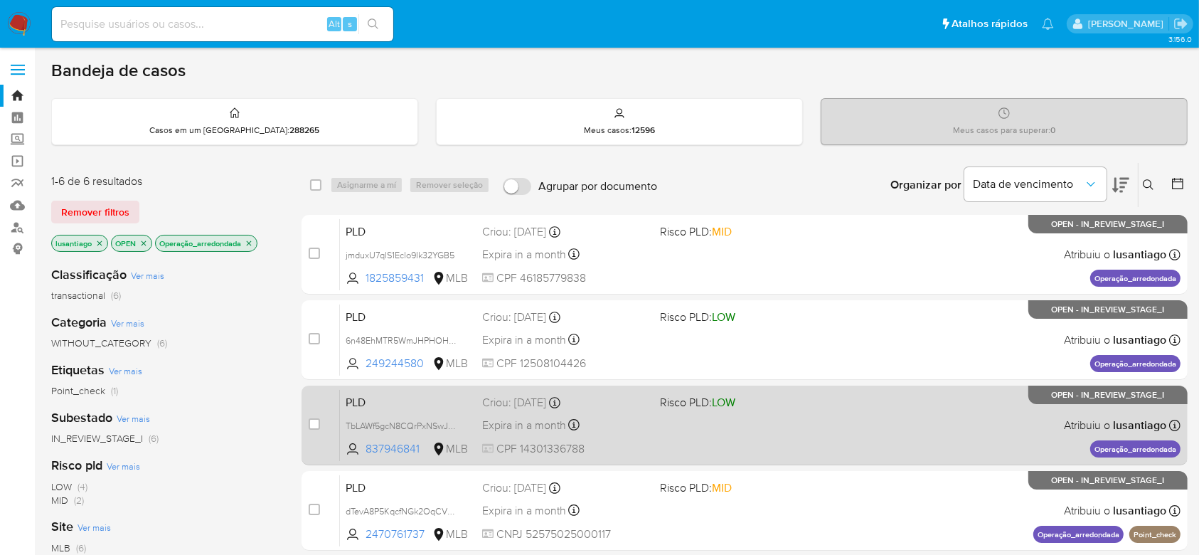
click at [615, 424] on div "Expira in a month Expira em 26/09/2025 00:22:26" at bounding box center [565, 424] width 166 height 19
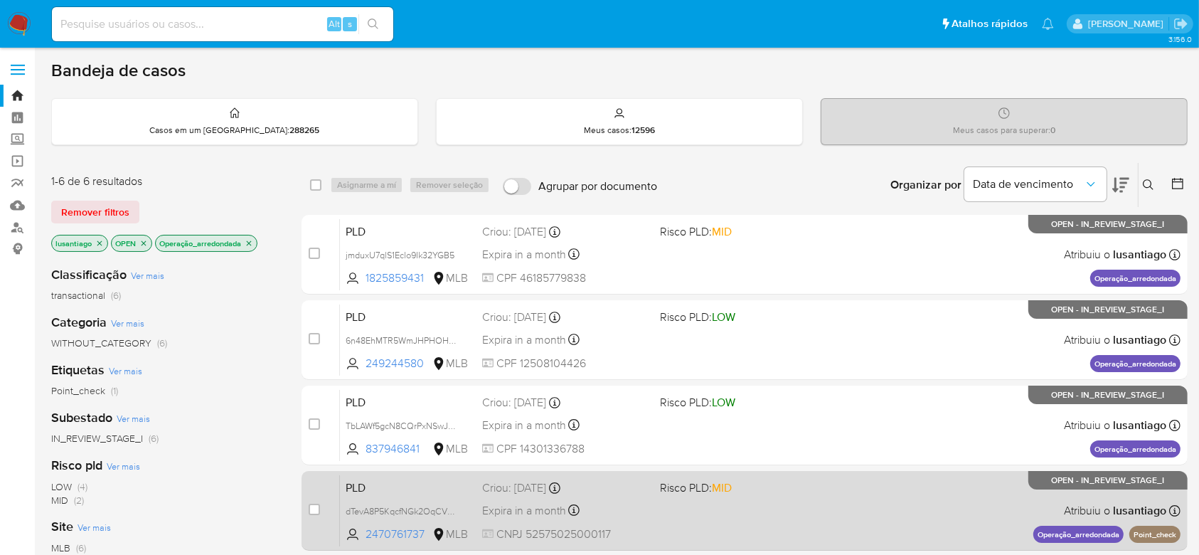
click at [644, 510] on div "Expira in a month Expira em 26/09/2025 00:17:08" at bounding box center [565, 510] width 166 height 19
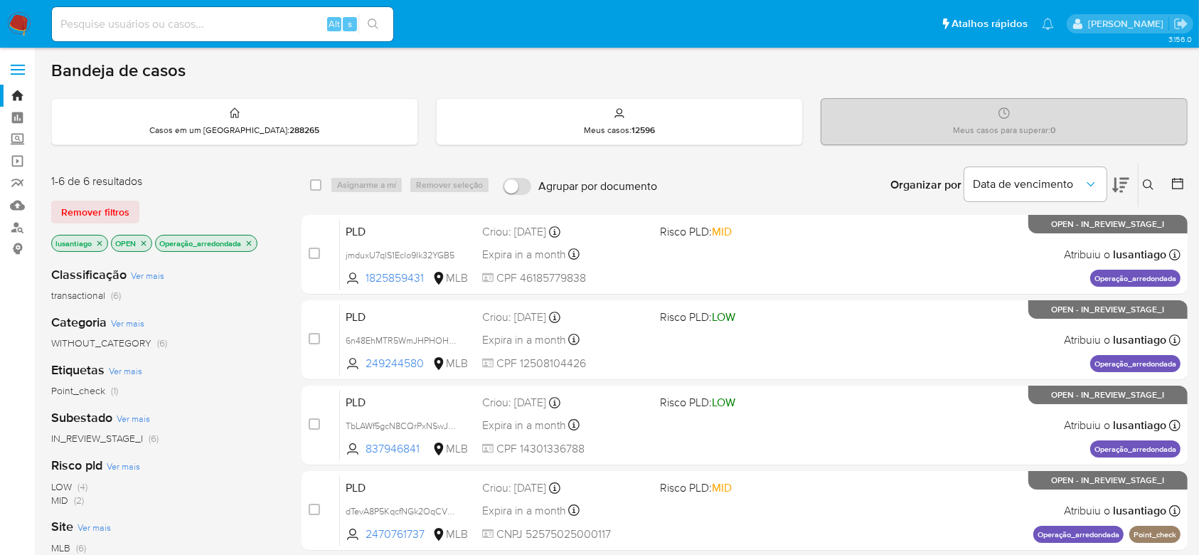
click at [253, 239] on icon "close-filter" at bounding box center [249, 243] width 9 height 9
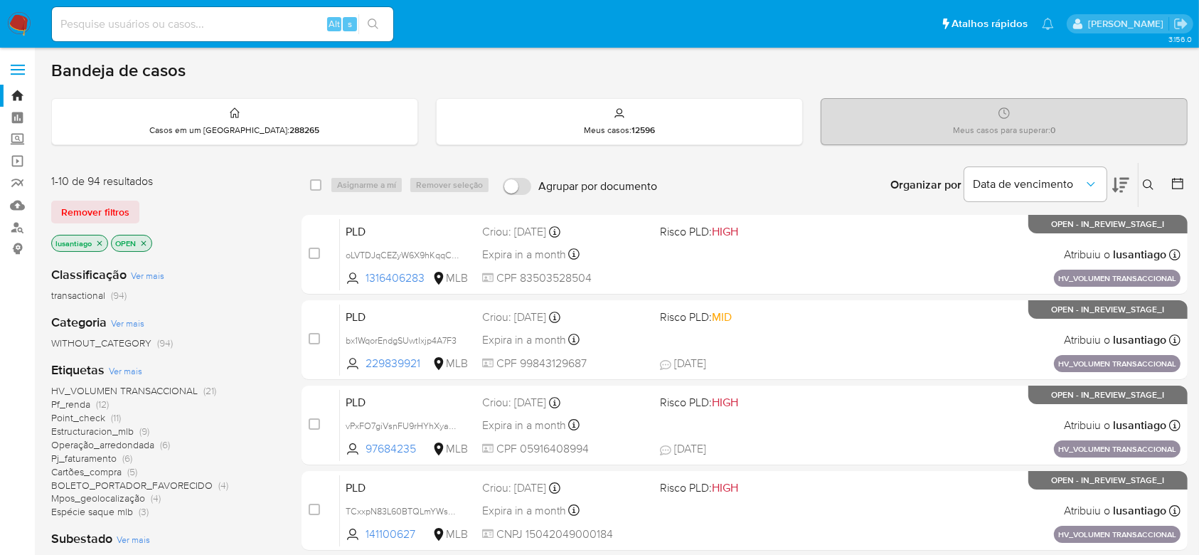
scroll to position [95, 0]
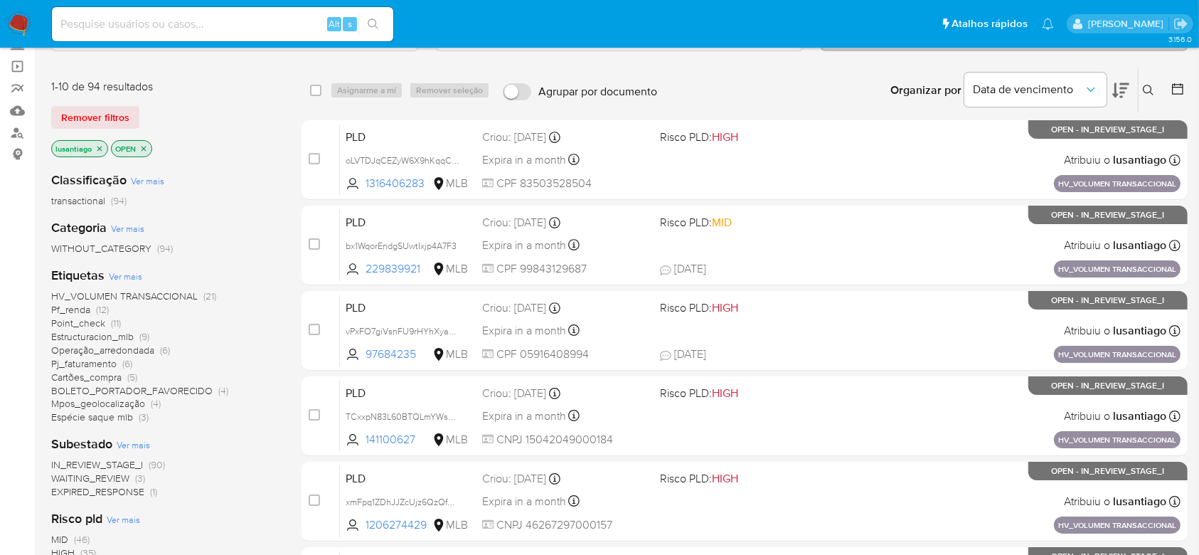
click at [113, 418] on span "Espécie saque mlb" at bounding box center [92, 417] width 82 height 14
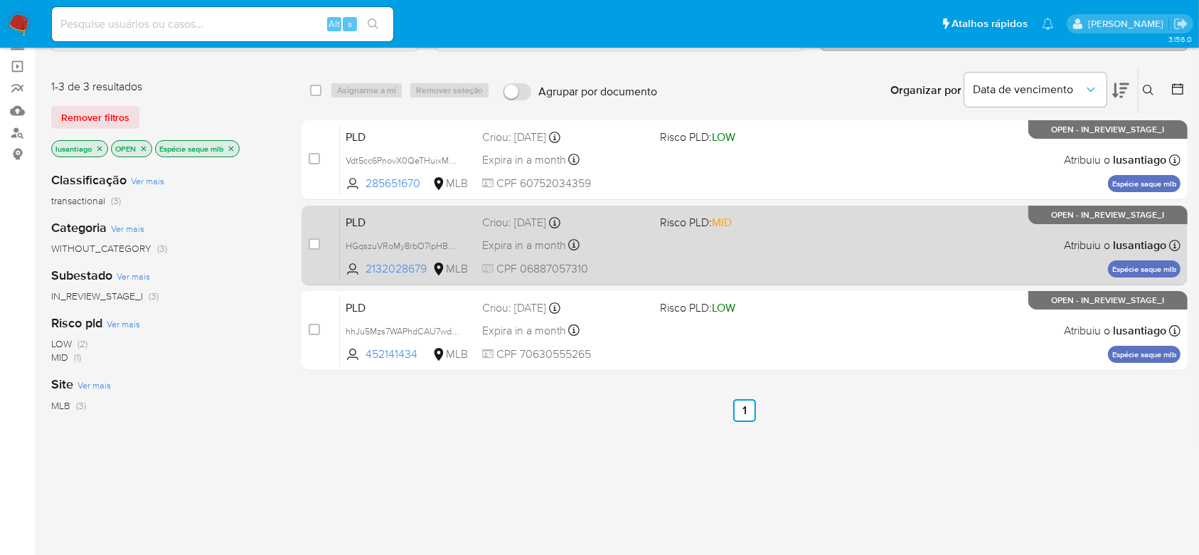
click at [612, 248] on div "Expira in a month Expira em 26/09/2025 00:25:58" at bounding box center [565, 244] width 166 height 19
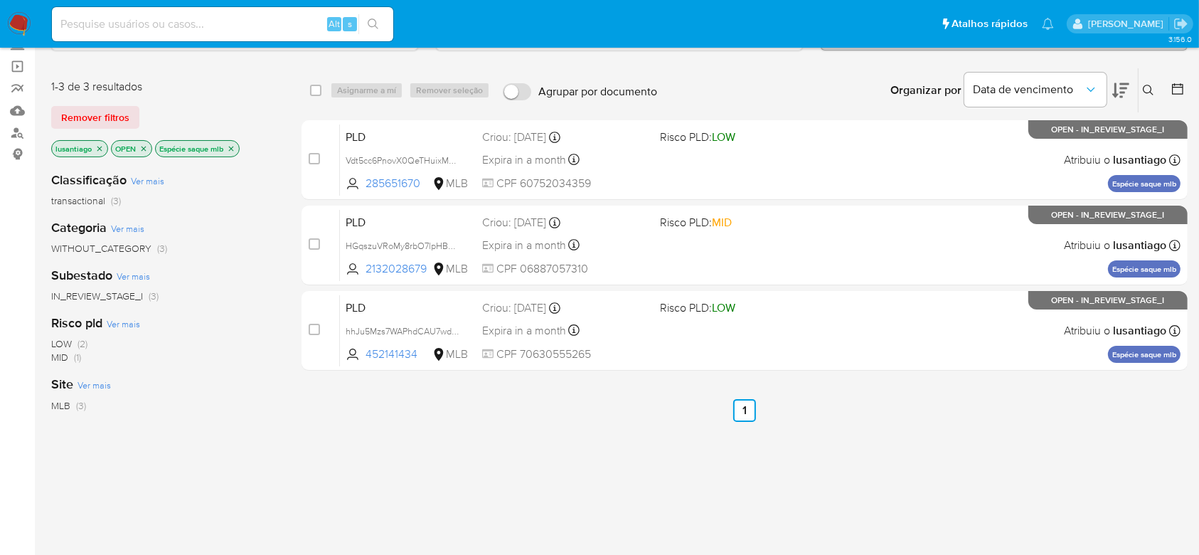
click at [238, 23] on input at bounding box center [222, 24] width 341 height 18
paste input "1833302192"
type input "1833302192"
click at [376, 23] on icon "search-icon" at bounding box center [373, 23] width 11 height 11
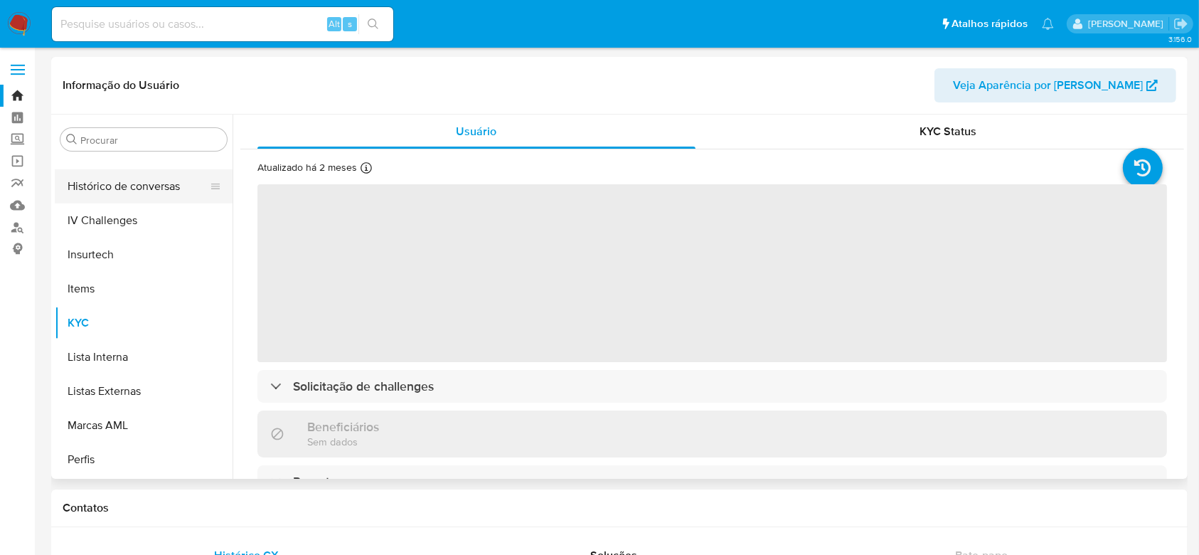
scroll to position [445, 0]
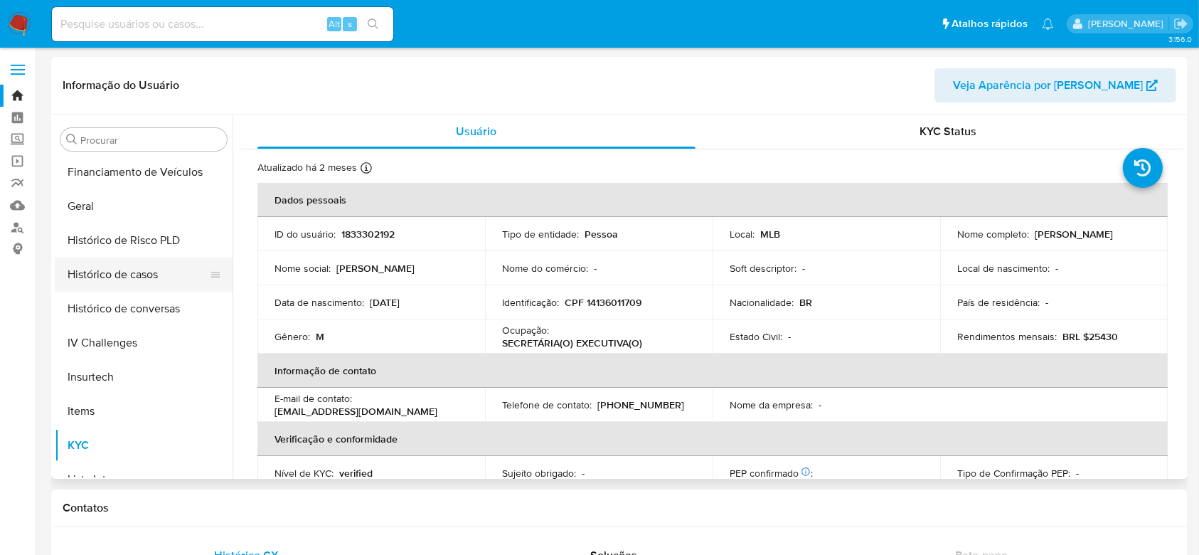
click at [134, 269] on button "Histórico de casos" at bounding box center [138, 275] width 166 height 34
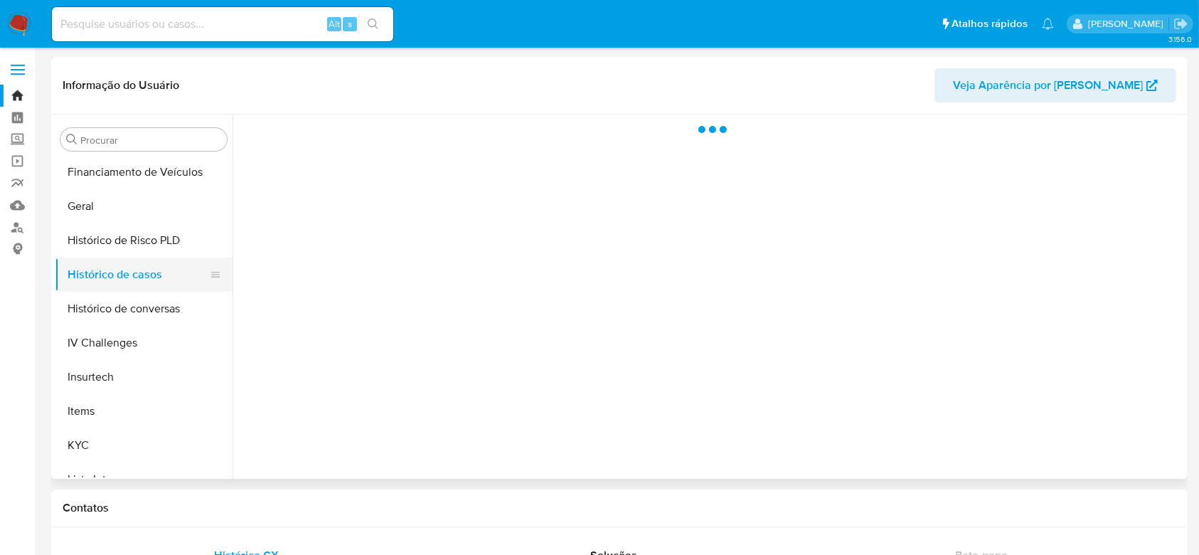
select select "10"
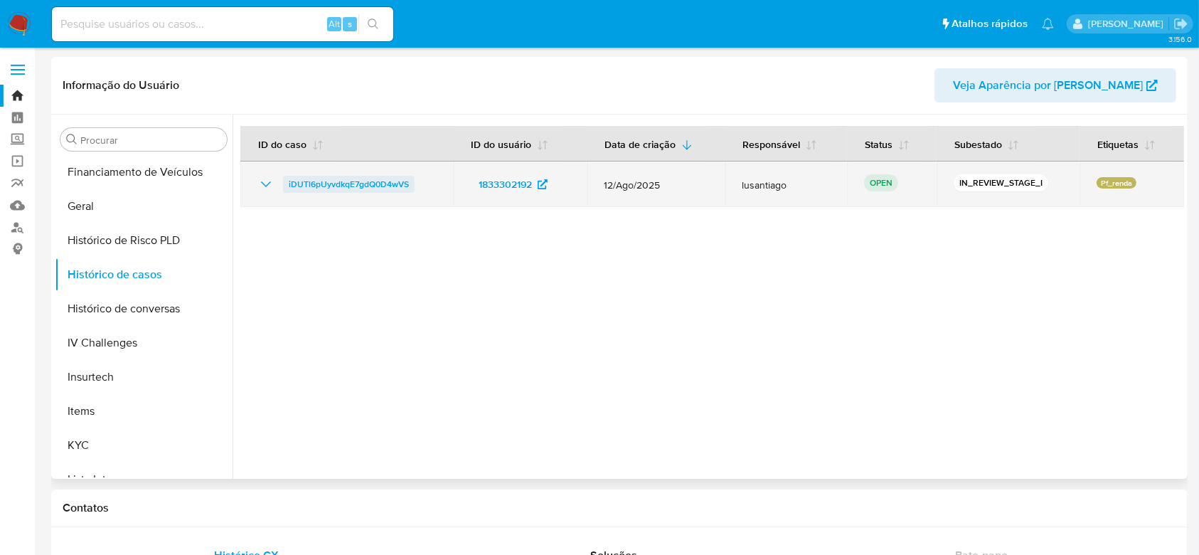
click at [326, 184] on span "iDUTl6pUyvdkqE7gdQ0D4wVS" at bounding box center [349, 184] width 120 height 17
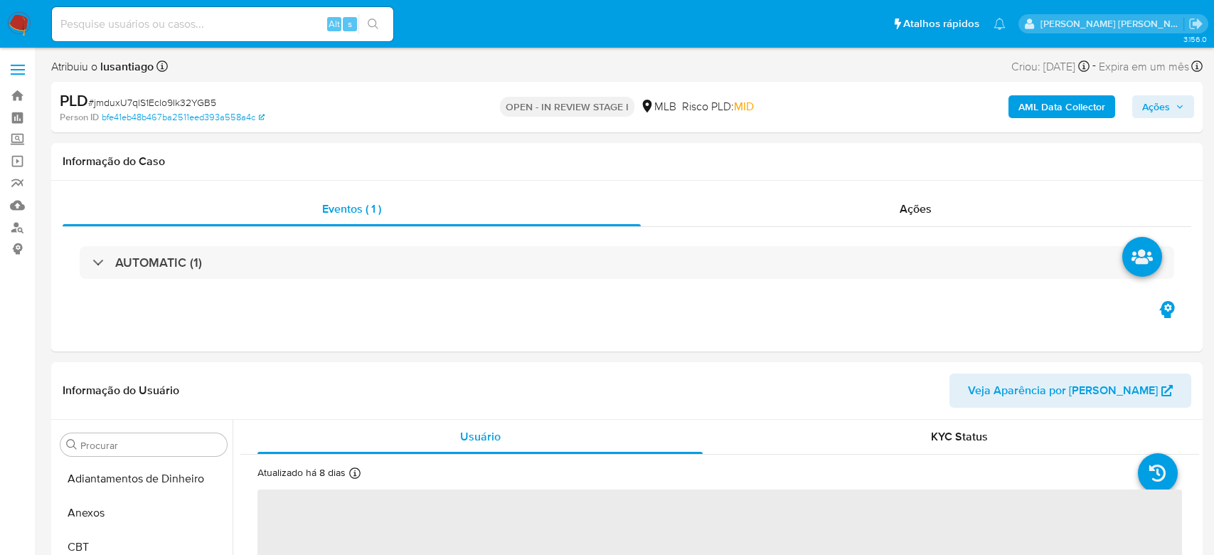
select select "10"
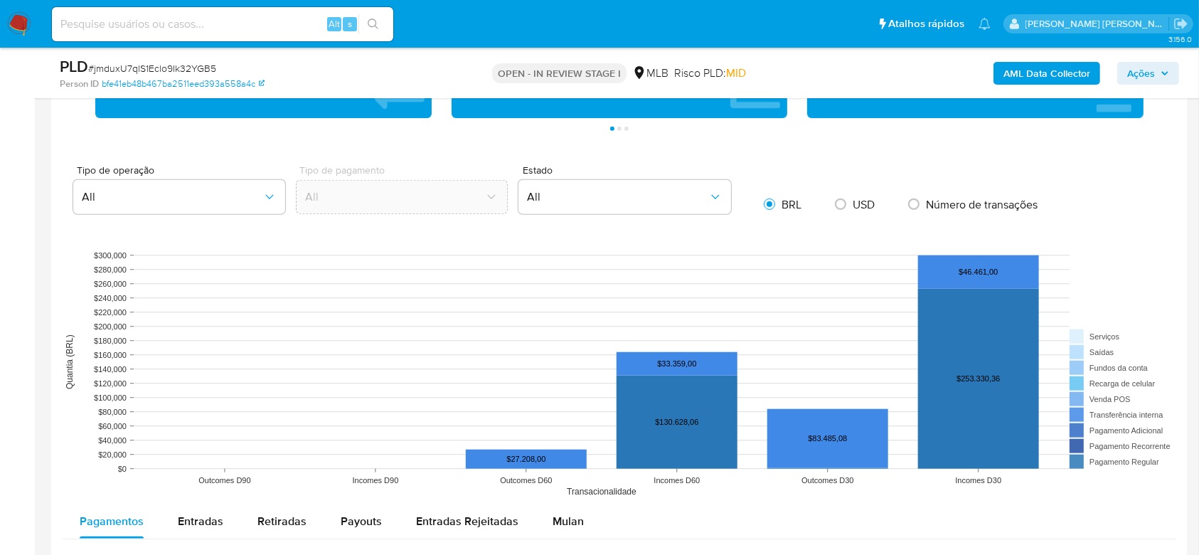
scroll to position [1233, 0]
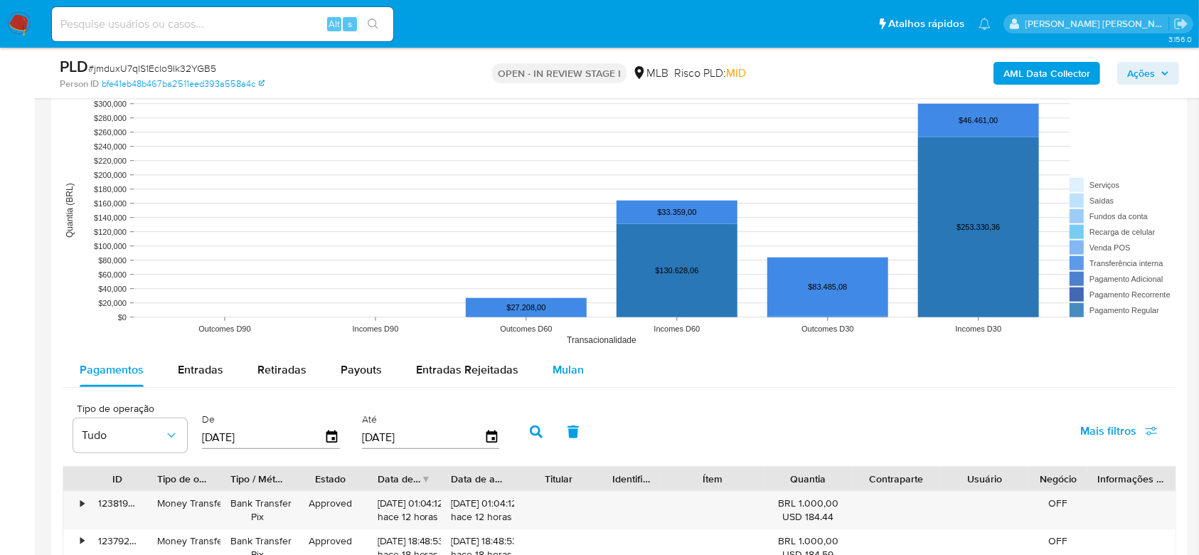
click at [553, 366] on span "Mulan" at bounding box center [568, 369] width 31 height 16
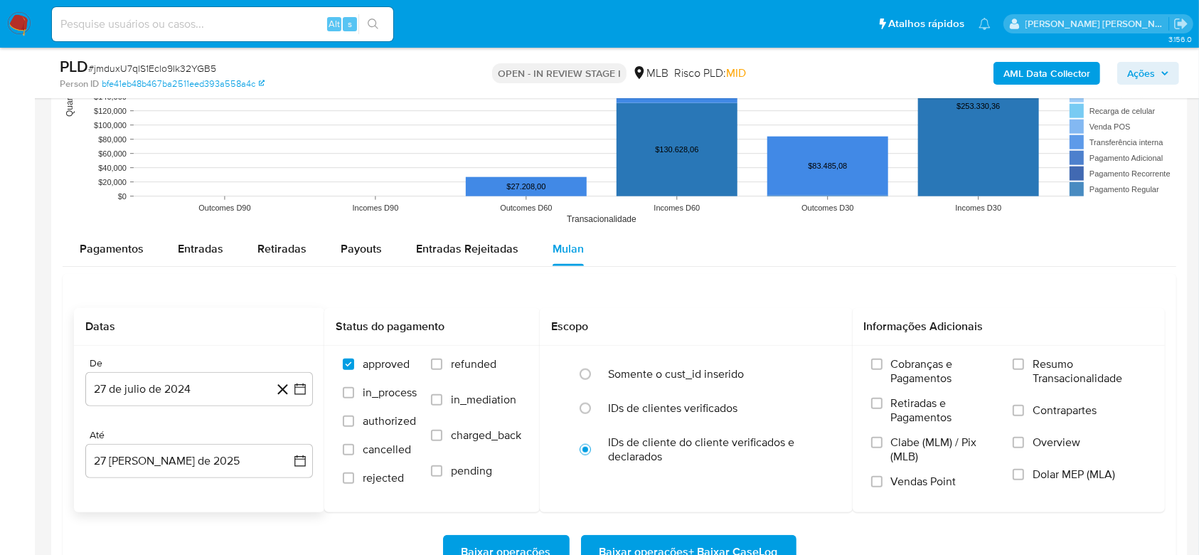
scroll to position [1423, 0]
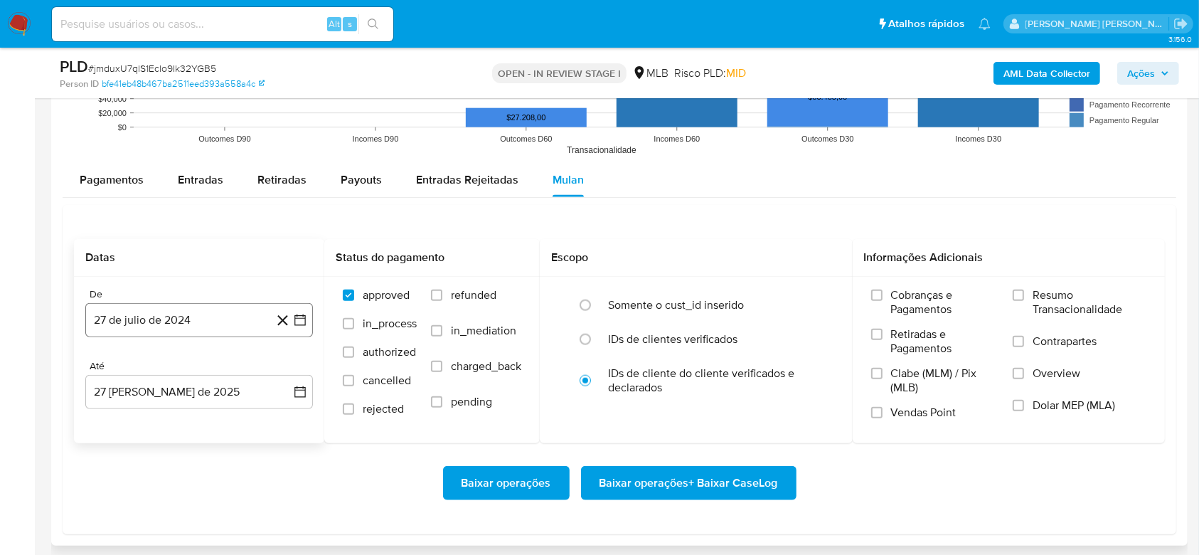
click at [167, 327] on button "27 de julio de 2024" at bounding box center [199, 320] width 228 height 34
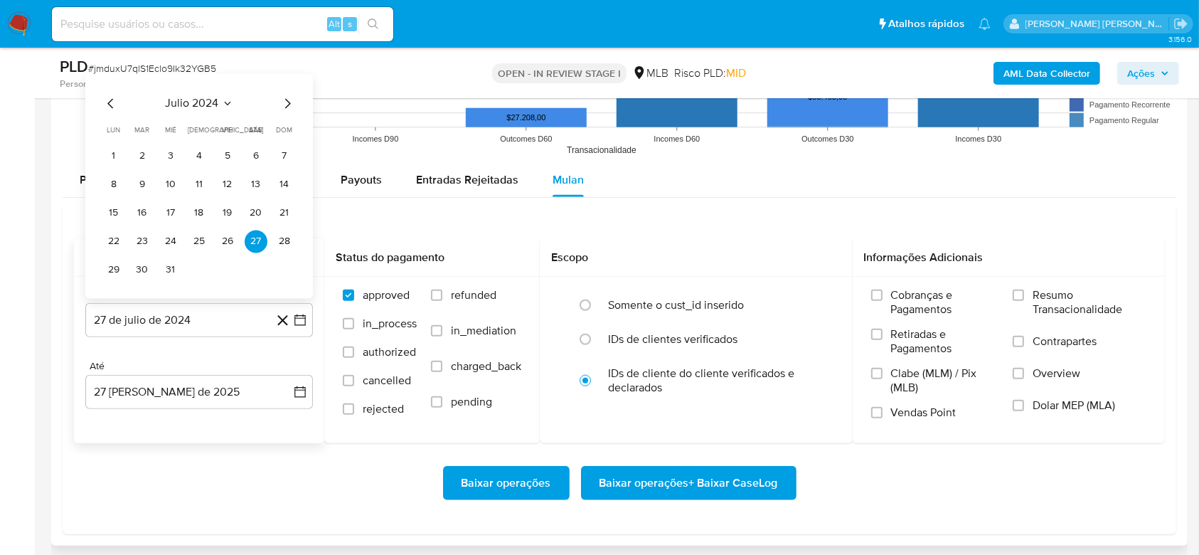
click at [204, 101] on span "julio 2024" at bounding box center [192, 104] width 53 height 14
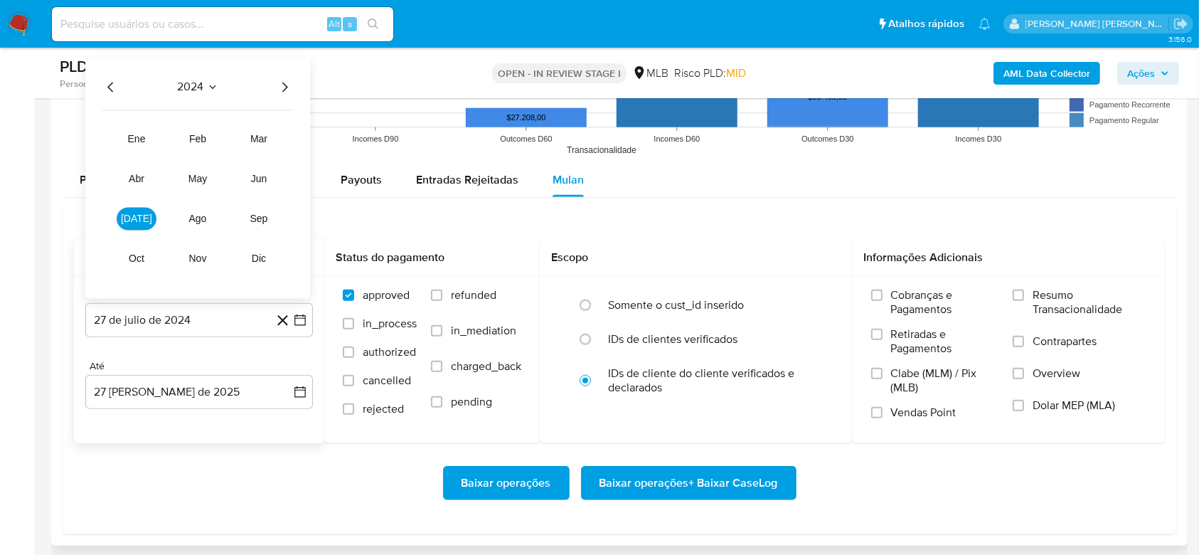
click at [285, 88] on icon "Año siguiente" at bounding box center [284, 87] width 17 height 17
click at [135, 218] on span "jul" at bounding box center [136, 218] width 31 height 11
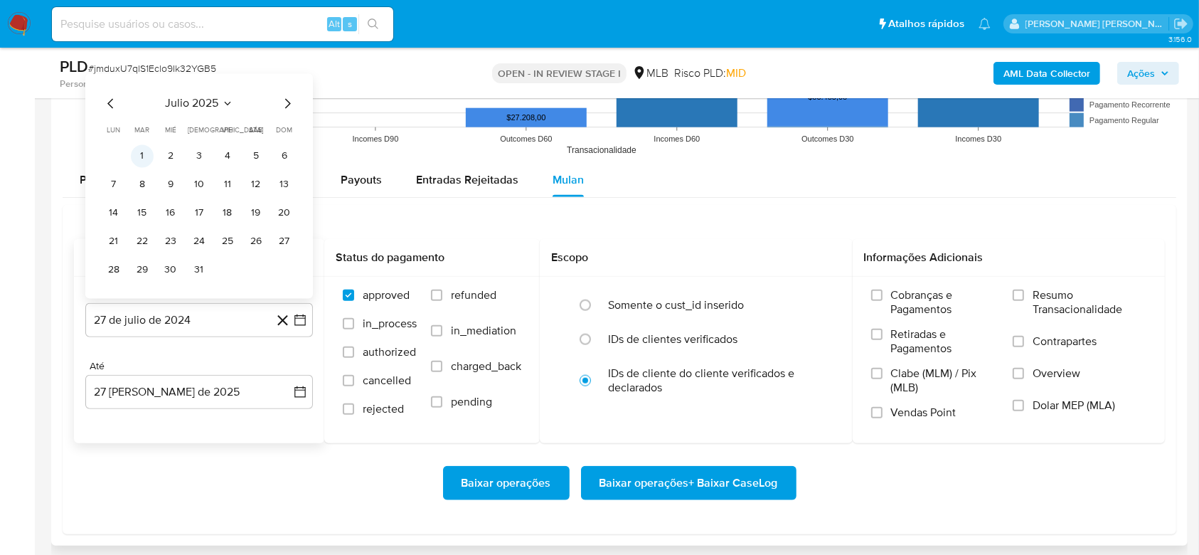
click at [137, 152] on button "1" at bounding box center [142, 156] width 23 height 23
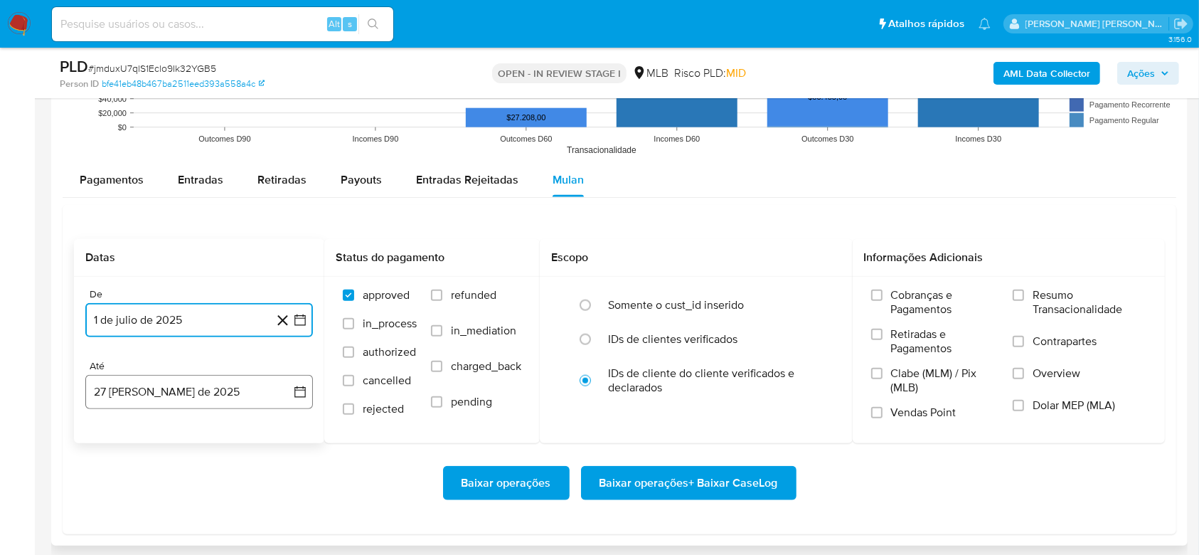
click at [209, 391] on button "27 [PERSON_NAME] de 2025" at bounding box center [199, 392] width 228 height 34
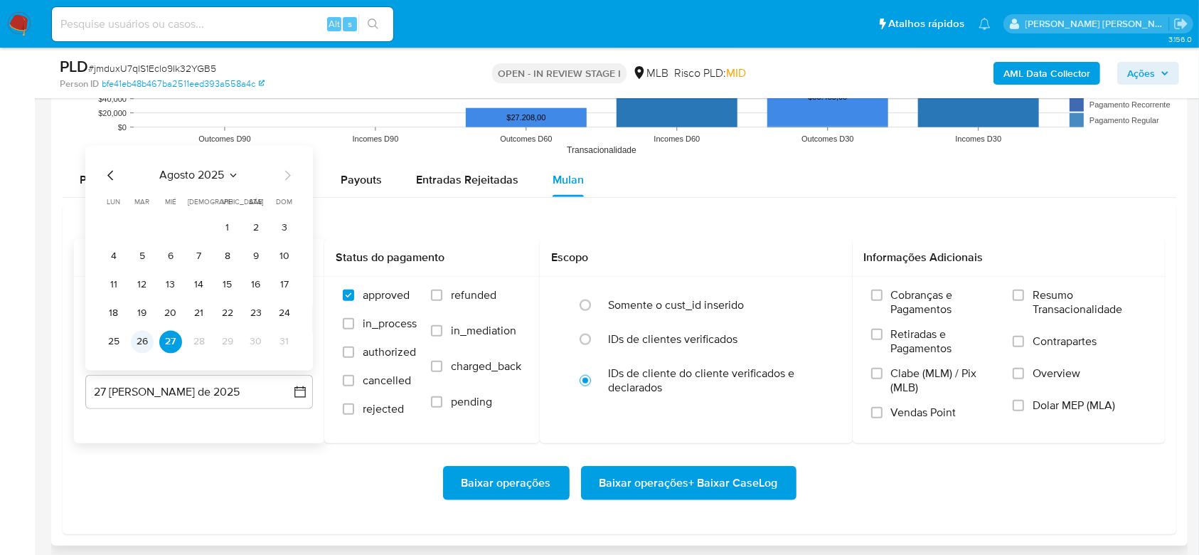
click at [137, 344] on button "26" at bounding box center [142, 342] width 23 height 23
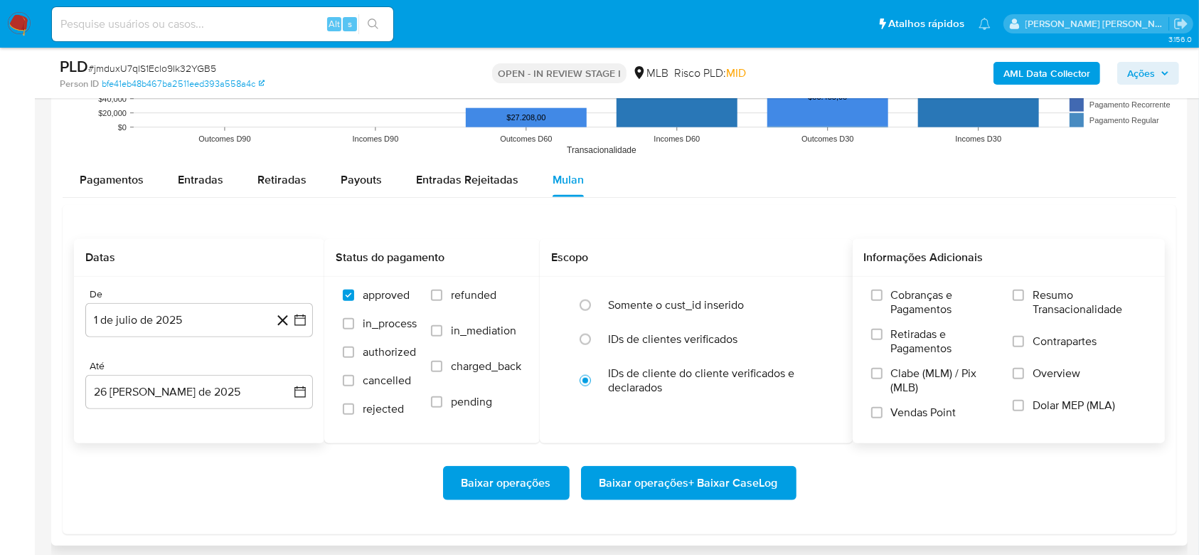
click at [1071, 299] on span "Resumo Transacionalidade" at bounding box center [1090, 302] width 114 height 28
click at [1024, 299] on input "Resumo Transacionalidade" at bounding box center [1018, 295] width 11 height 11
click at [706, 480] on span "Baixar operações + Baixar CaseLog" at bounding box center [689, 482] width 179 height 31
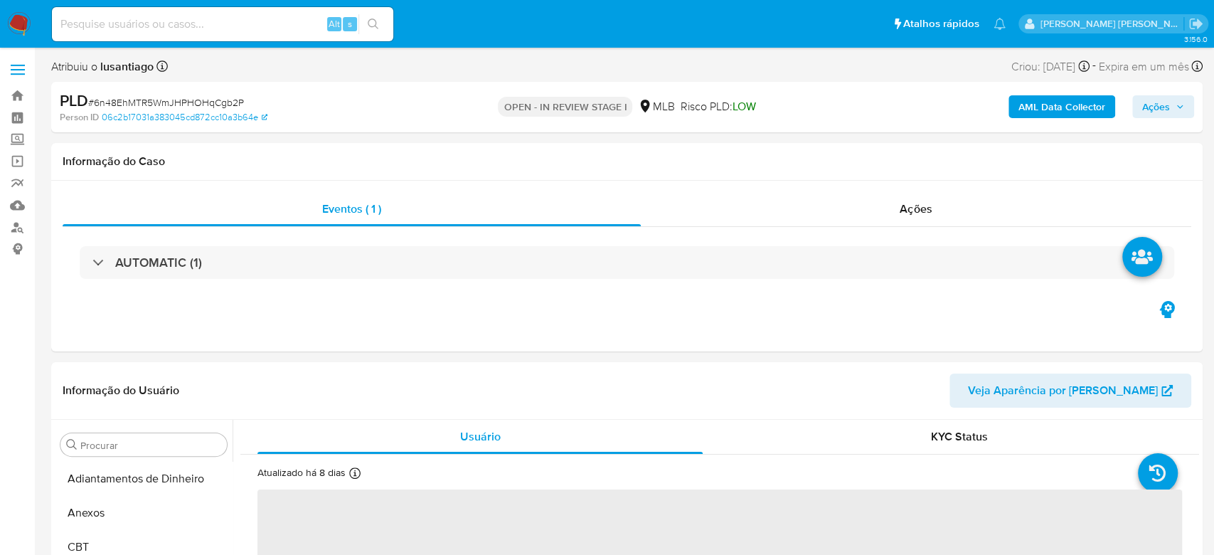
select select "10"
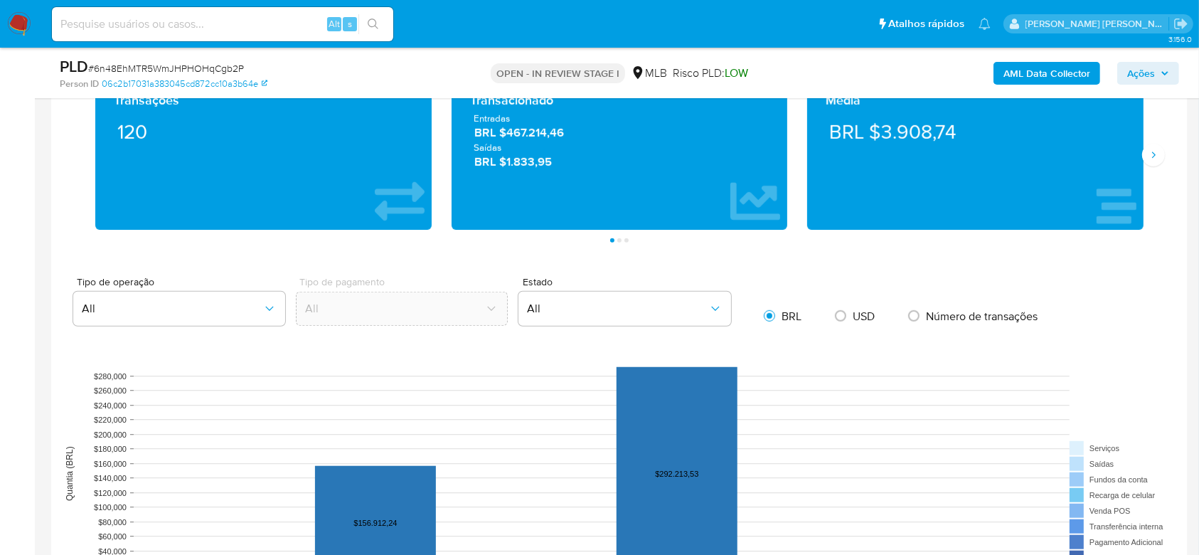
scroll to position [1423, 0]
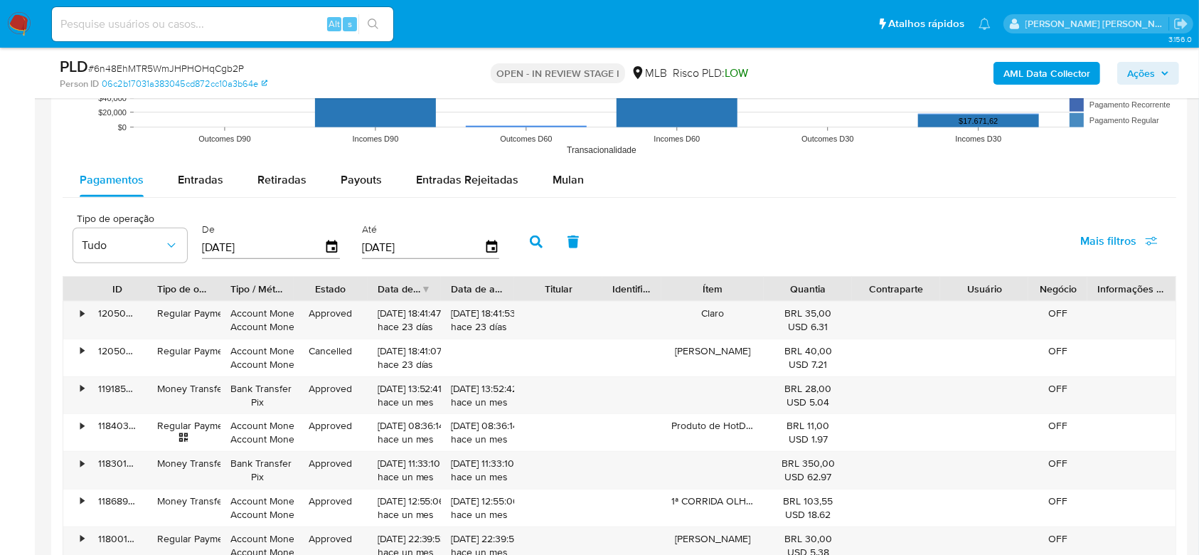
click at [556, 169] on div "Mulan" at bounding box center [568, 180] width 31 height 34
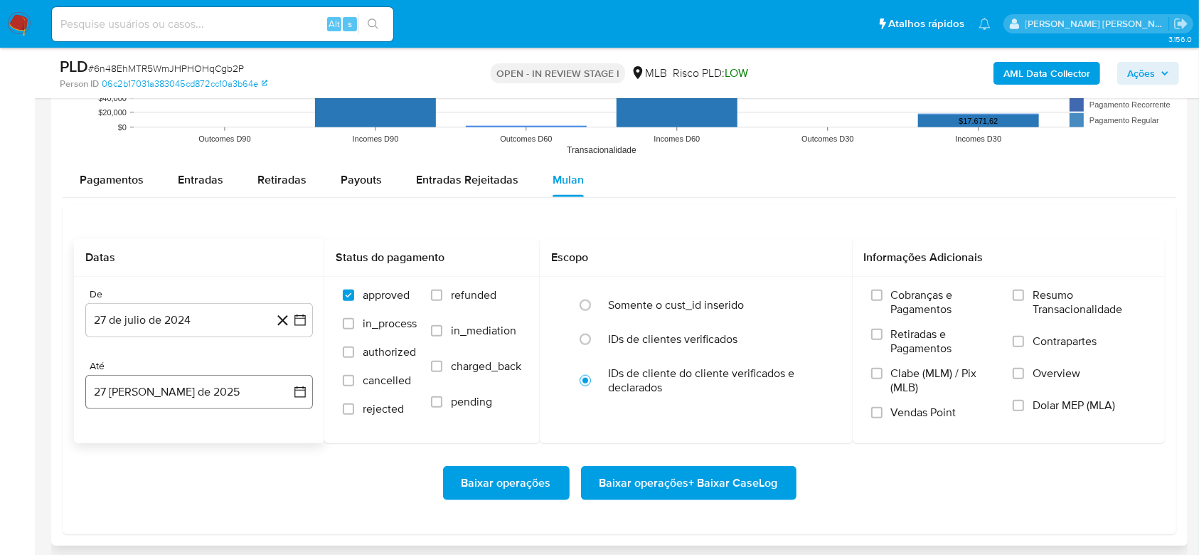
click at [209, 390] on button "27 [PERSON_NAME] de 2025" at bounding box center [199, 392] width 228 height 34
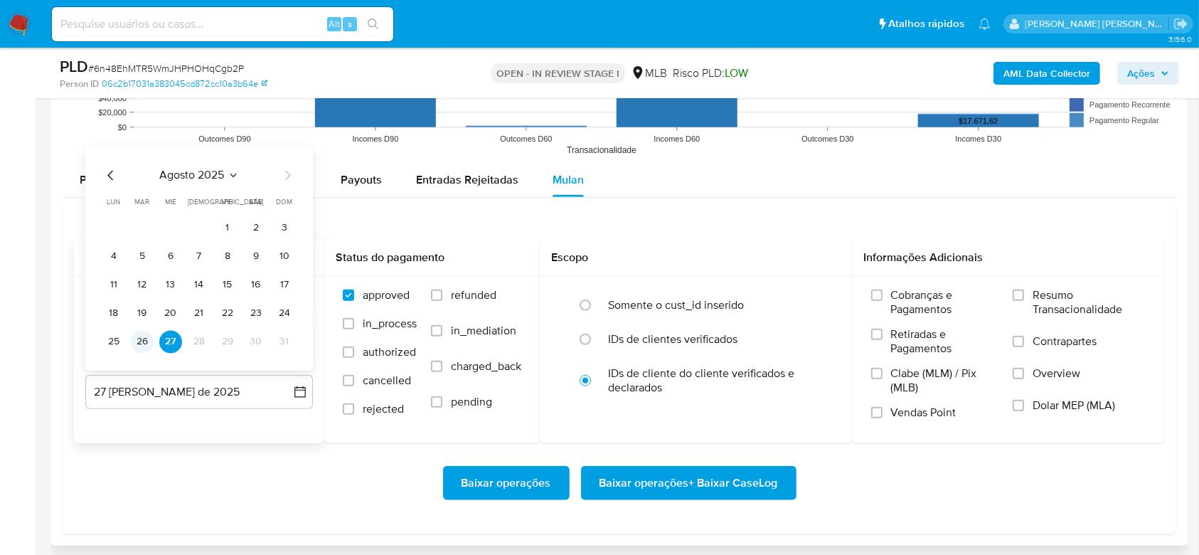
click at [141, 339] on button "26" at bounding box center [142, 342] width 23 height 23
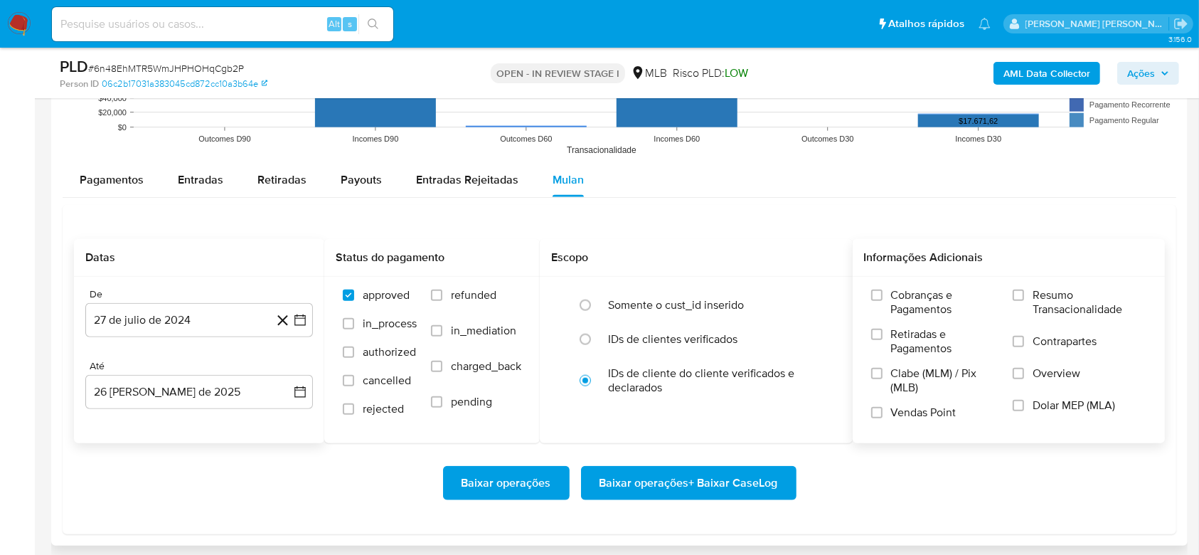
drag, startPoint x: 1037, startPoint y: 296, endPoint x: 1003, endPoint y: 319, distance: 41.0
click at [1037, 297] on span "Resumo Transacionalidade" at bounding box center [1090, 302] width 114 height 28
click at [1024, 297] on input "Resumo Transacionalidade" at bounding box center [1018, 295] width 11 height 11
click at [731, 484] on span "Baixar operações + Baixar CaseLog" at bounding box center [689, 482] width 179 height 31
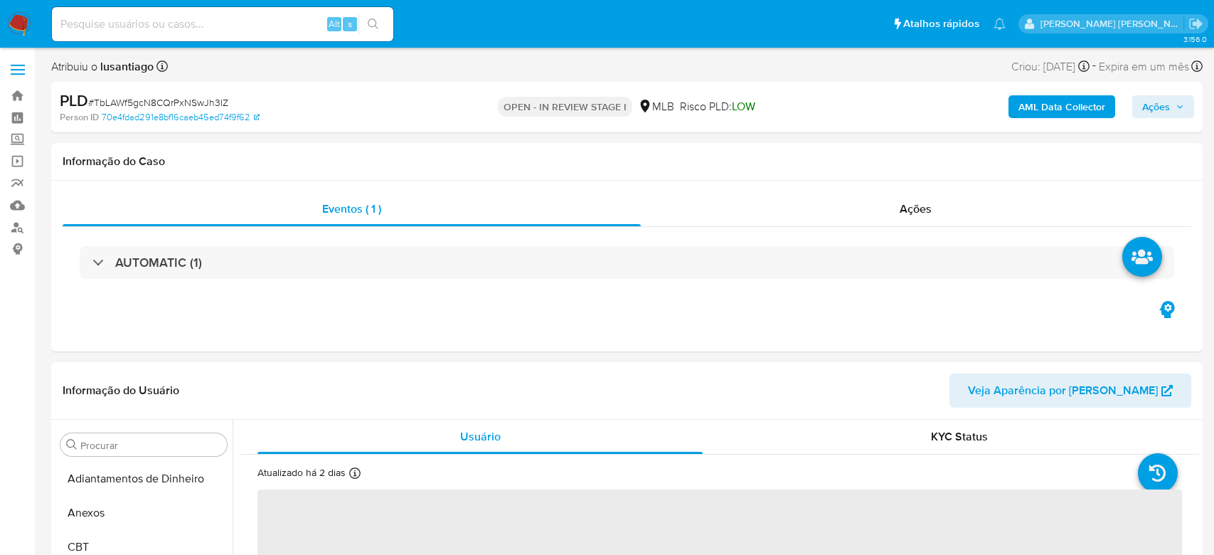
select select "10"
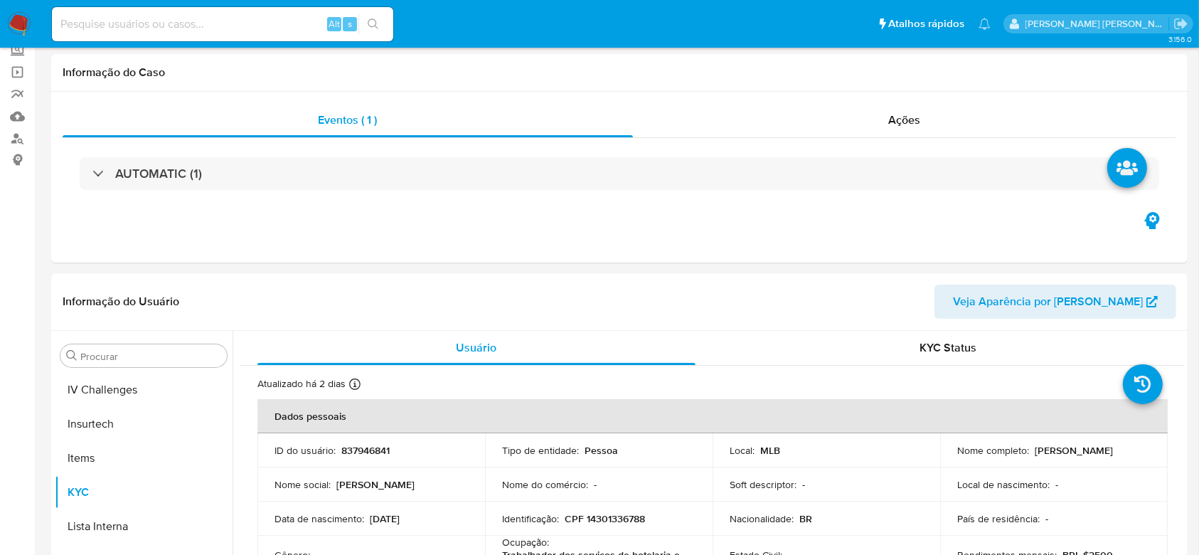
scroll to position [635, 0]
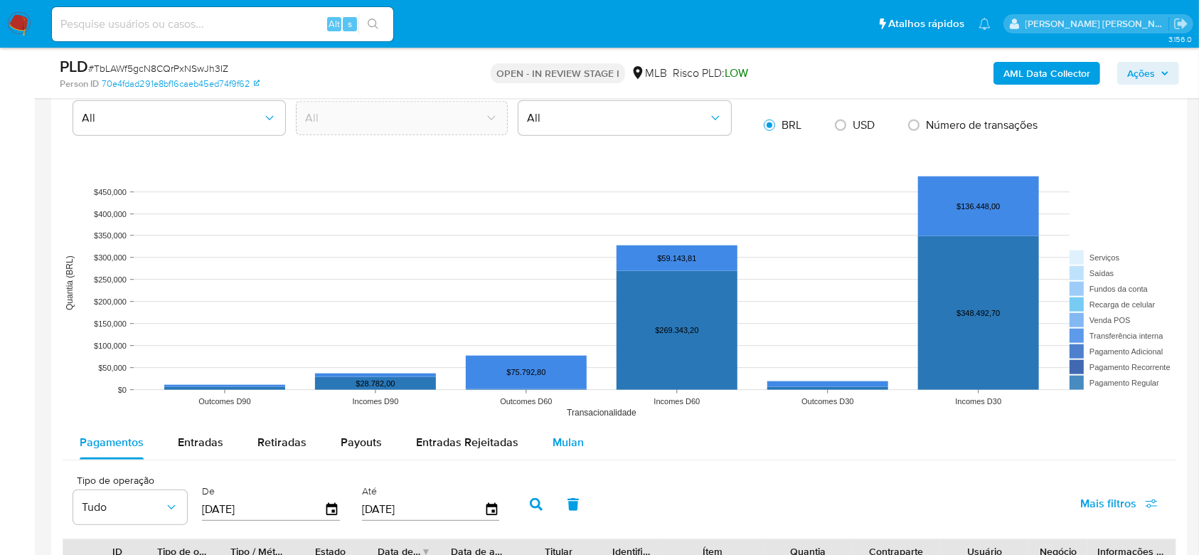
click at [556, 437] on span "Mulan" at bounding box center [568, 442] width 31 height 16
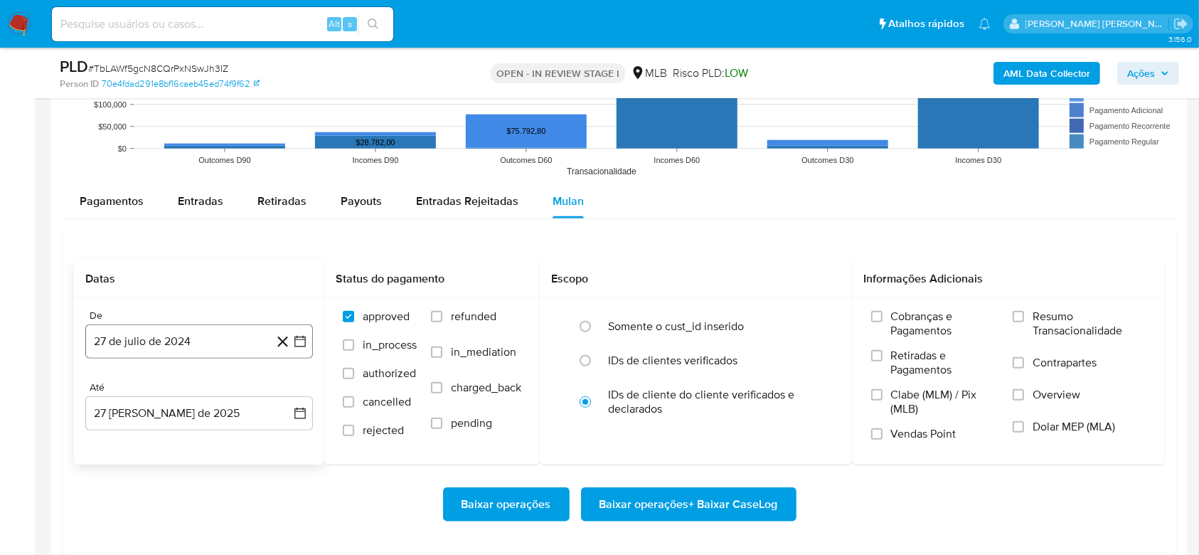
scroll to position [1517, 0]
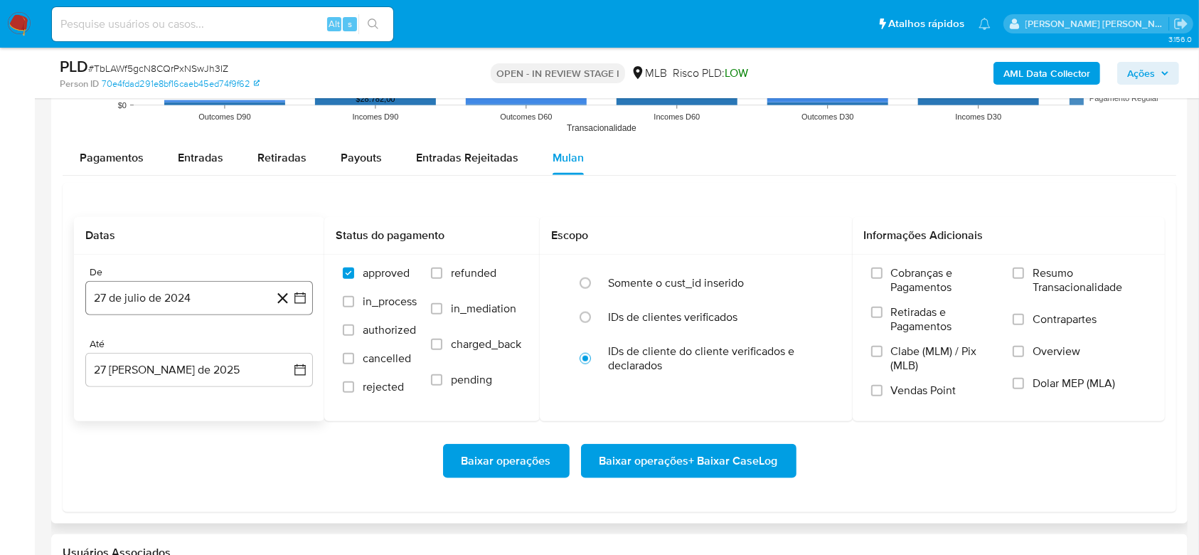
click at [159, 299] on button "27 de julio de 2024" at bounding box center [199, 298] width 228 height 34
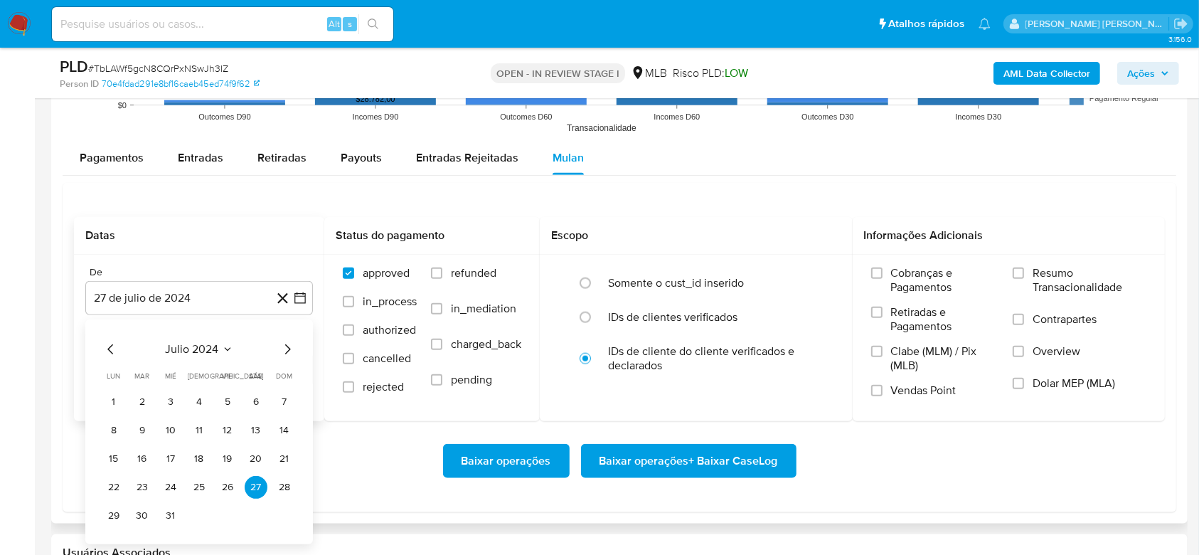
click at [185, 345] on span "julio 2024" at bounding box center [192, 349] width 53 height 14
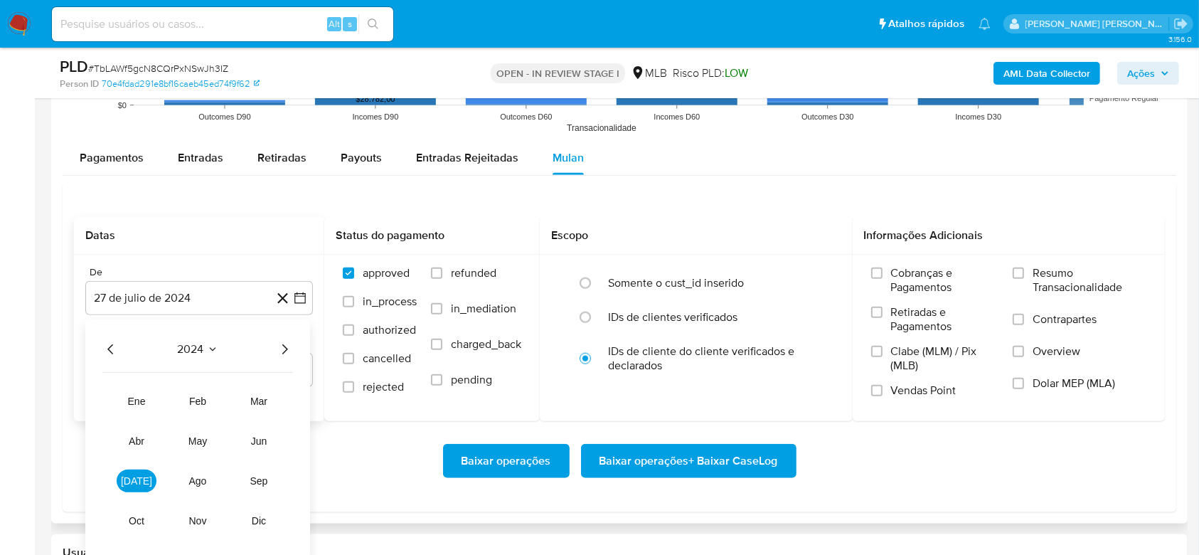
click at [282, 353] on icon "Año siguiente" at bounding box center [285, 349] width 6 height 10
click at [131, 481] on span "[DATE]" at bounding box center [136, 480] width 31 height 11
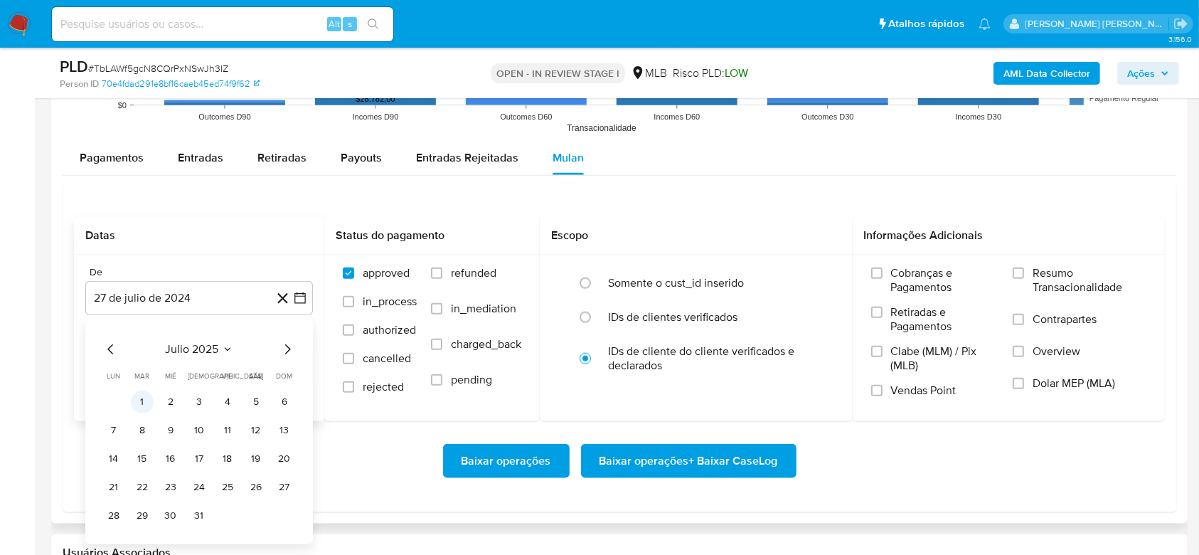
click at [143, 401] on button "1" at bounding box center [142, 402] width 23 height 23
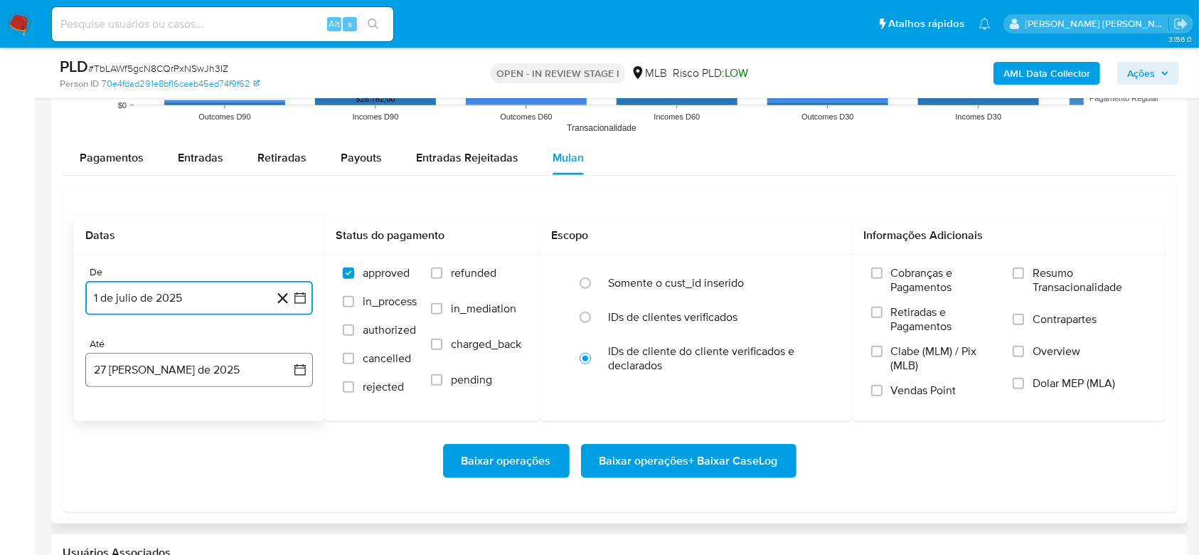
click at [197, 373] on button "27 de agosto de 2025" at bounding box center [199, 370] width 228 height 34
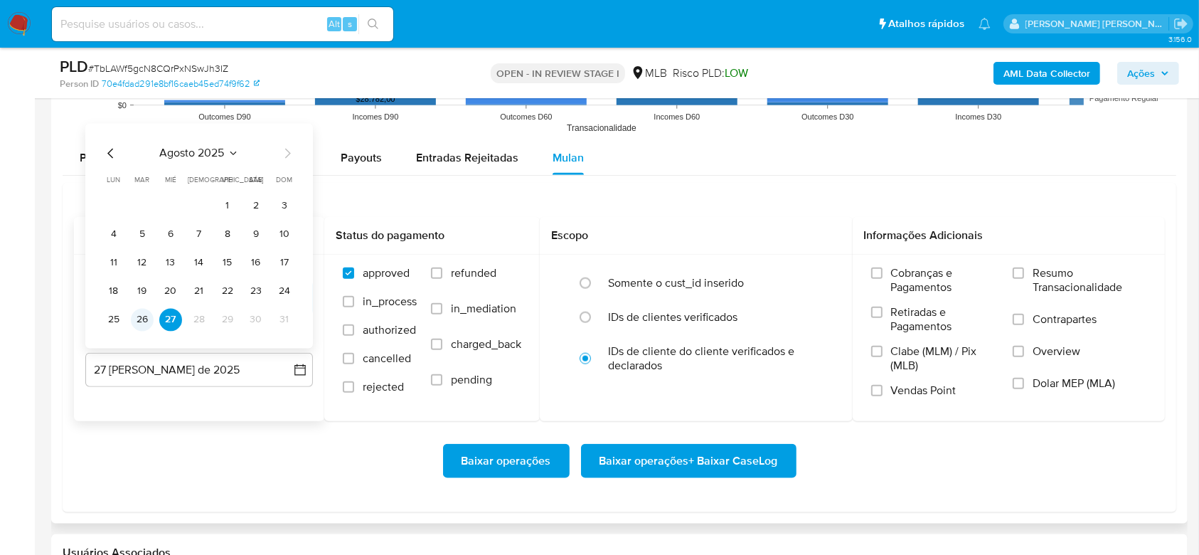
click at [138, 317] on button "26" at bounding box center [142, 320] width 23 height 23
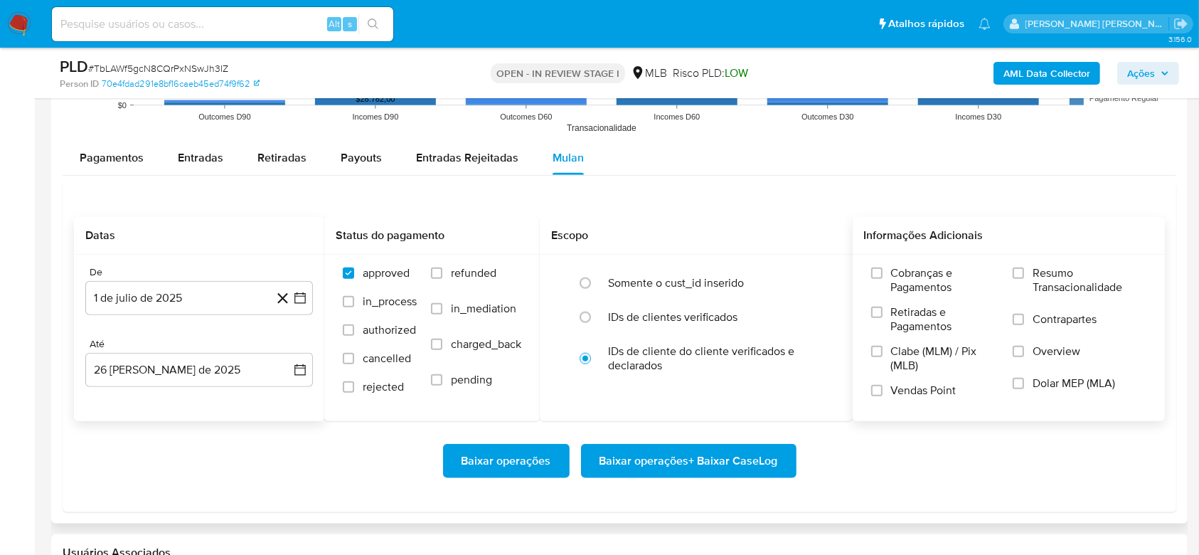
click at [1051, 269] on span "Resumo Transacionalidade" at bounding box center [1090, 280] width 114 height 28
click at [1024, 269] on input "Resumo Transacionalidade" at bounding box center [1018, 272] width 11 height 11
click at [728, 464] on span "Baixar operações + Baixar CaseLog" at bounding box center [689, 460] width 179 height 31
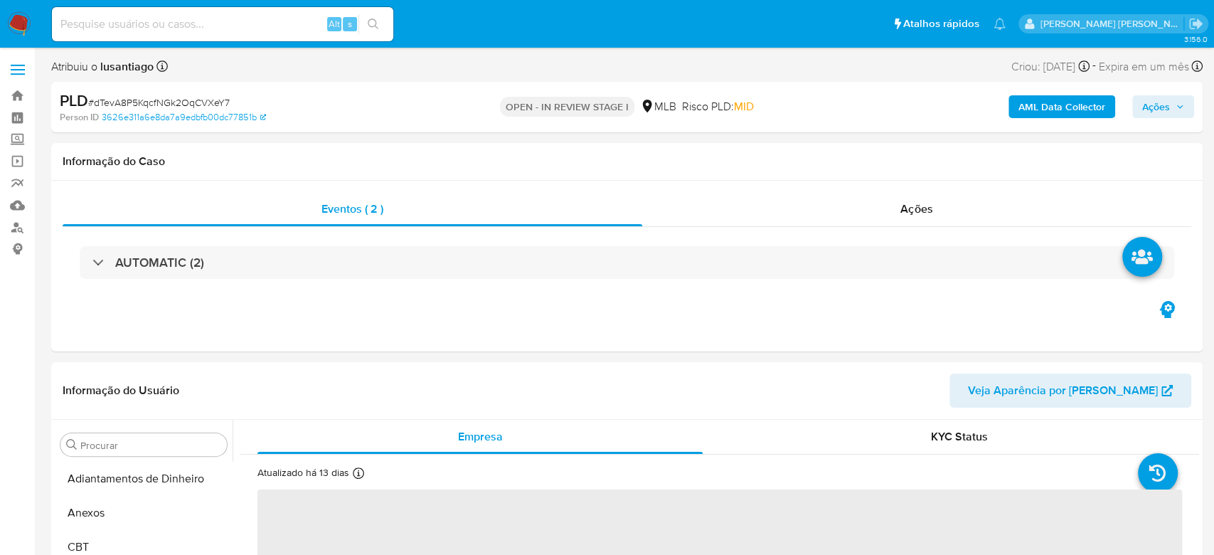
select select "10"
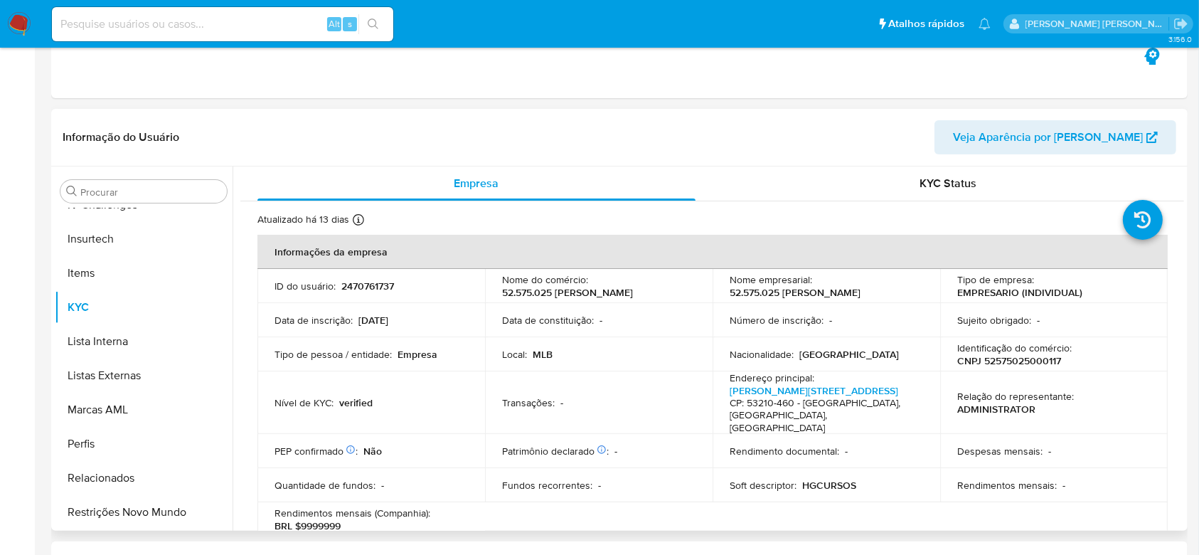
scroll to position [285, 0]
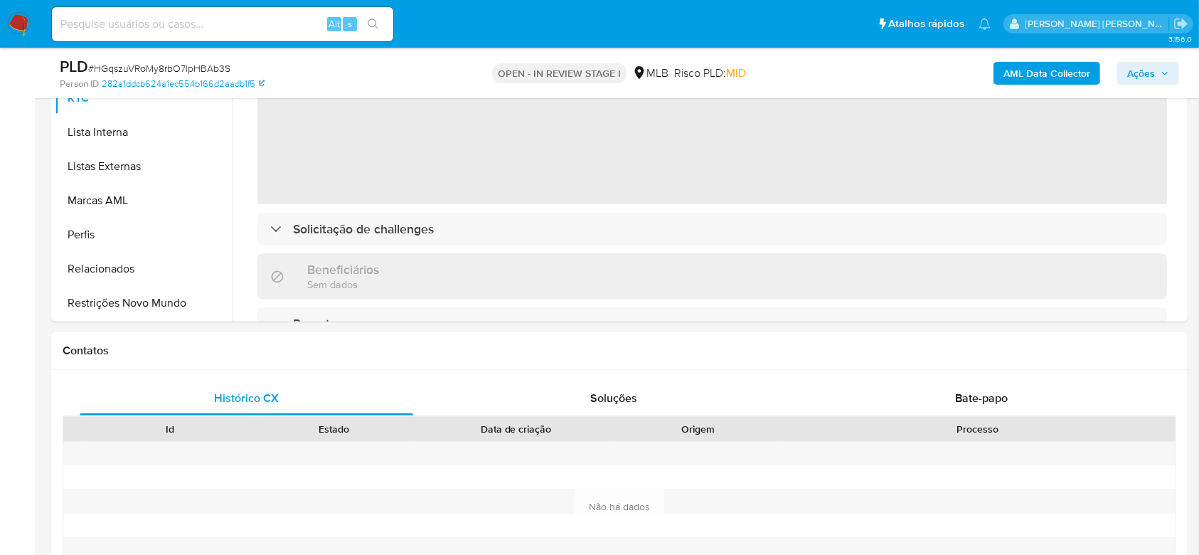
scroll to position [569, 0]
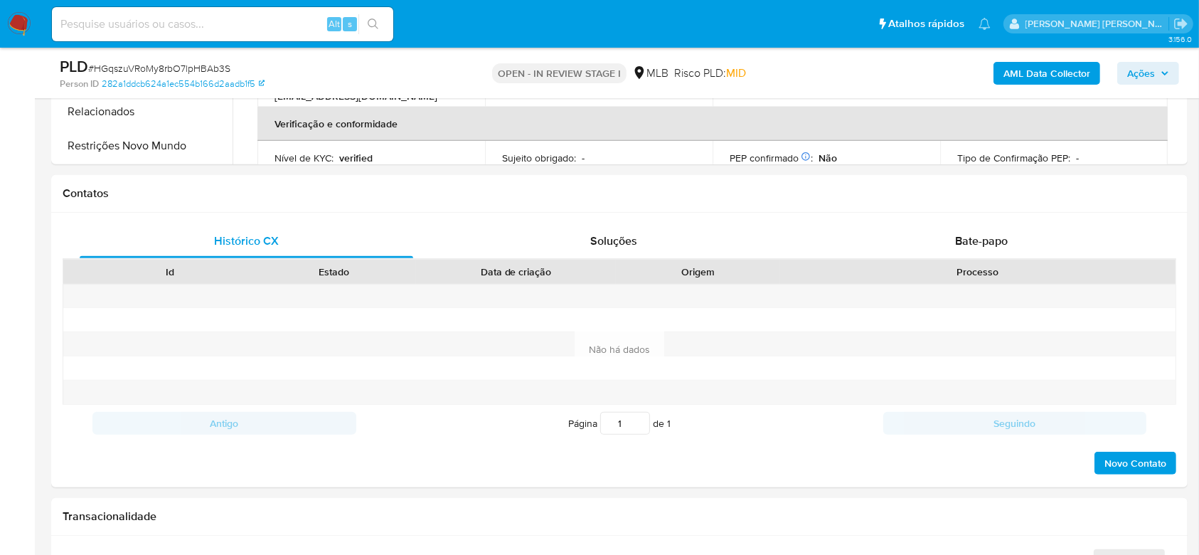
select select "10"
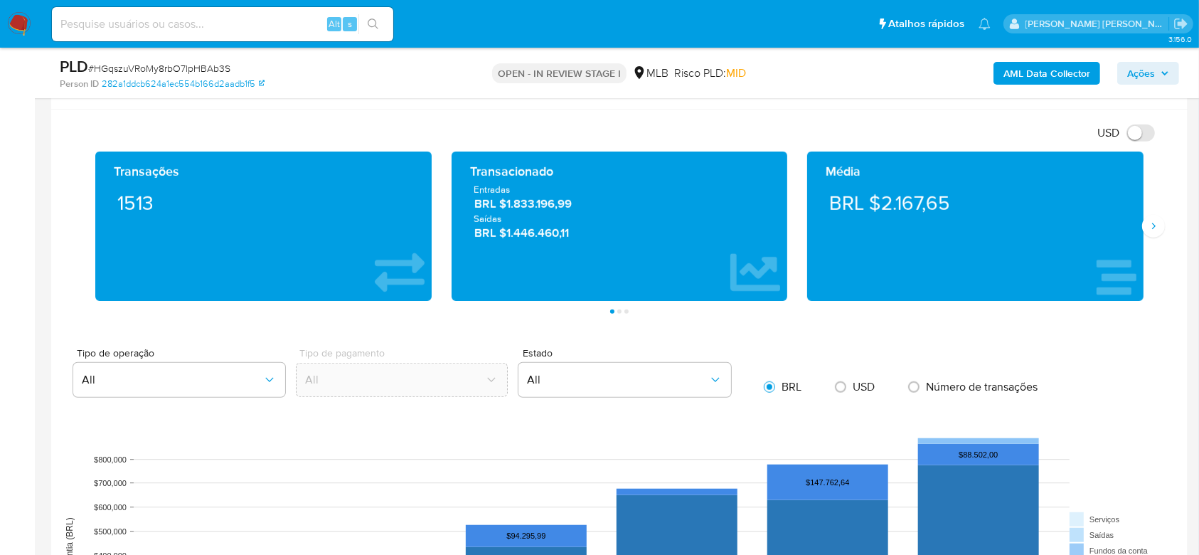
scroll to position [1233, 0]
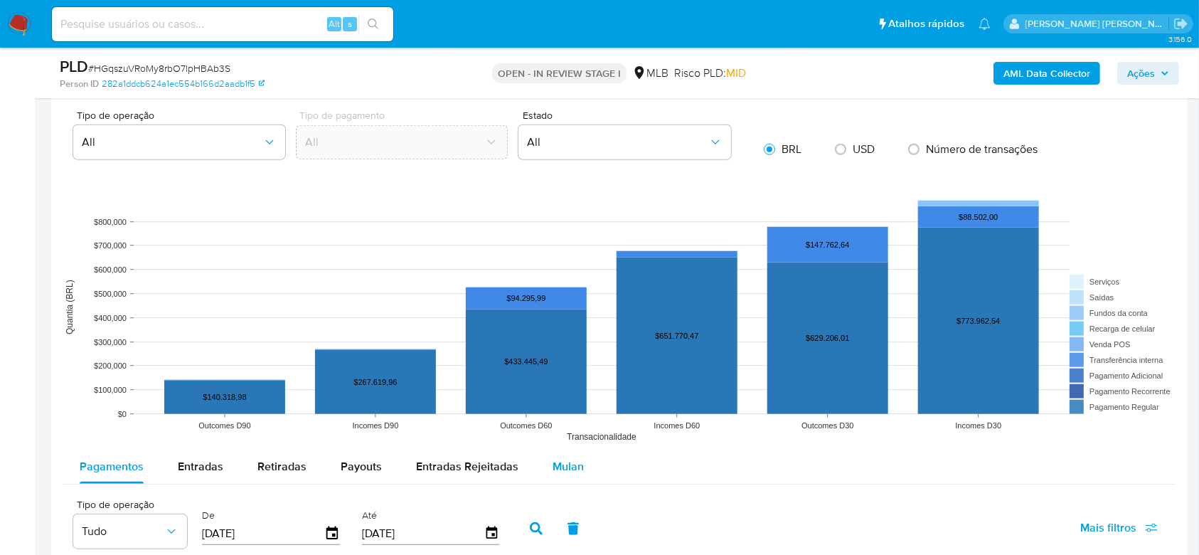
click at [570, 467] on span "Mulan" at bounding box center [568, 466] width 31 height 16
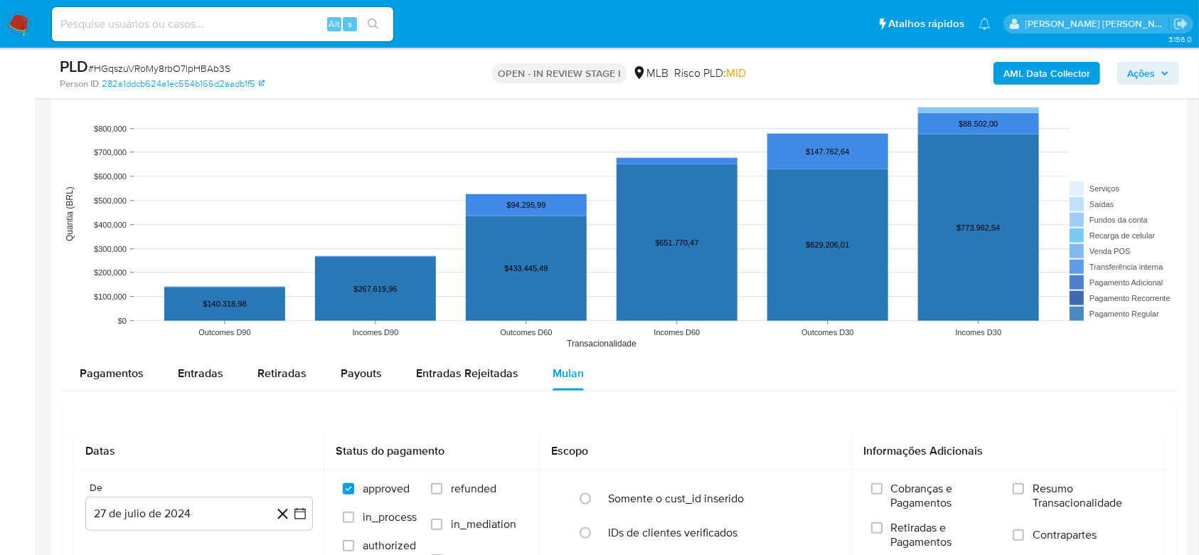
scroll to position [1423, 0]
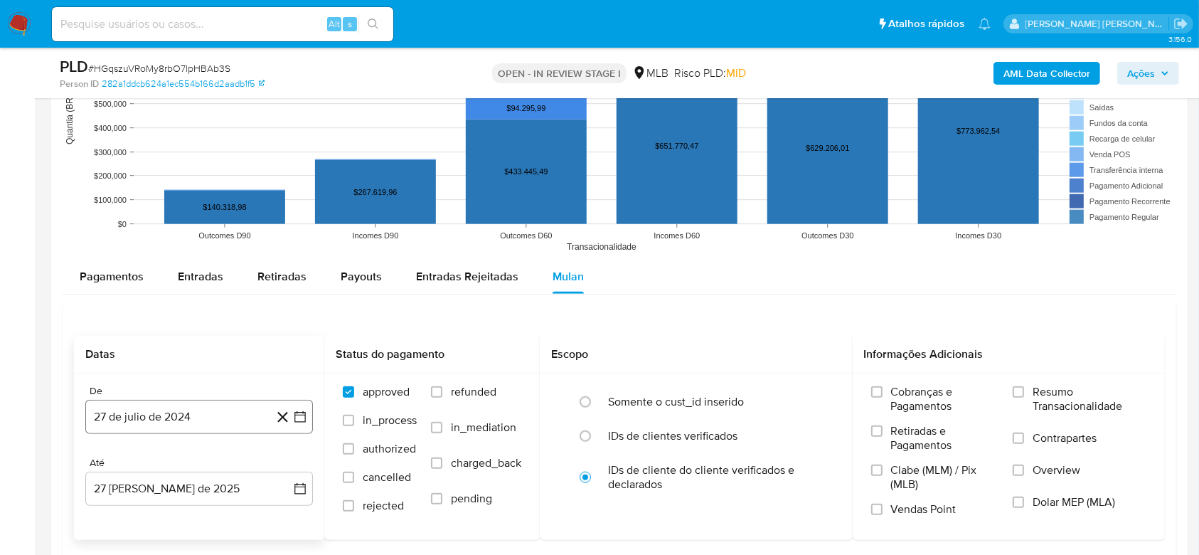
click at [142, 418] on button "27 de julio de 2024" at bounding box center [199, 417] width 228 height 34
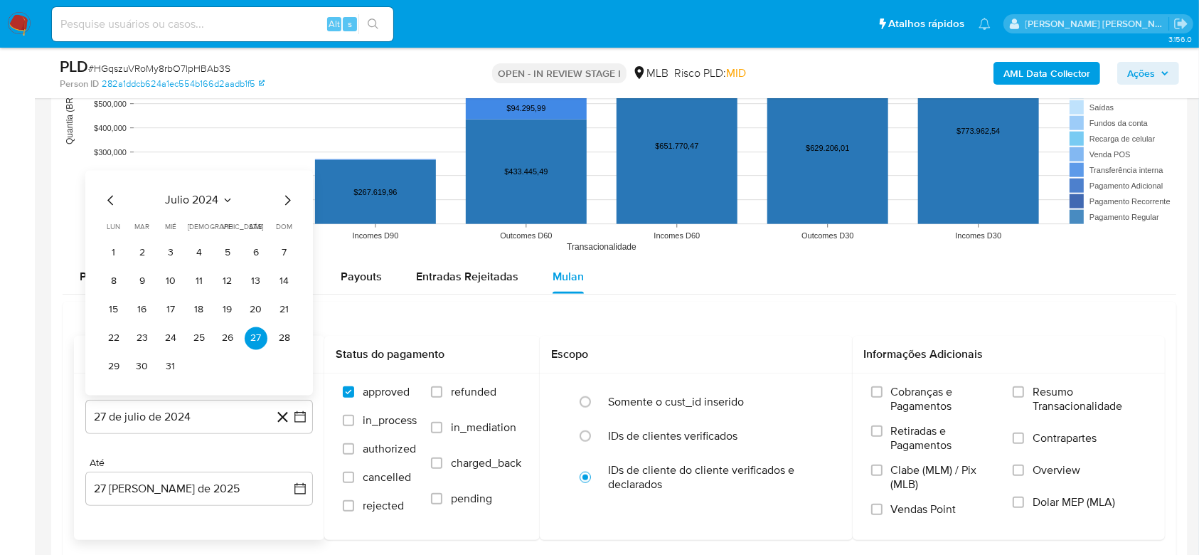
click at [202, 196] on span "julio 2024" at bounding box center [192, 200] width 53 height 14
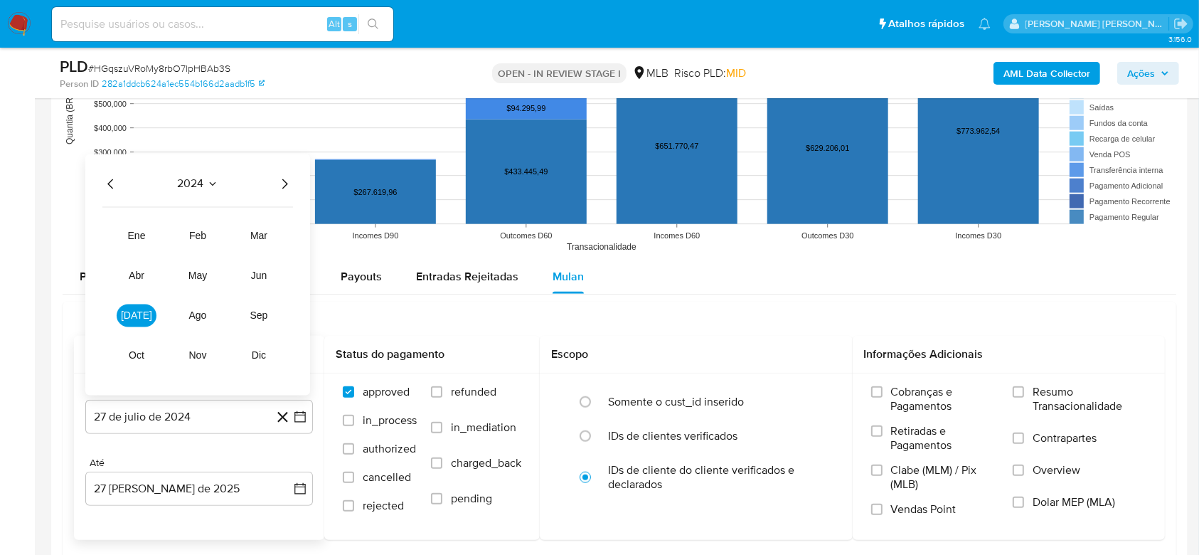
click at [282, 177] on icon "Año siguiente" at bounding box center [284, 183] width 17 height 17
click at [124, 312] on button "[DATE]" at bounding box center [137, 315] width 40 height 23
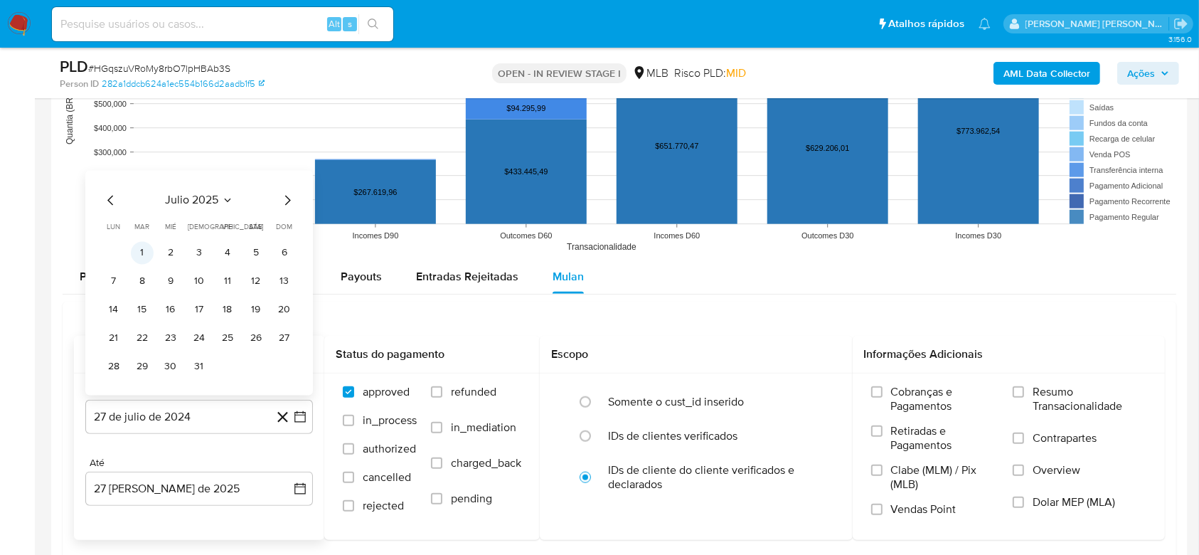
click at [152, 256] on button "1" at bounding box center [142, 252] width 23 height 23
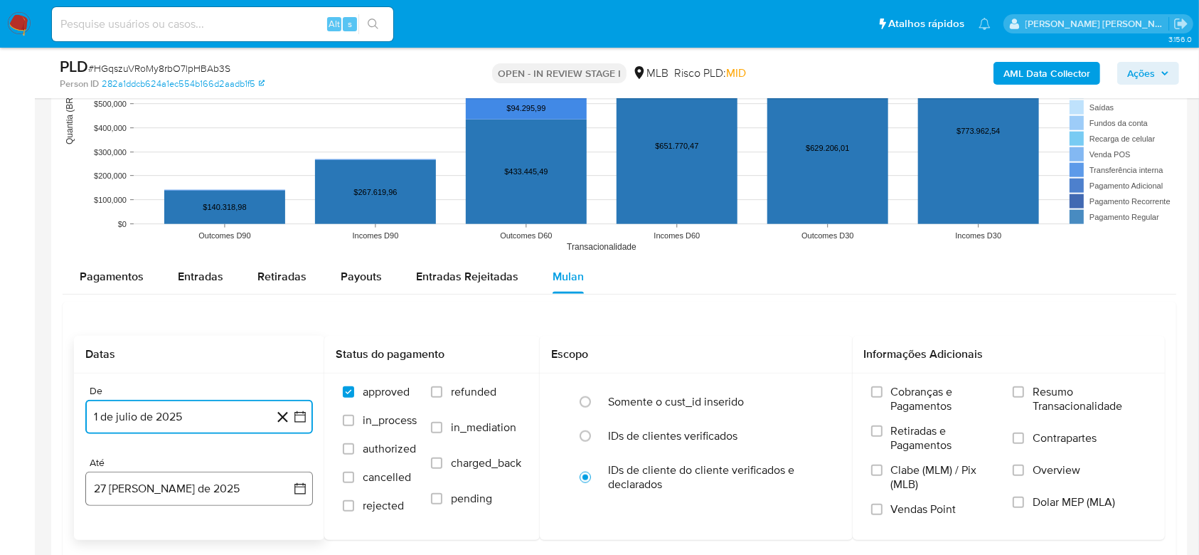
click at [178, 486] on button "27 [PERSON_NAME] de 2025" at bounding box center [199, 489] width 228 height 34
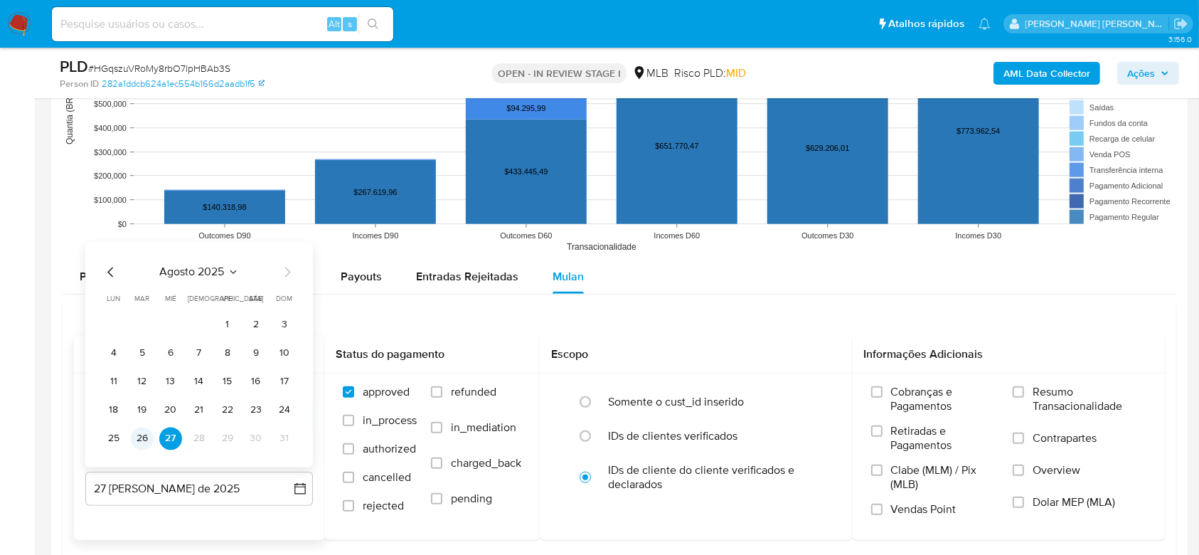
click at [142, 435] on button "26" at bounding box center [142, 438] width 23 height 23
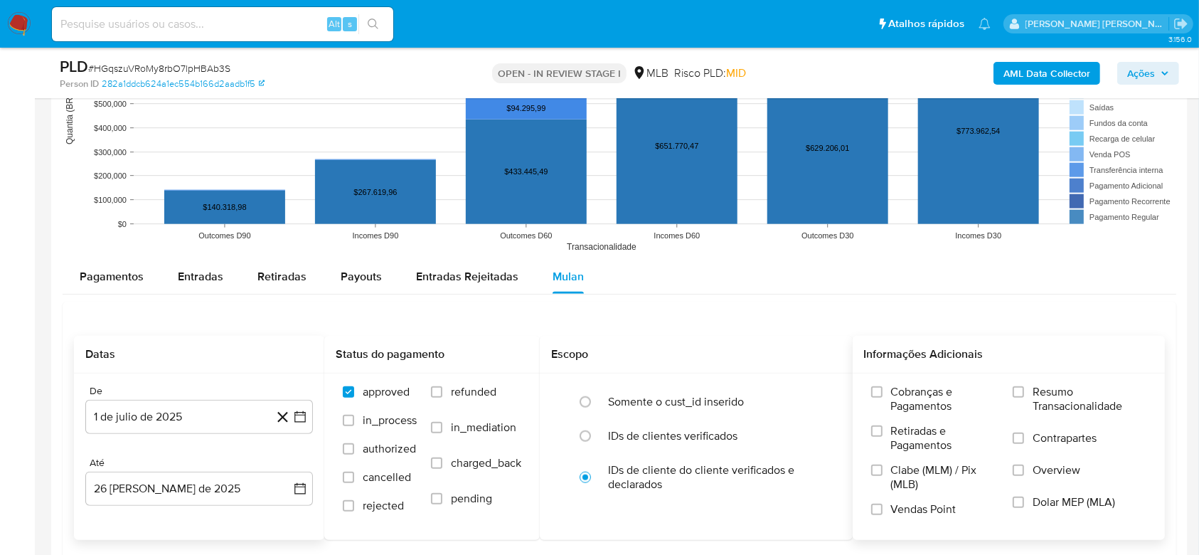
drag, startPoint x: 1028, startPoint y: 389, endPoint x: 970, endPoint y: 377, distance: 59.6
click at [1027, 389] on label "Resumo Transacionalidade" at bounding box center [1080, 408] width 134 height 46
click at [1024, 389] on input "Resumo Transacionalidade" at bounding box center [1018, 391] width 11 height 11
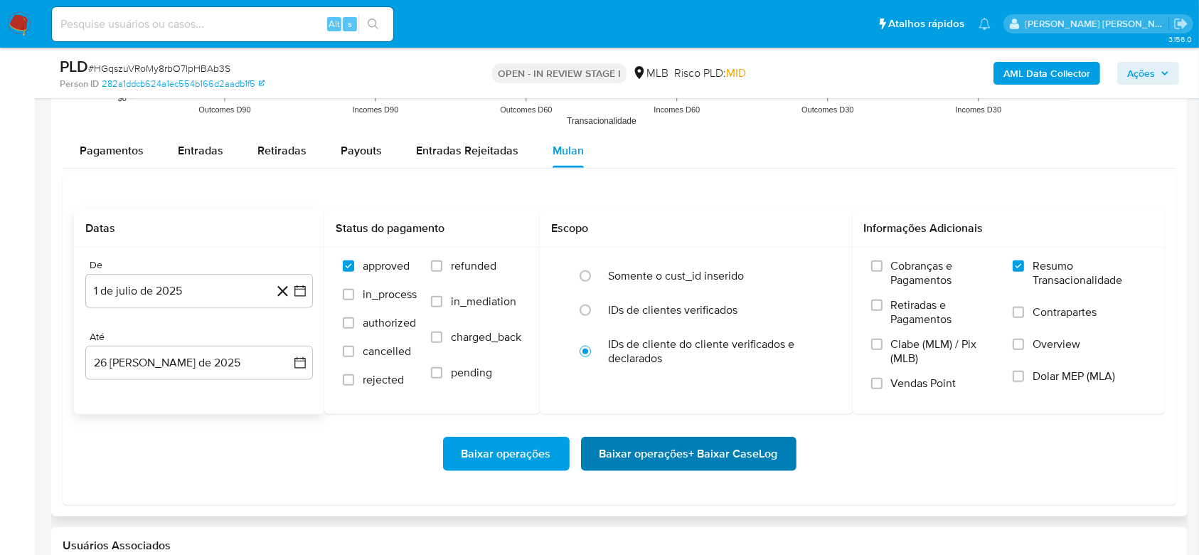
scroll to position [1707, 0]
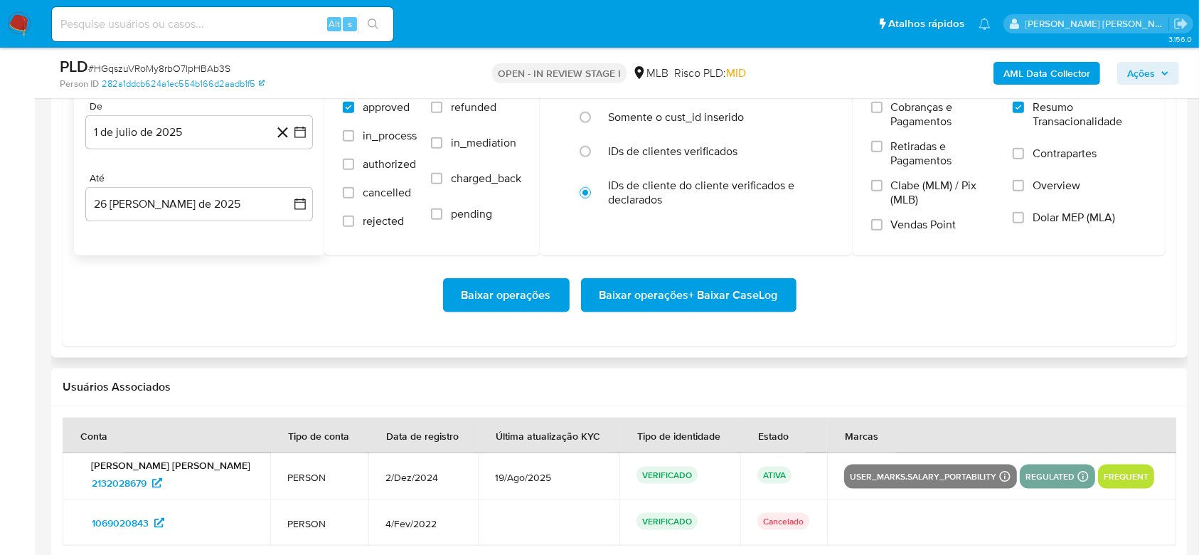
click at [666, 287] on span "Baixar operações + Baixar CaseLog" at bounding box center [689, 295] width 179 height 31
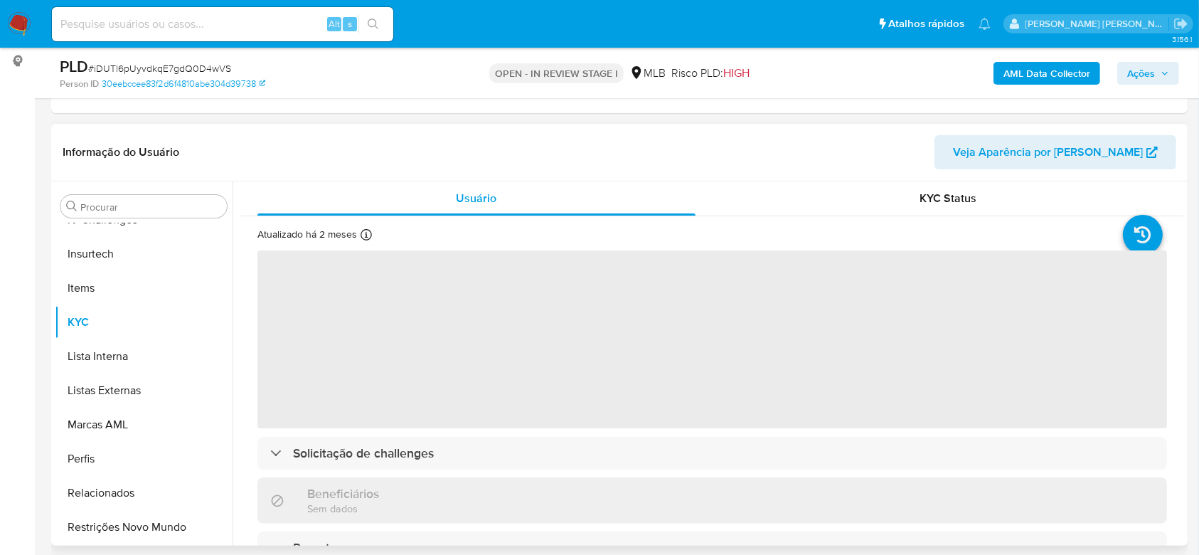
scroll to position [285, 0]
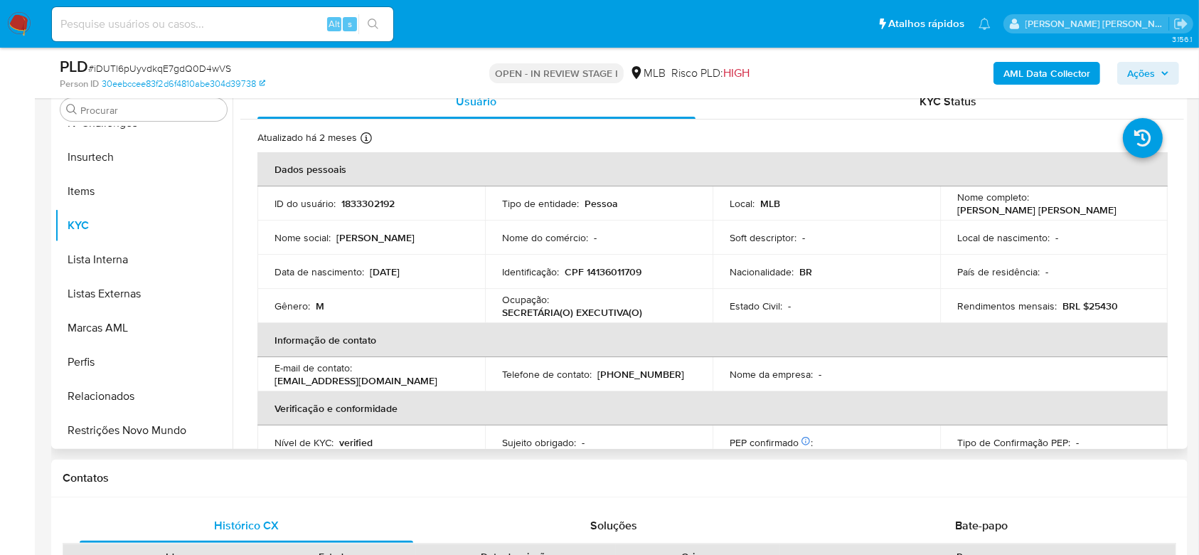
select select "10"
click at [602, 269] on p "CPF 14136011709" at bounding box center [603, 271] width 77 height 13
copy p "14136011709"
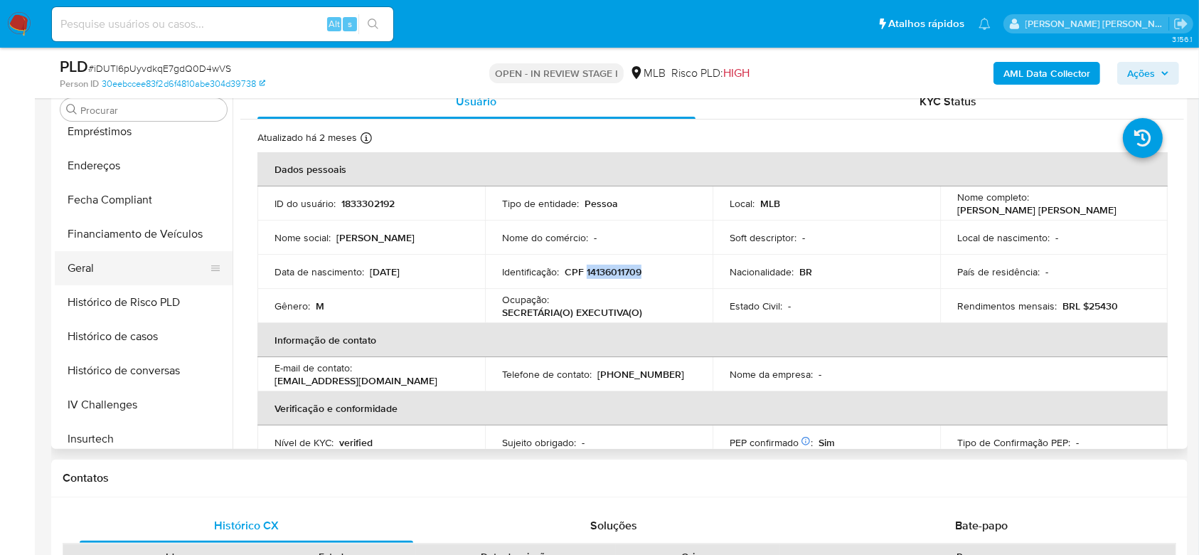
scroll to position [351, 0]
click at [122, 258] on button "Geral" at bounding box center [138, 271] width 166 height 34
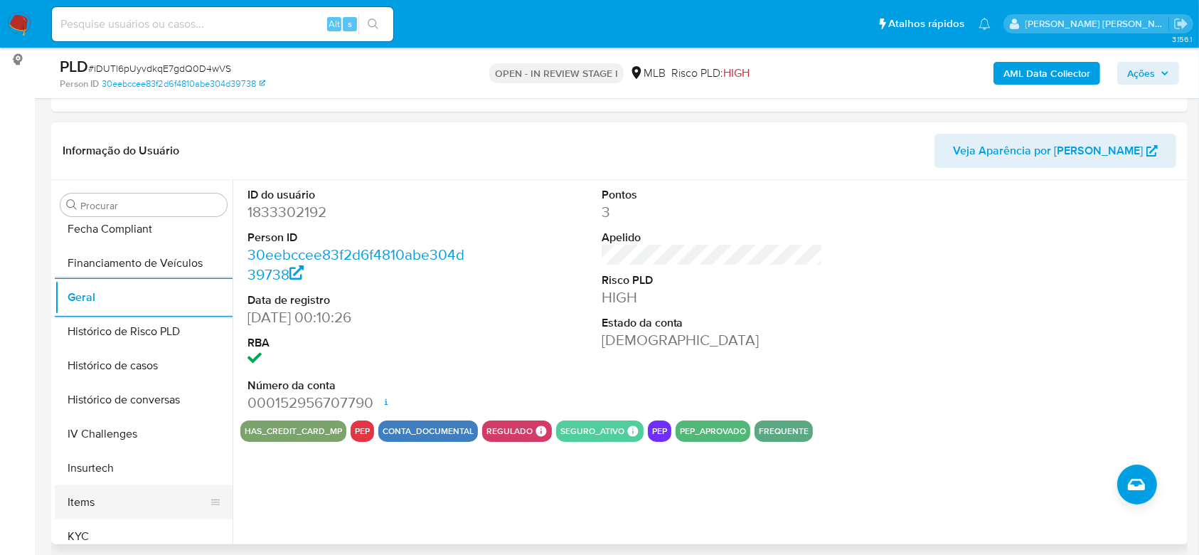
scroll to position [541, 0]
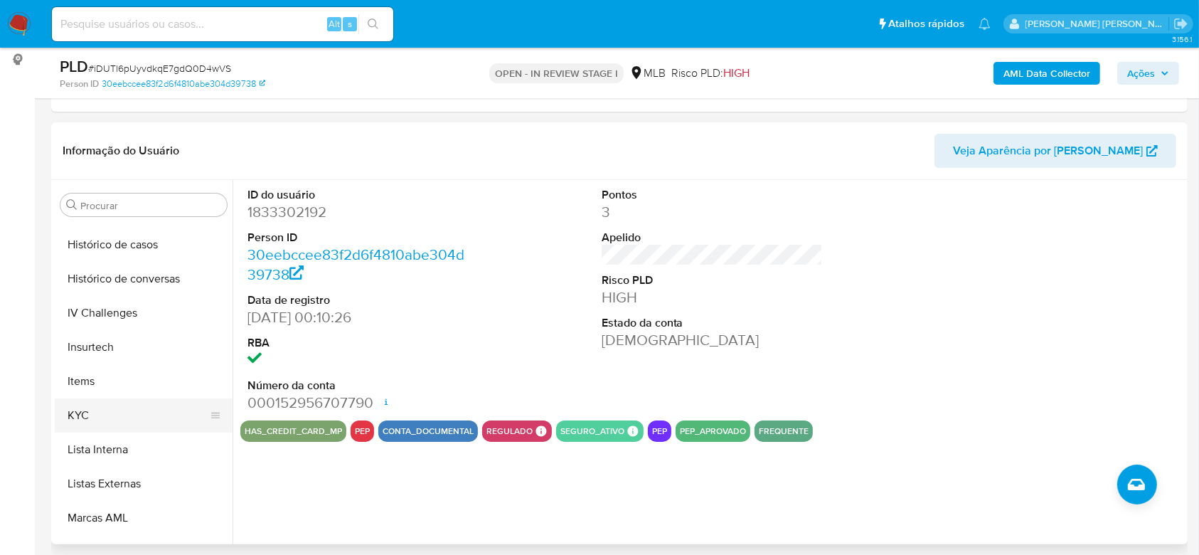
click at [118, 413] on button "KYC" at bounding box center [138, 415] width 166 height 34
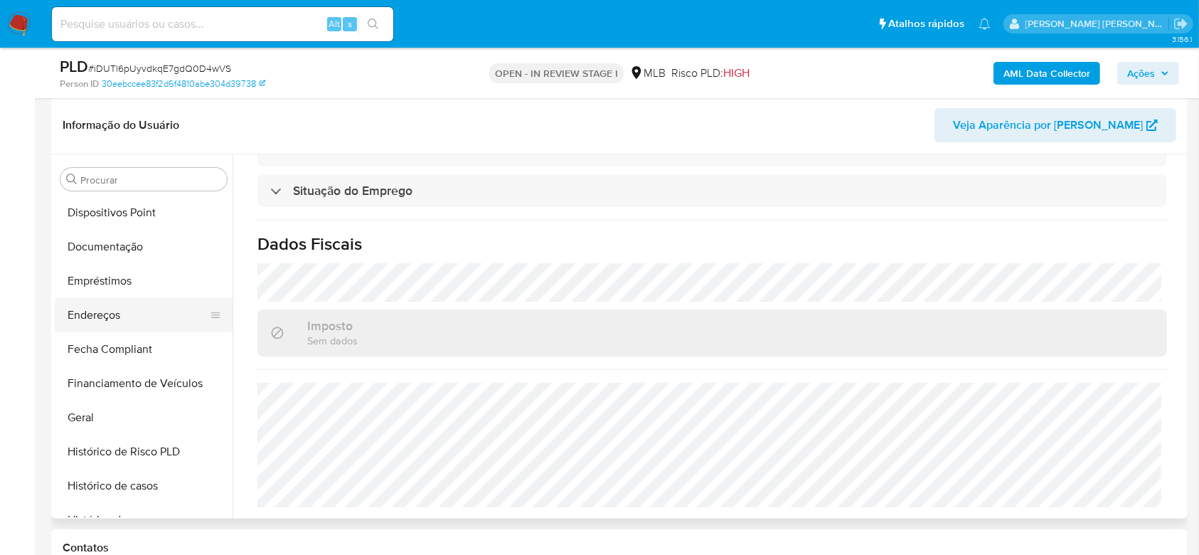
scroll to position [256, 0]
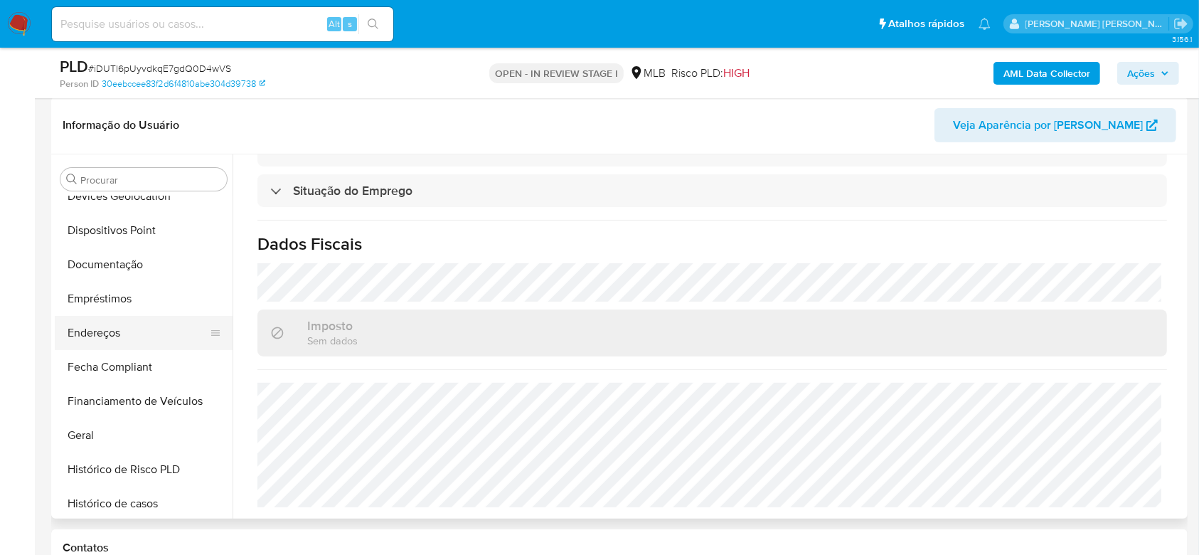
click at [121, 317] on button "Endereços" at bounding box center [138, 333] width 166 height 34
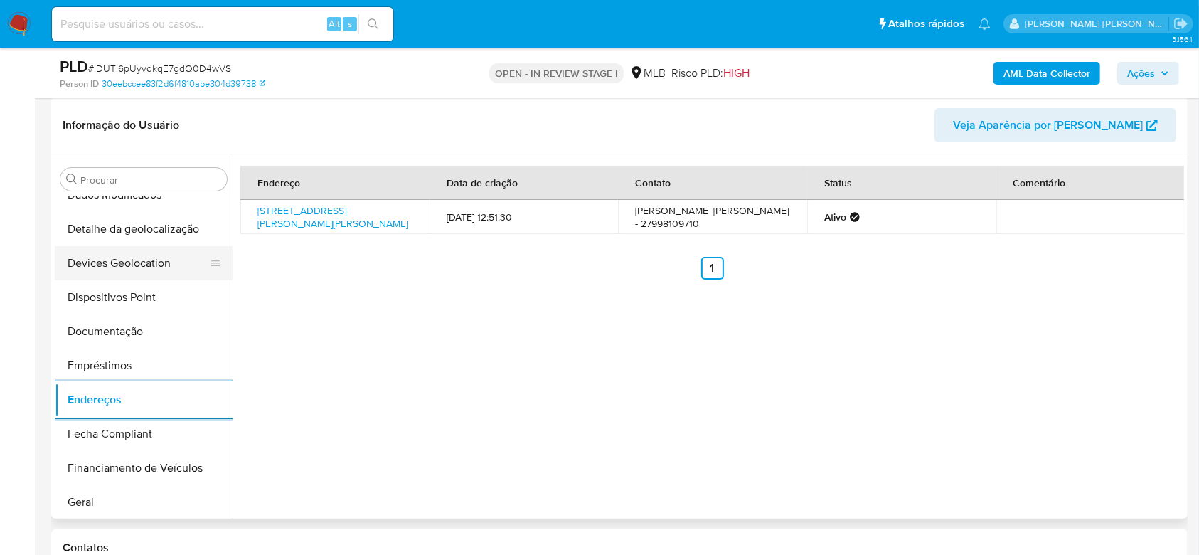
scroll to position [66, 0]
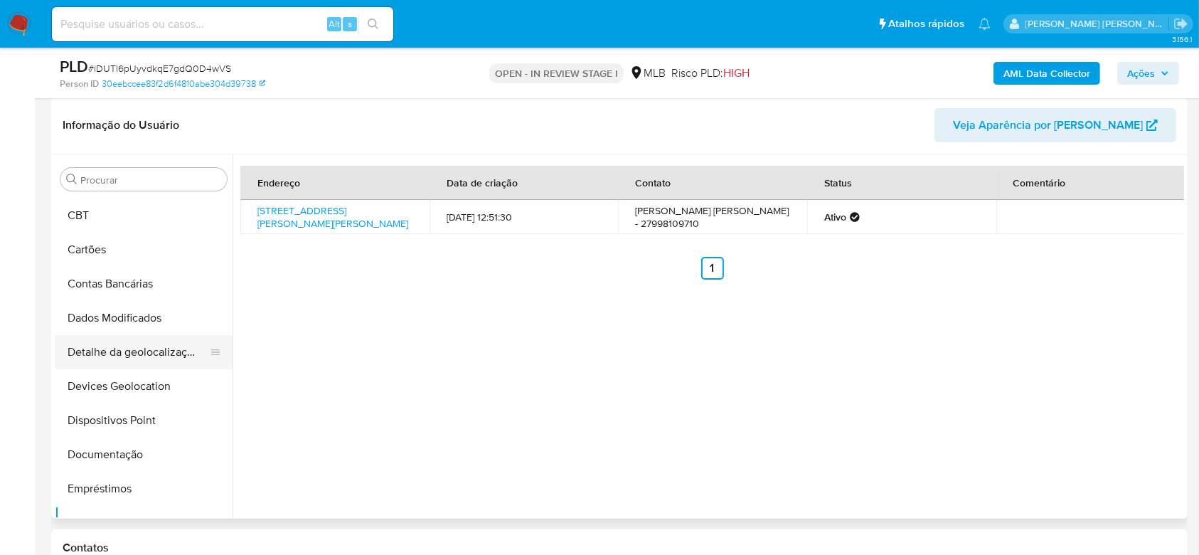
click at [149, 348] on button "Detalhe da geolocalização" at bounding box center [138, 352] width 166 height 34
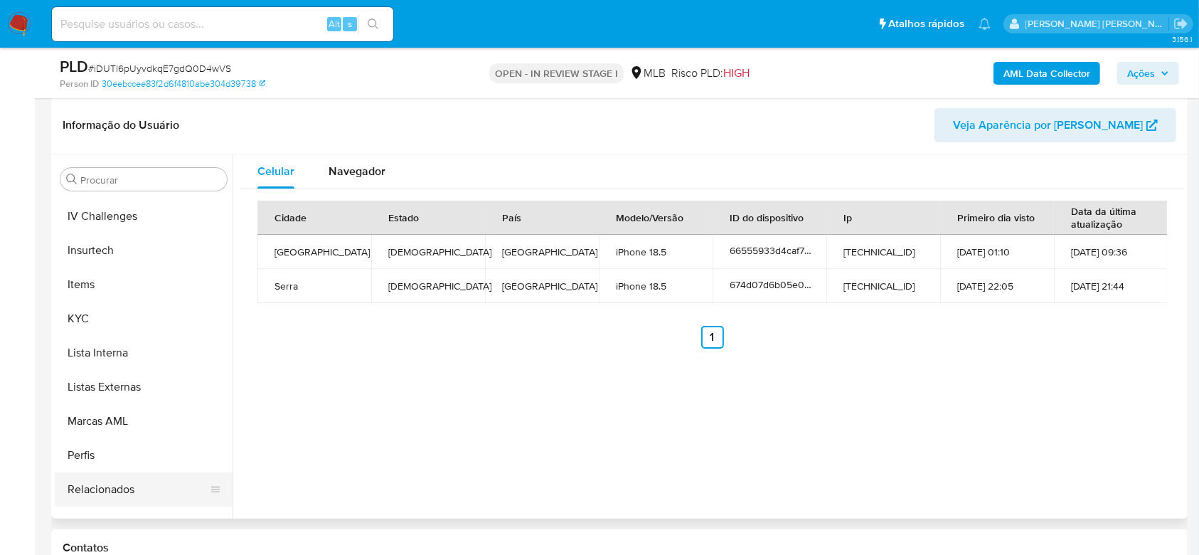
scroll to position [635, 0]
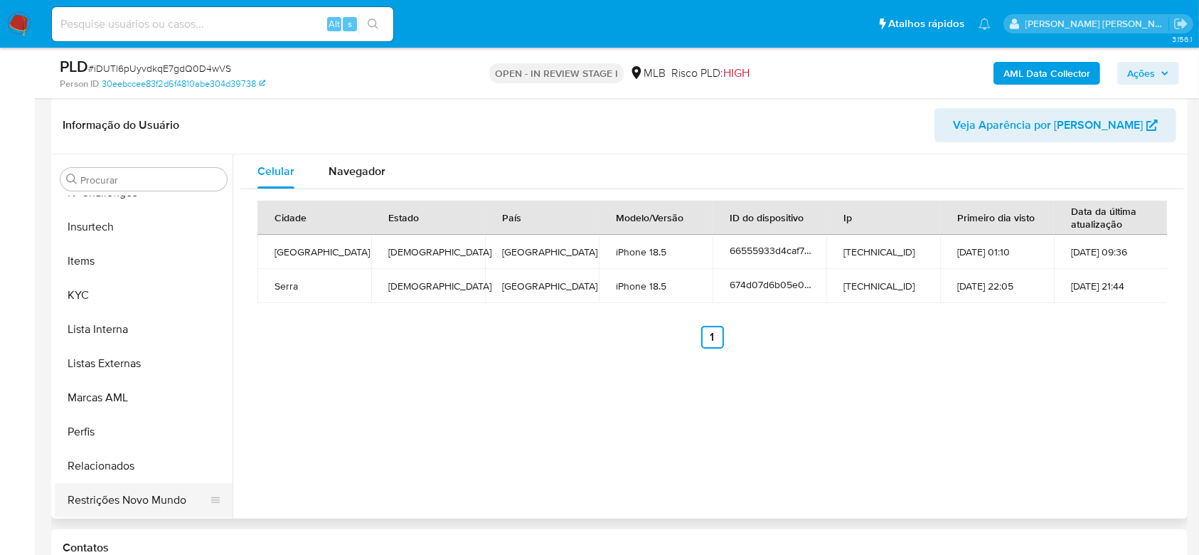
click at [117, 492] on button "Restrições Novo Mundo" at bounding box center [138, 500] width 166 height 34
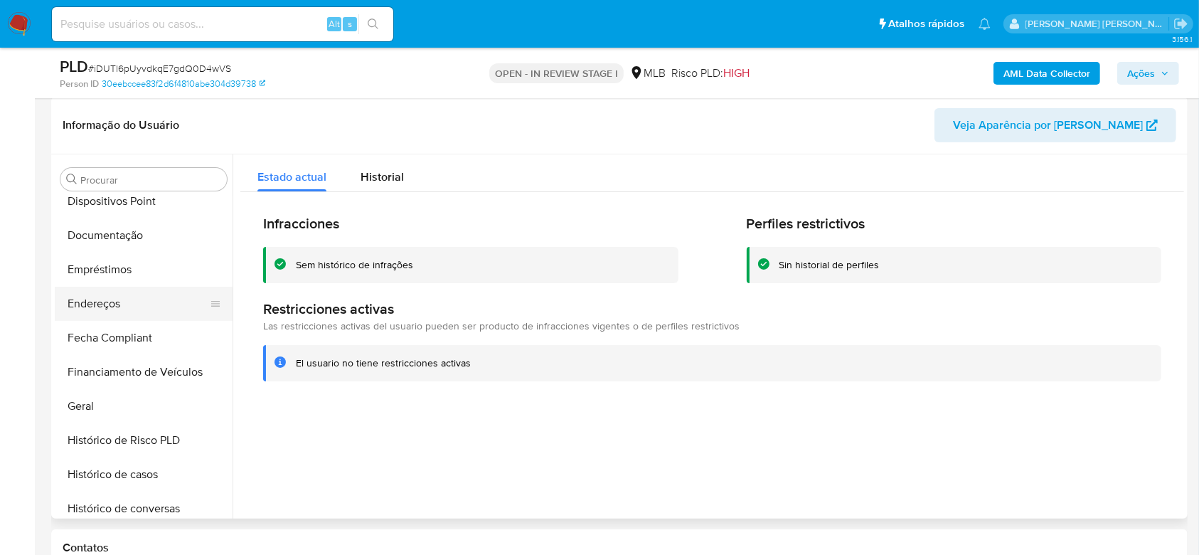
scroll to position [256, 0]
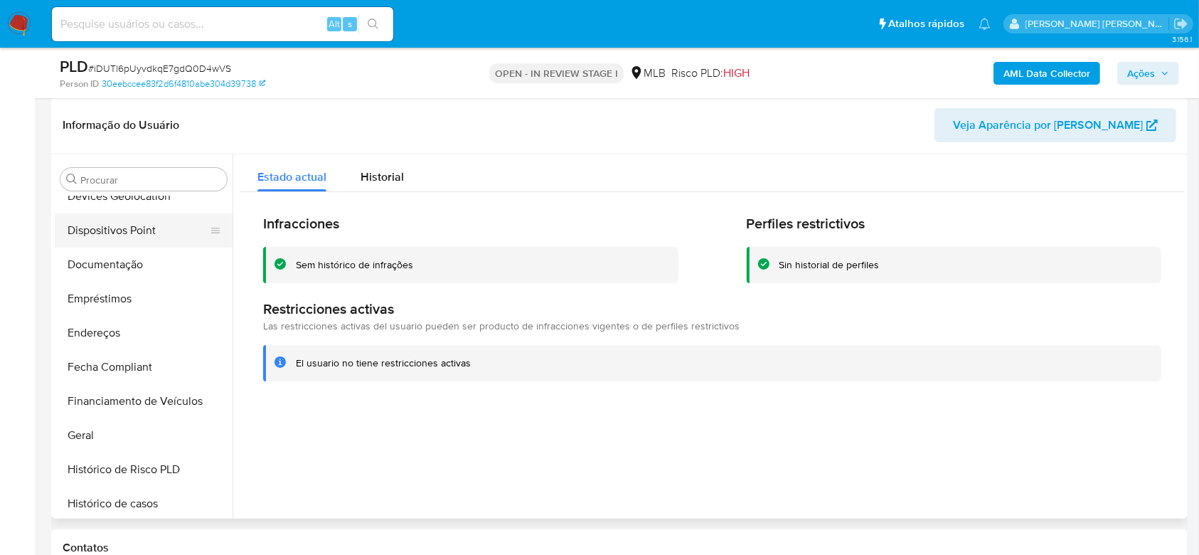
click at [132, 222] on button "Dispositivos Point" at bounding box center [138, 230] width 166 height 34
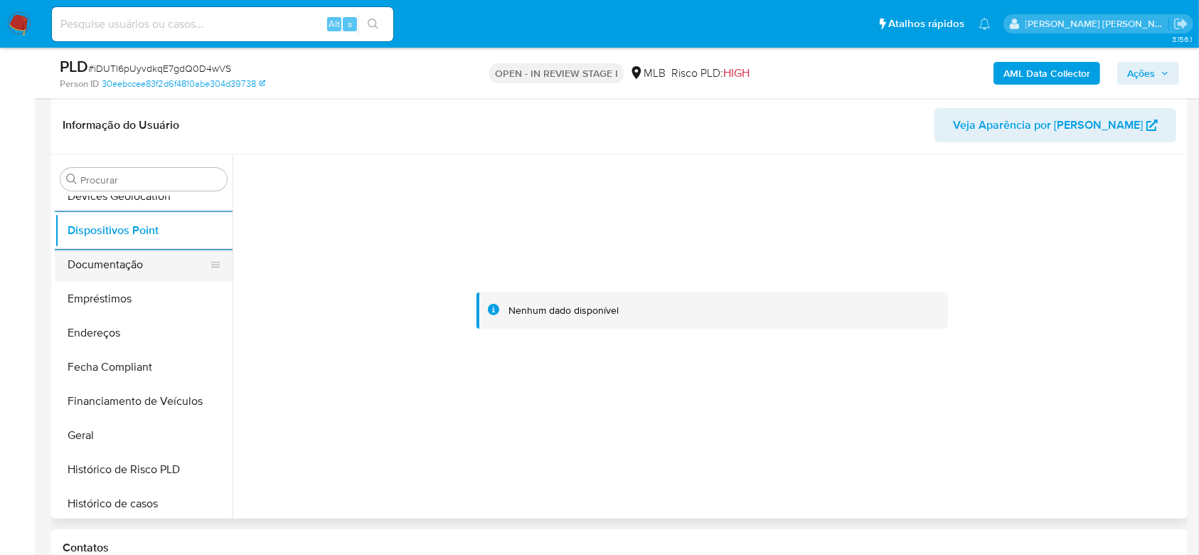
click at [137, 267] on button "Documentação" at bounding box center [138, 265] width 166 height 34
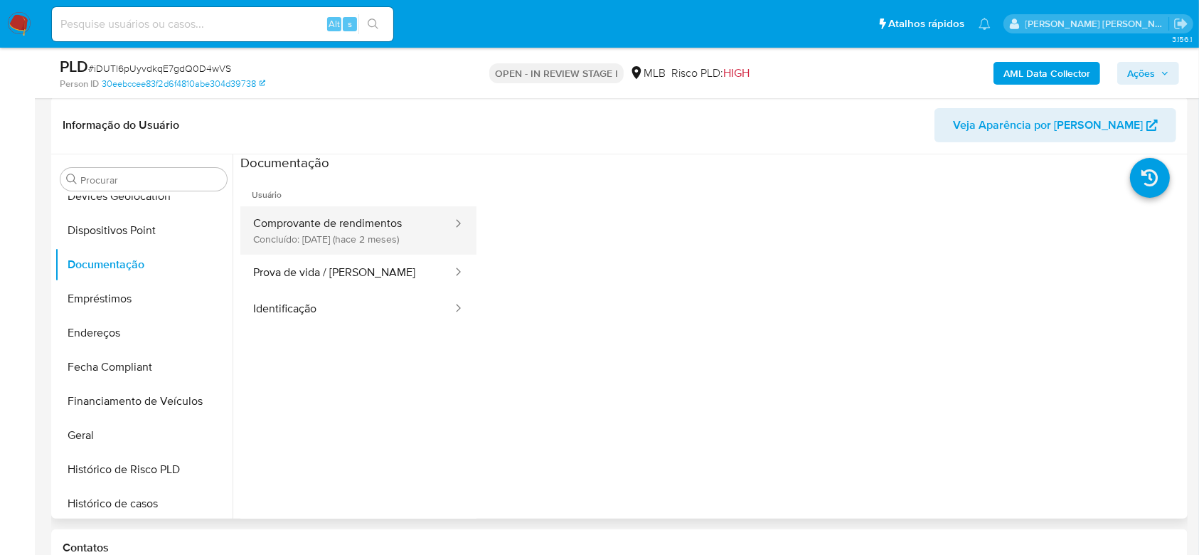
click at [364, 230] on button "Comprovante de rendimentos Concluído: 11/07/2025 (hace 2 meses)" at bounding box center [346, 230] width 213 height 48
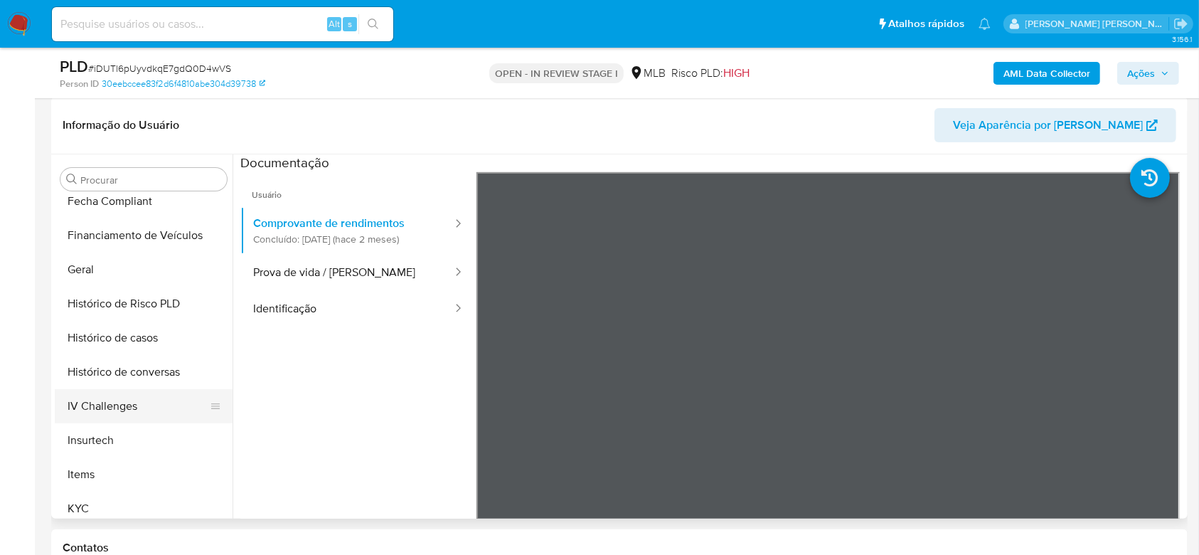
scroll to position [445, 0]
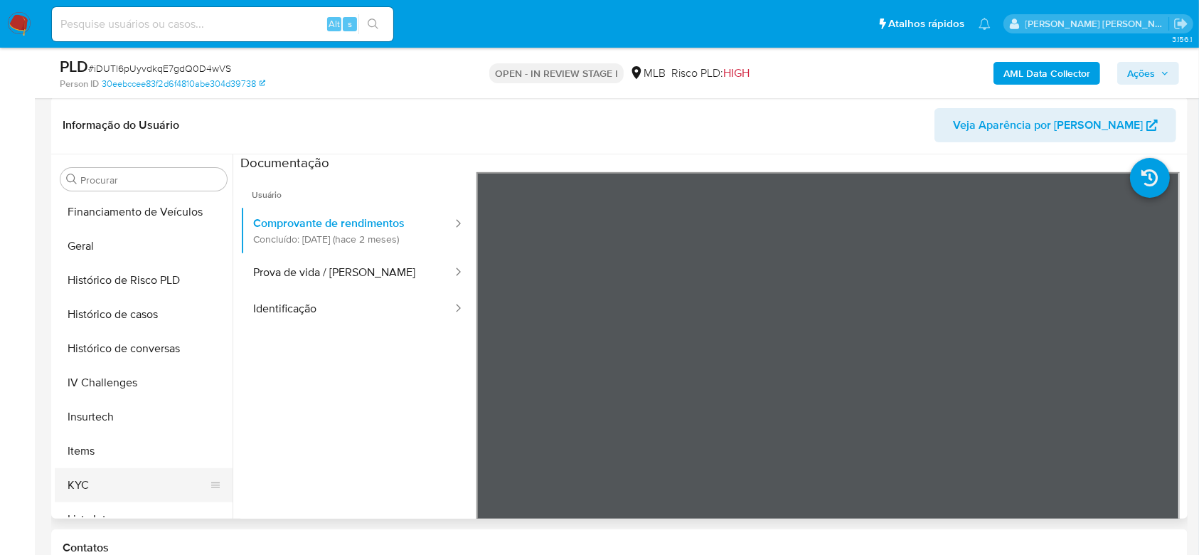
click at [90, 479] on button "KYC" at bounding box center [138, 485] width 166 height 34
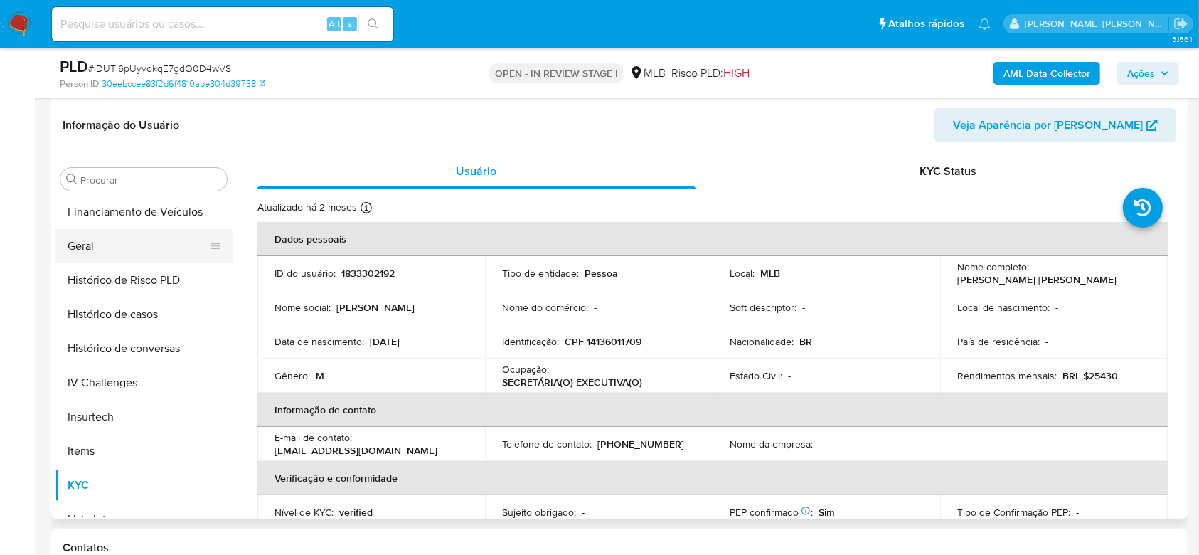
click at [85, 247] on button "Geral" at bounding box center [138, 246] width 166 height 34
